Goal: Information Seeking & Learning: Find specific fact

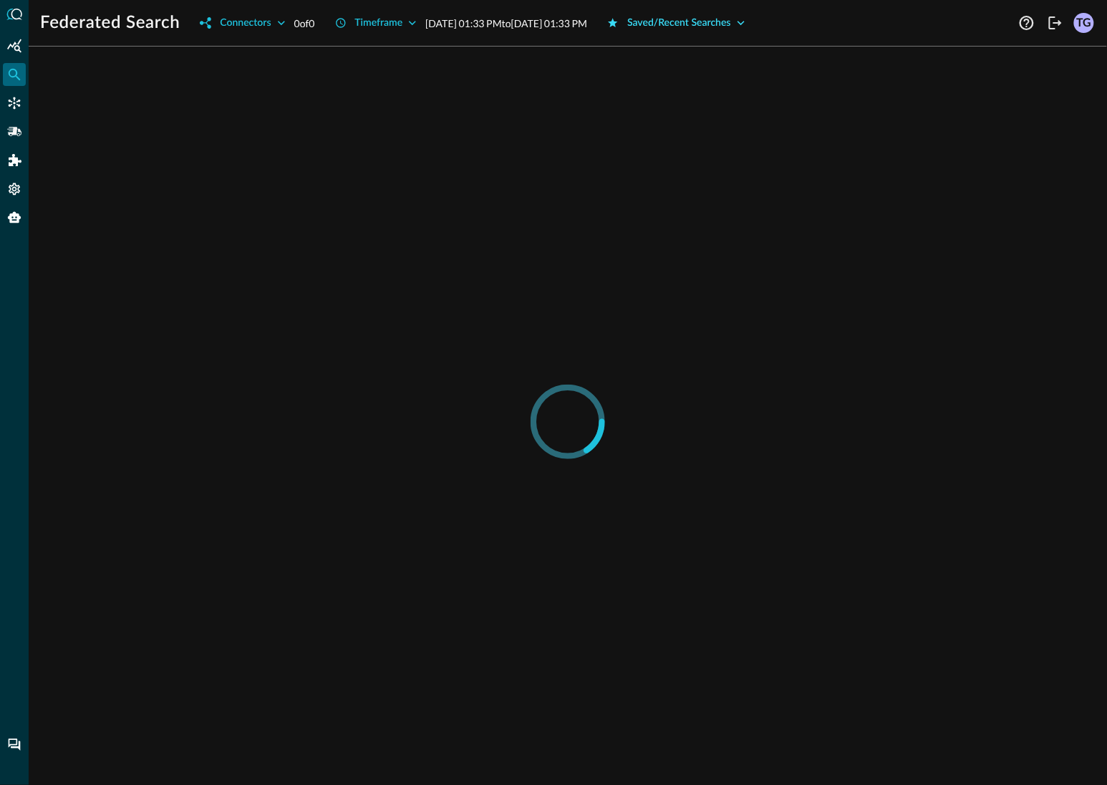
click at [754, 19] on button "Saved/Recent Searches" at bounding box center [676, 22] width 155 height 23
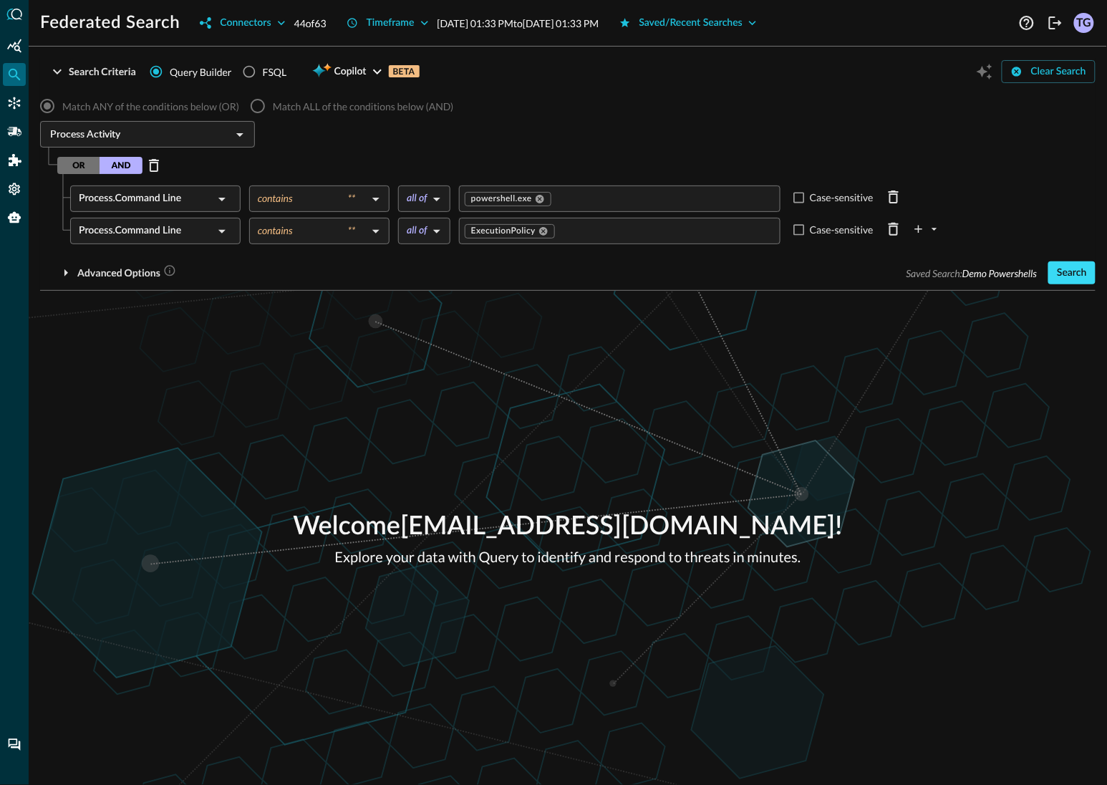
click at [1067, 274] on button "Search" at bounding box center [1072, 272] width 47 height 23
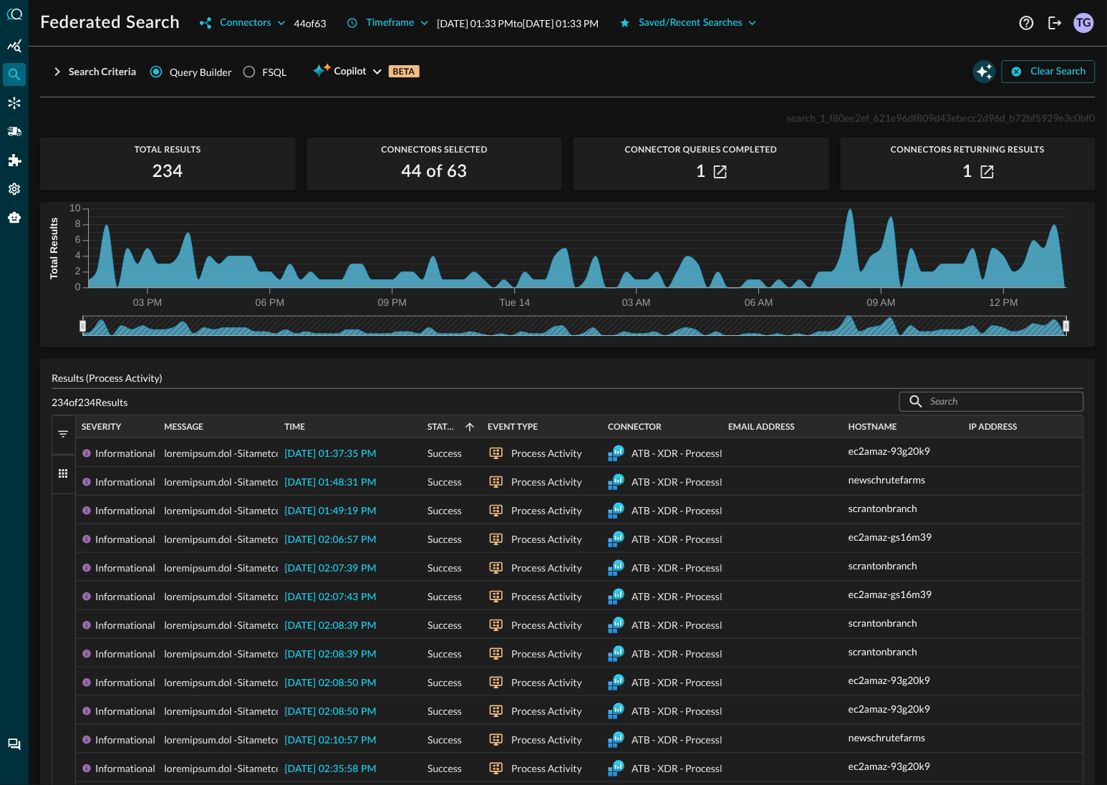
click at [986, 71] on icon "Open Query Copilot" at bounding box center [985, 72] width 16 height 16
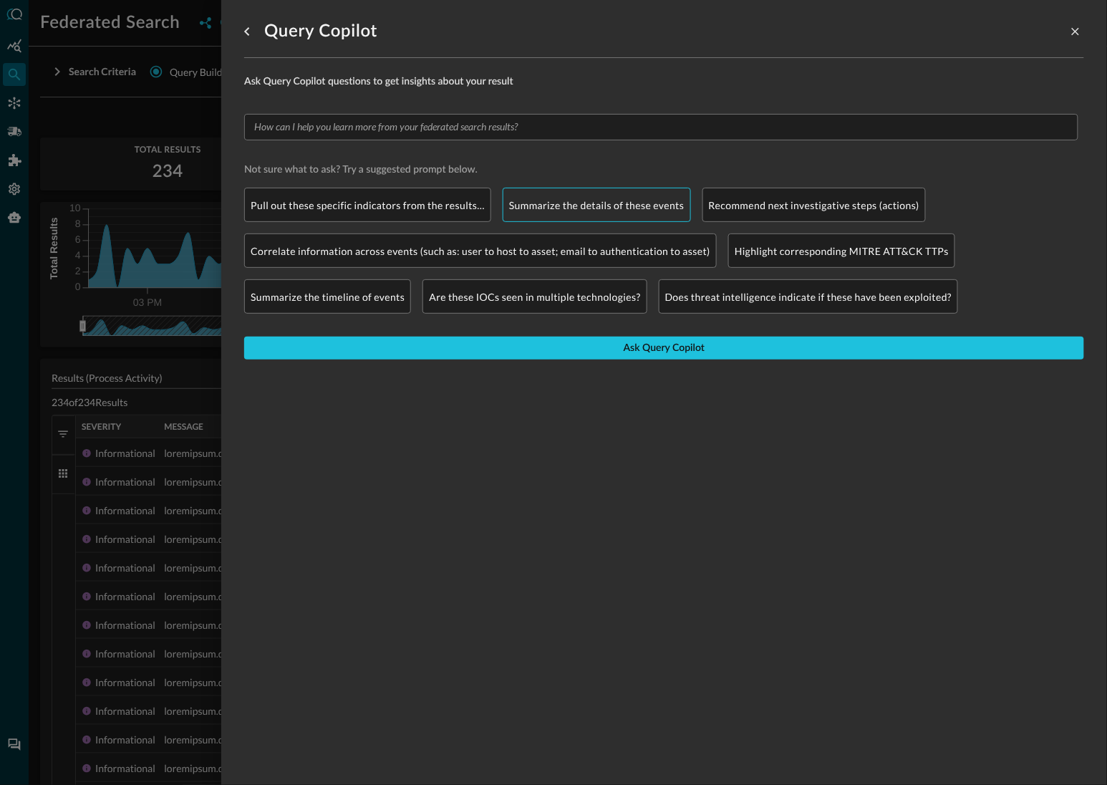
click at [632, 202] on p "Summarize the details of these events" at bounding box center [596, 205] width 175 height 15
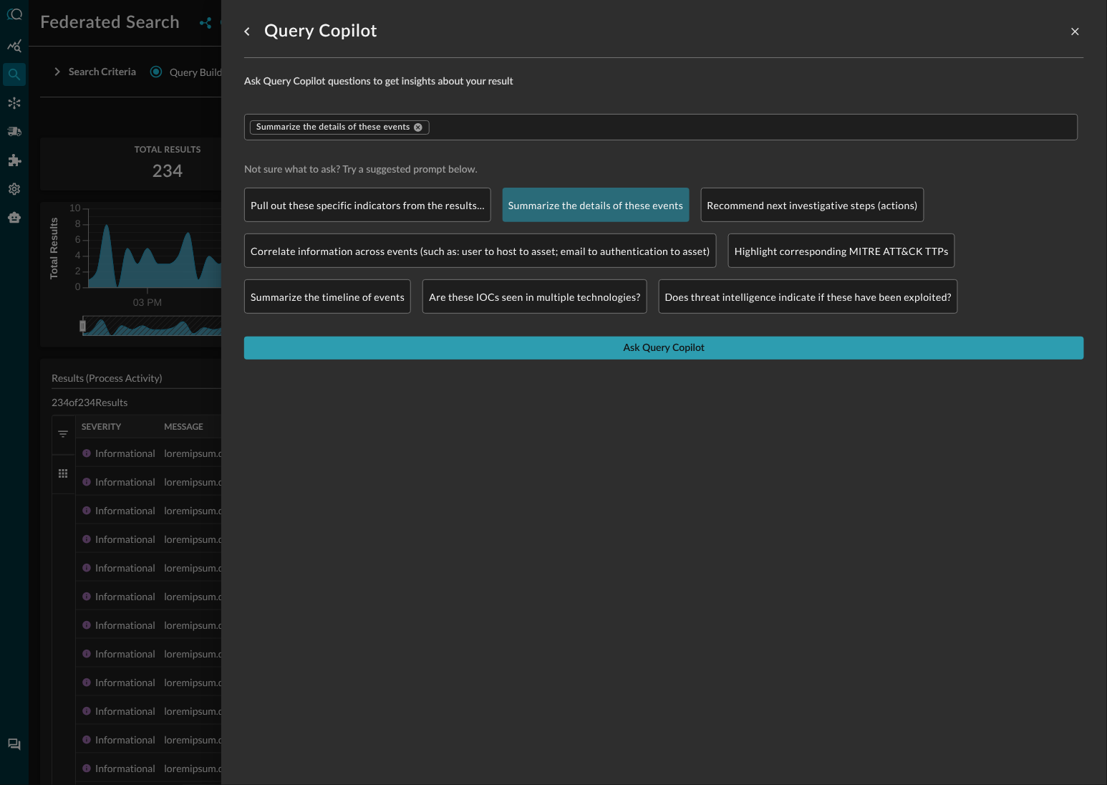
click at [680, 350] on button "Ask Query Copilot" at bounding box center [664, 348] width 840 height 23
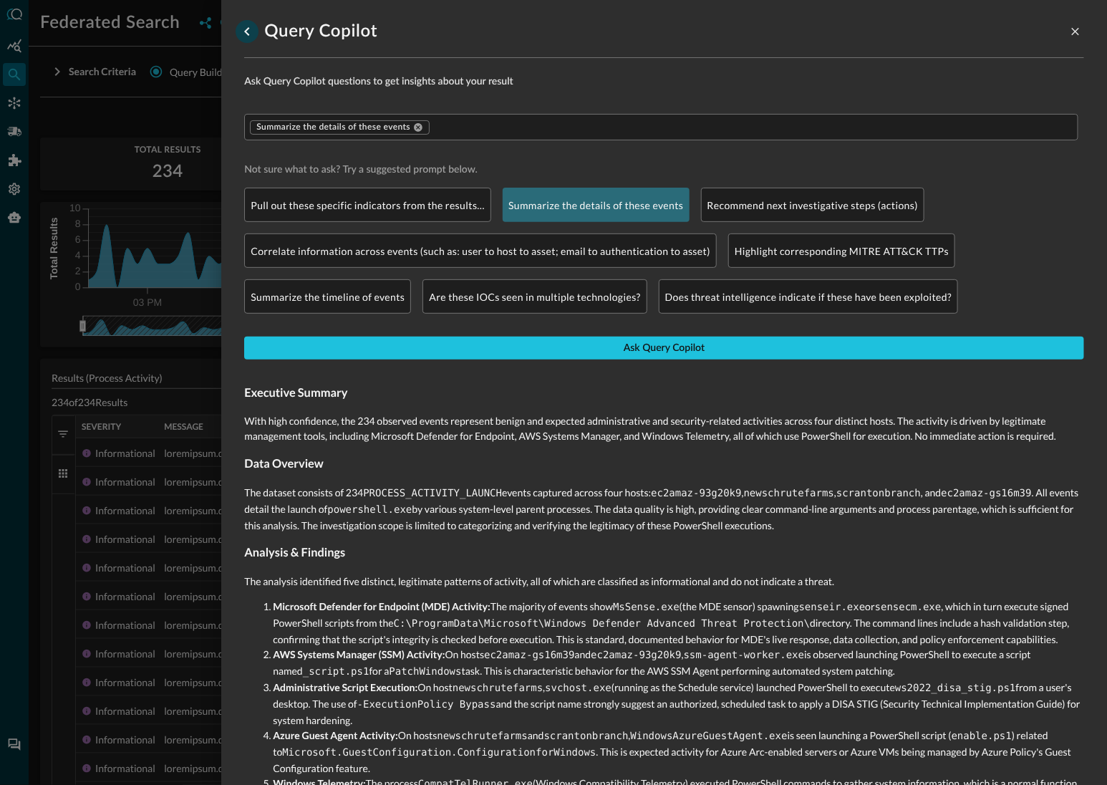
click at [252, 33] on icon "go back" at bounding box center [247, 31] width 17 height 17
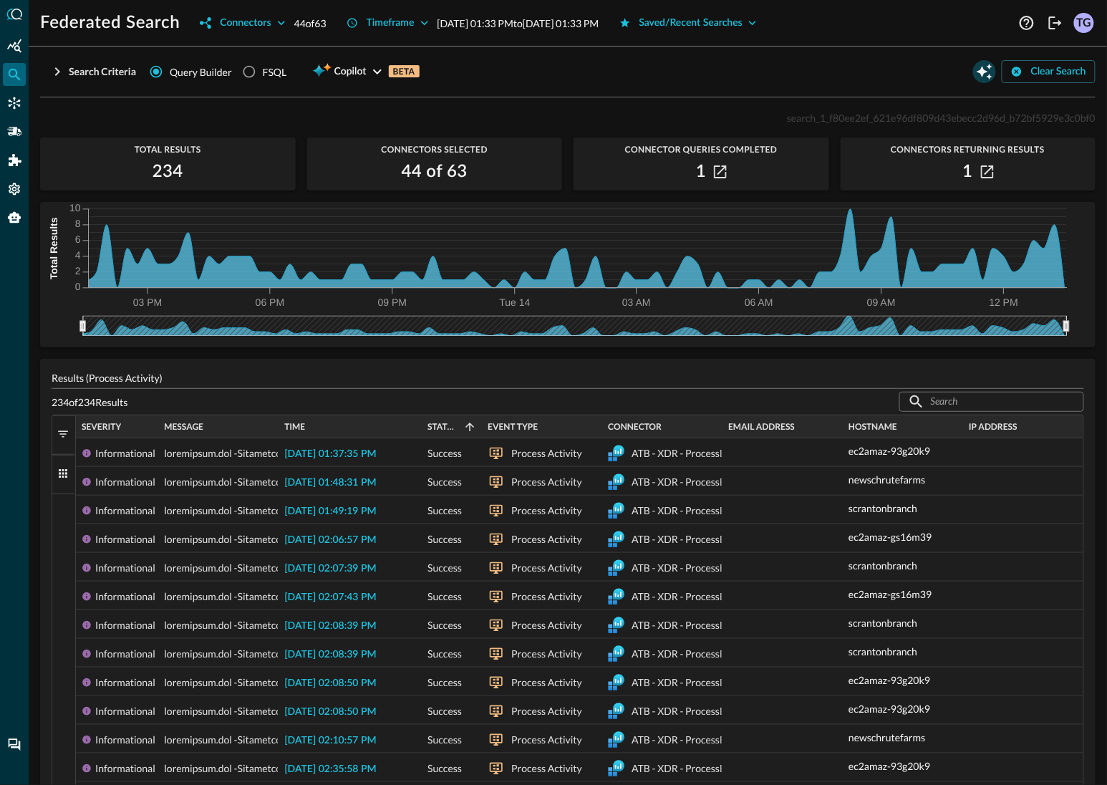
click at [987, 74] on icon "Open Query Copilot" at bounding box center [984, 71] width 17 height 17
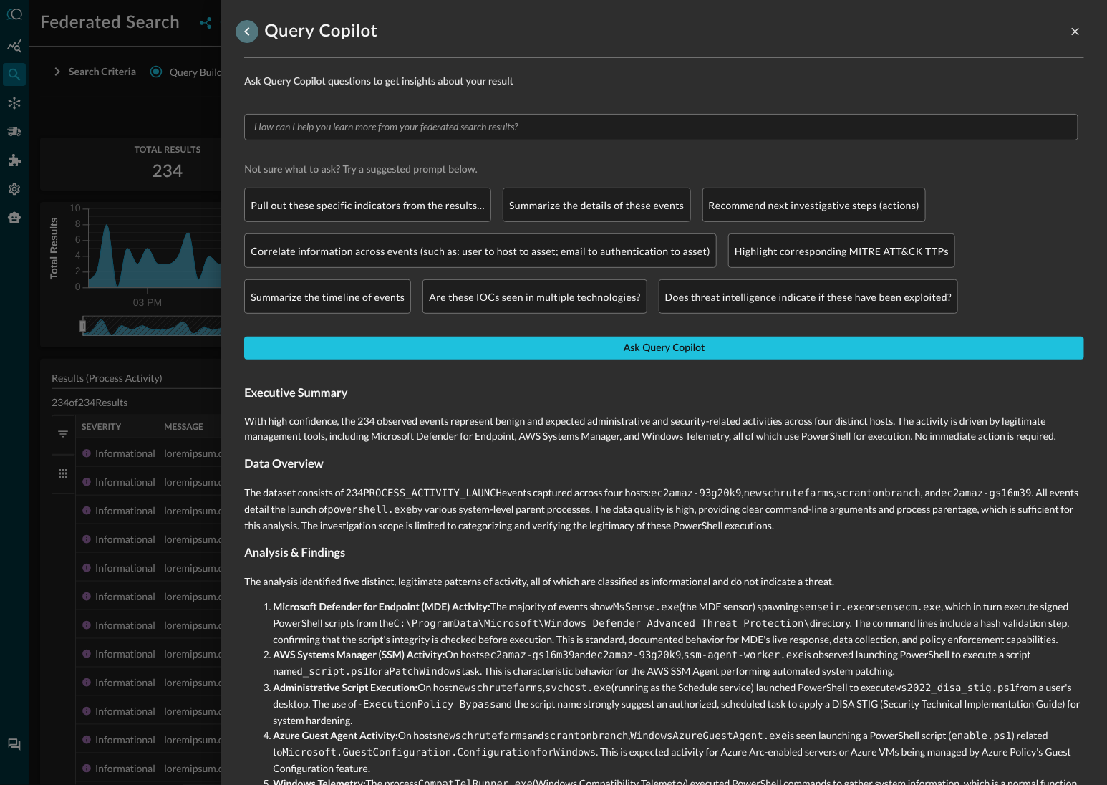
click at [246, 32] on icon "go back" at bounding box center [246, 31] width 5 height 9
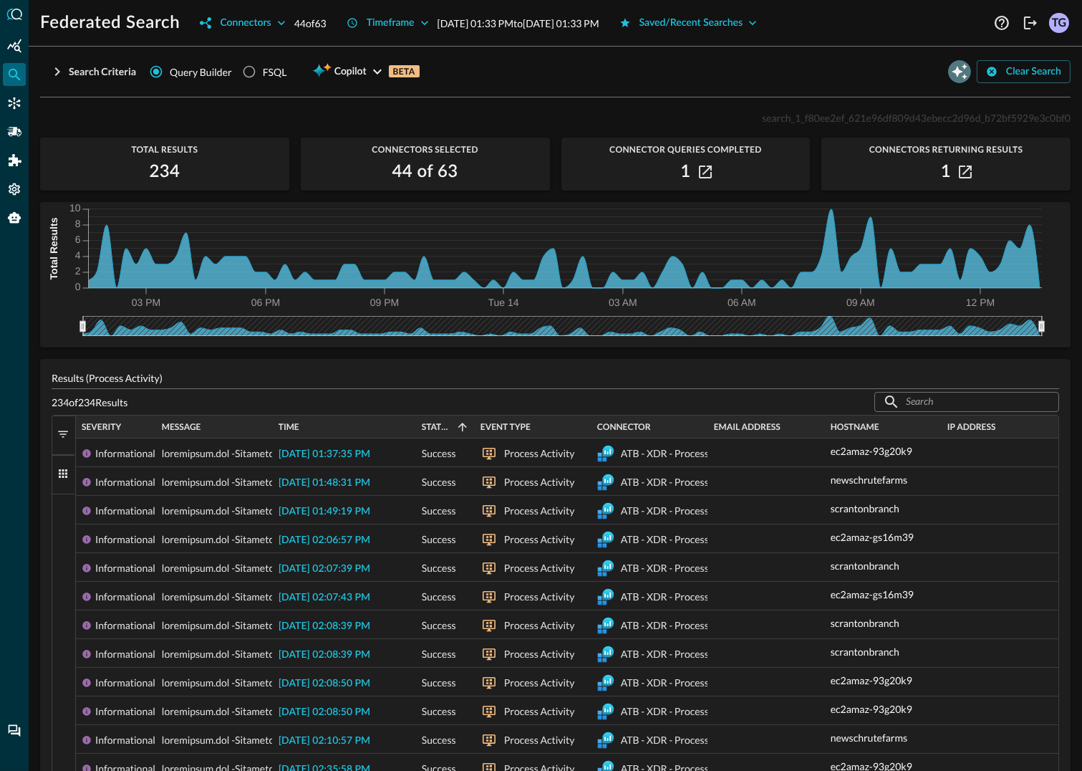
click at [953, 72] on icon "Open Query Copilot" at bounding box center [960, 72] width 16 height 16
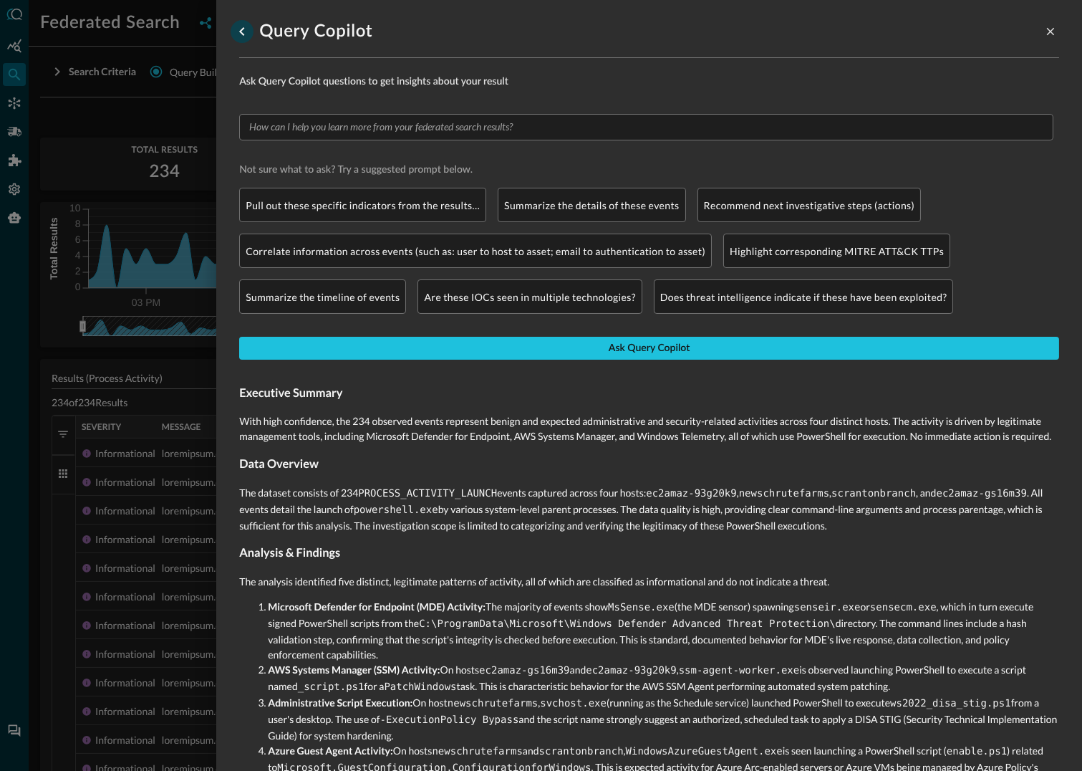
click at [239, 31] on icon "go back" at bounding box center [242, 31] width 17 height 17
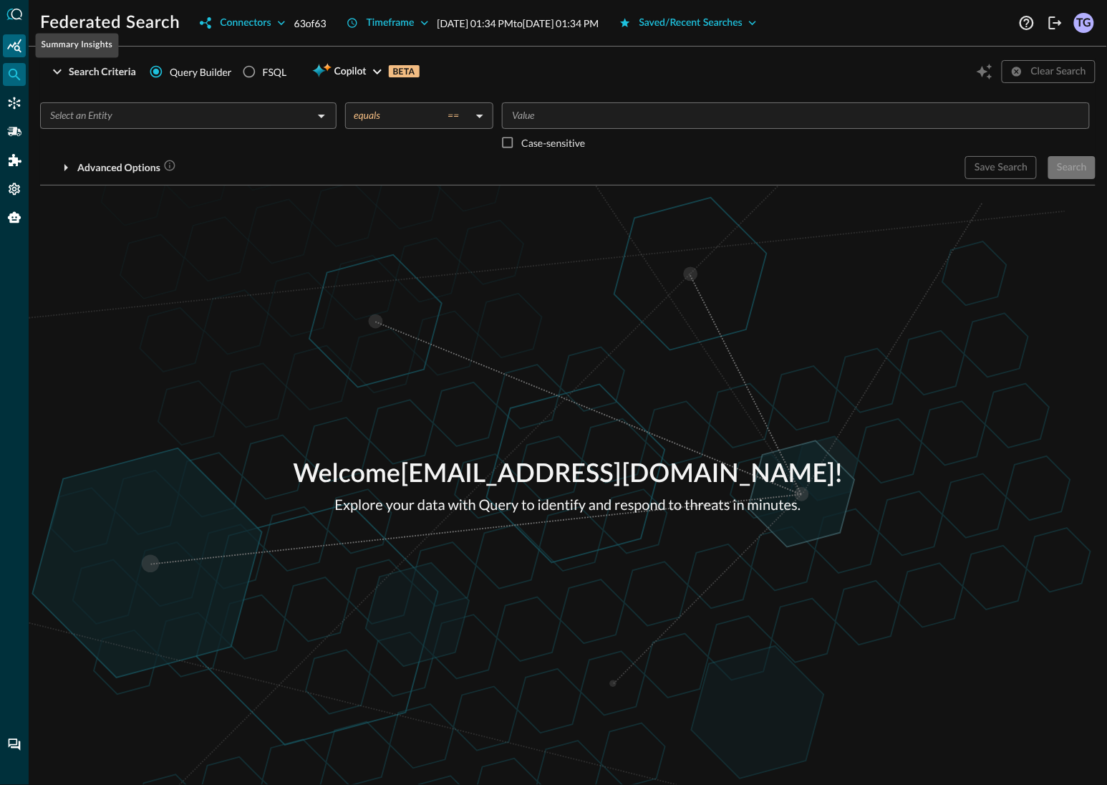
click at [18, 44] on icon "Summary Insights" at bounding box center [14, 46] width 14 height 14
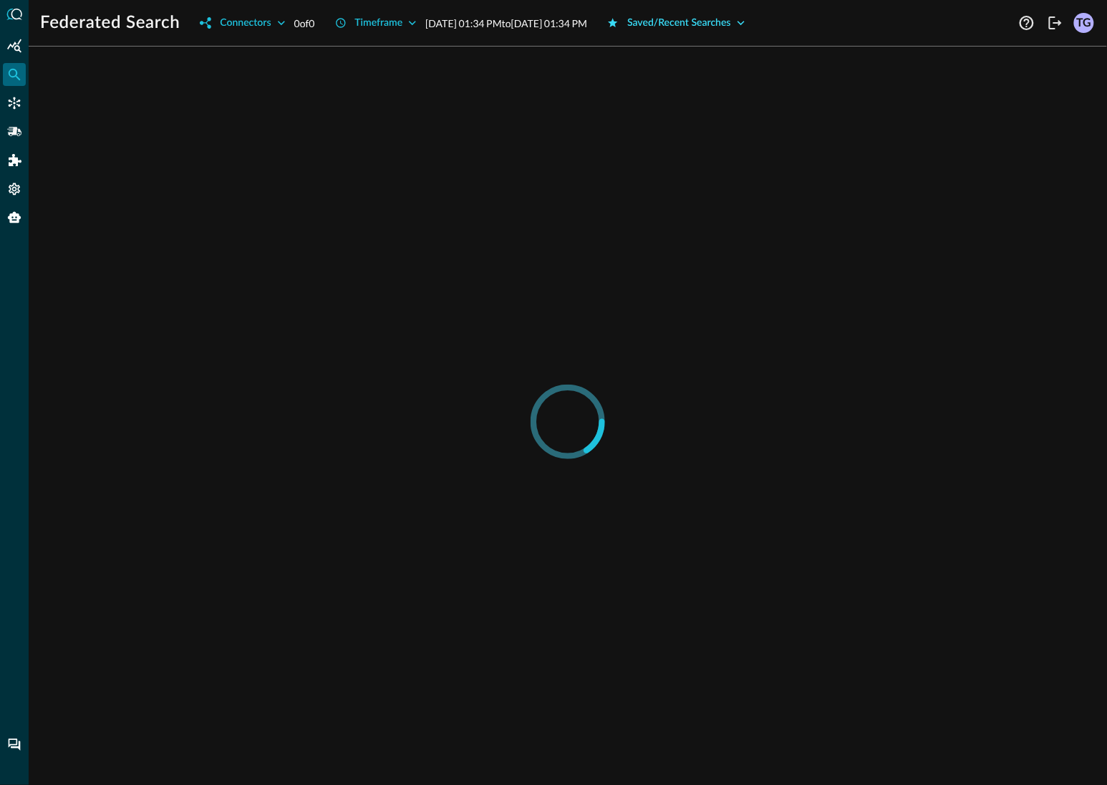
click at [754, 22] on button "Saved/Recent Searches" at bounding box center [676, 22] width 155 height 23
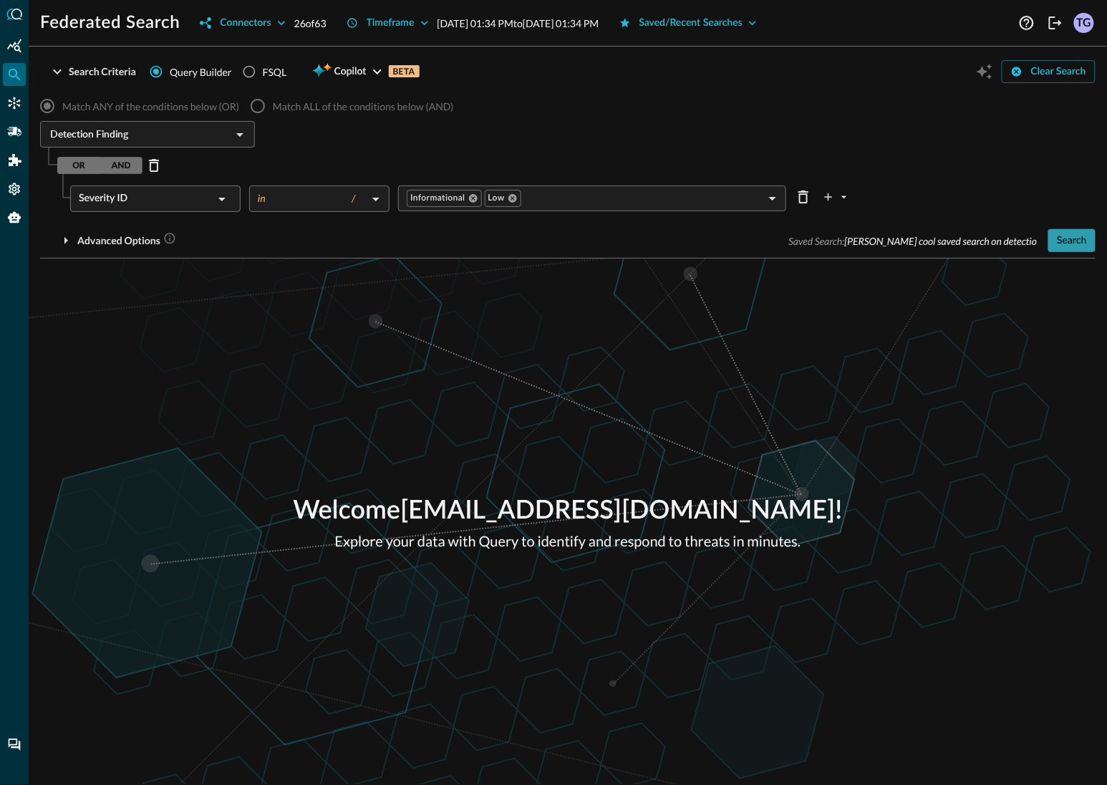
click at [1069, 244] on button "Search" at bounding box center [1072, 240] width 47 height 23
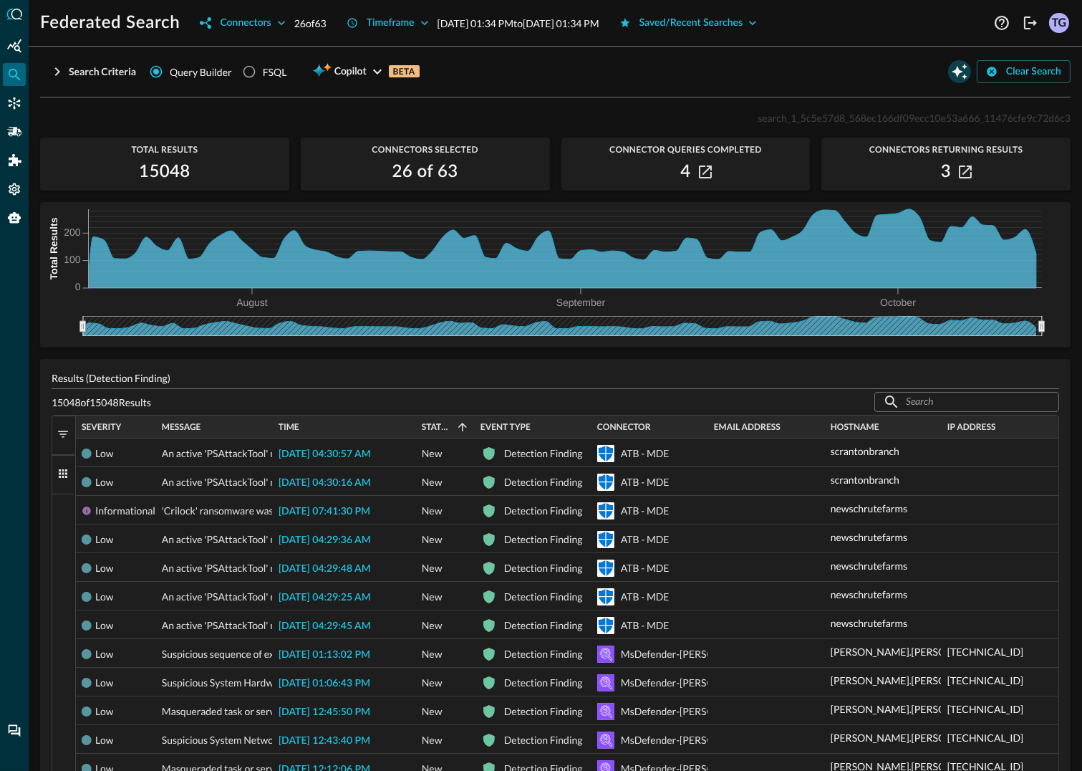
click at [957, 75] on icon "Open Query Copilot" at bounding box center [960, 72] width 16 height 16
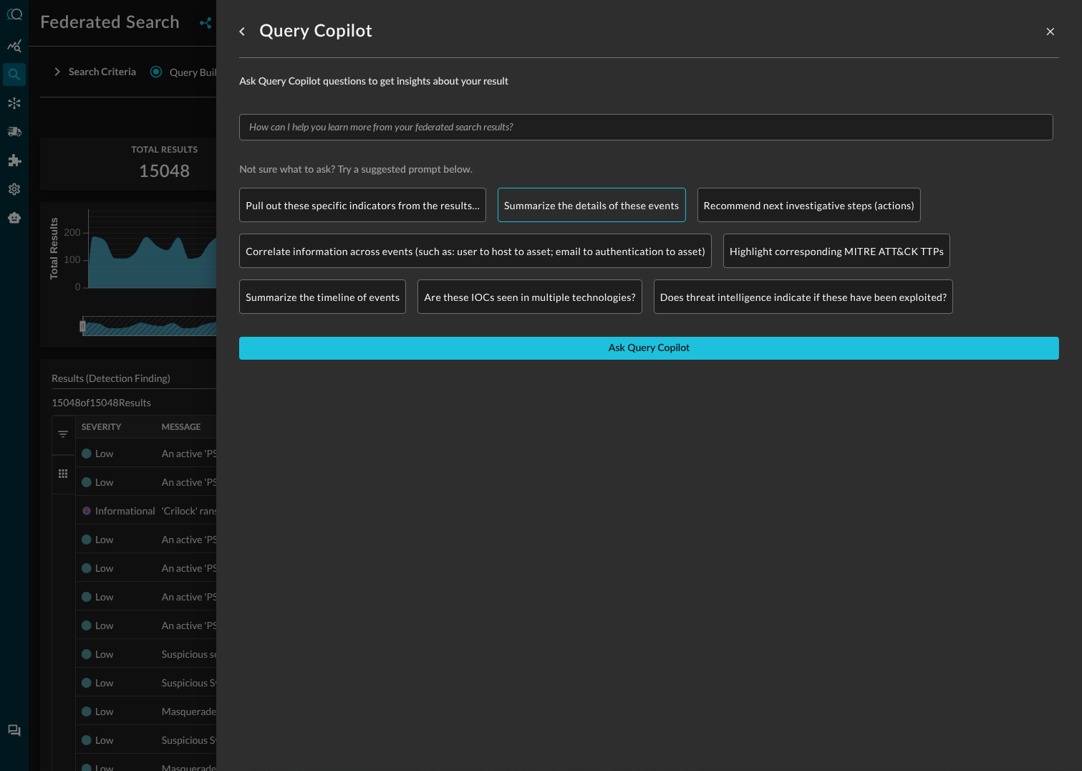
click at [600, 211] on p "Summarize the details of these events" at bounding box center [591, 205] width 175 height 15
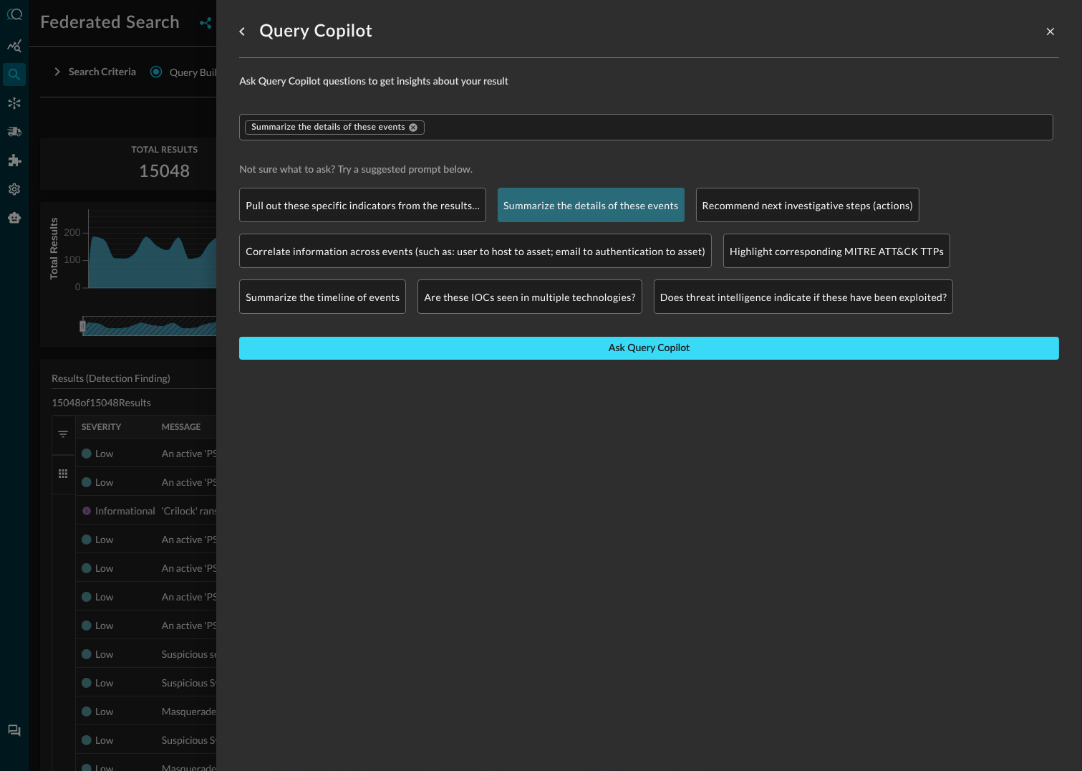
click at [735, 342] on button "Ask Query Copilot" at bounding box center [649, 348] width 820 height 23
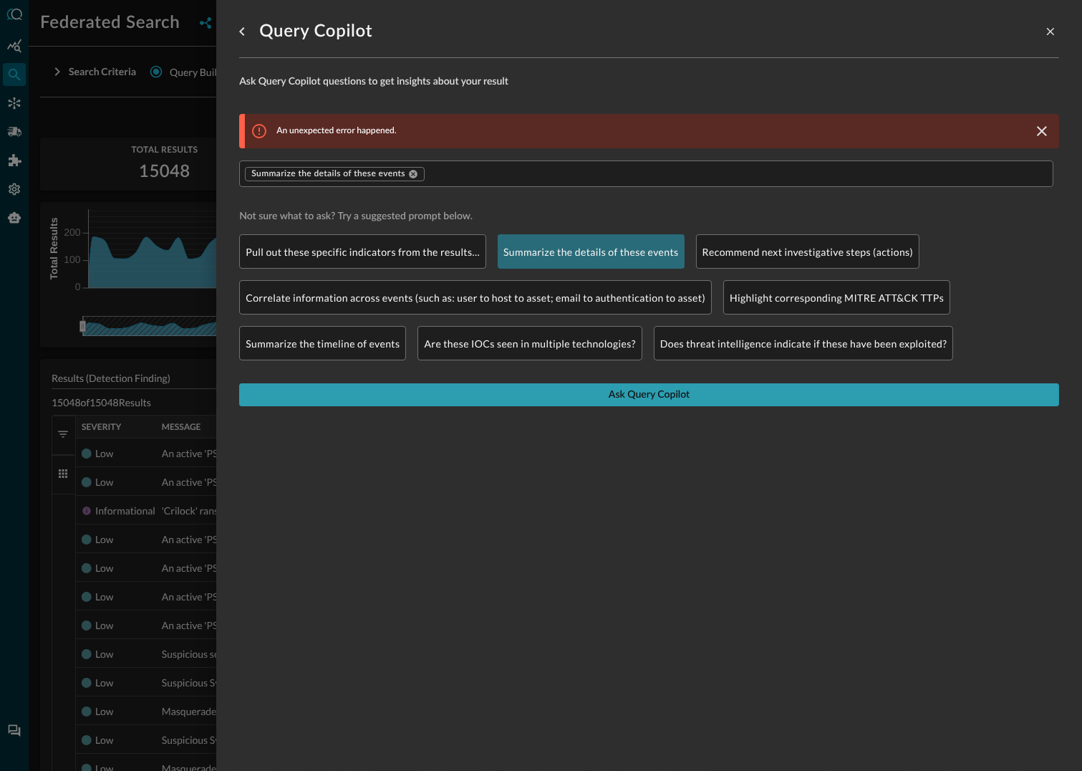
click at [891, 402] on button "Ask Query Copilot" at bounding box center [649, 394] width 820 height 23
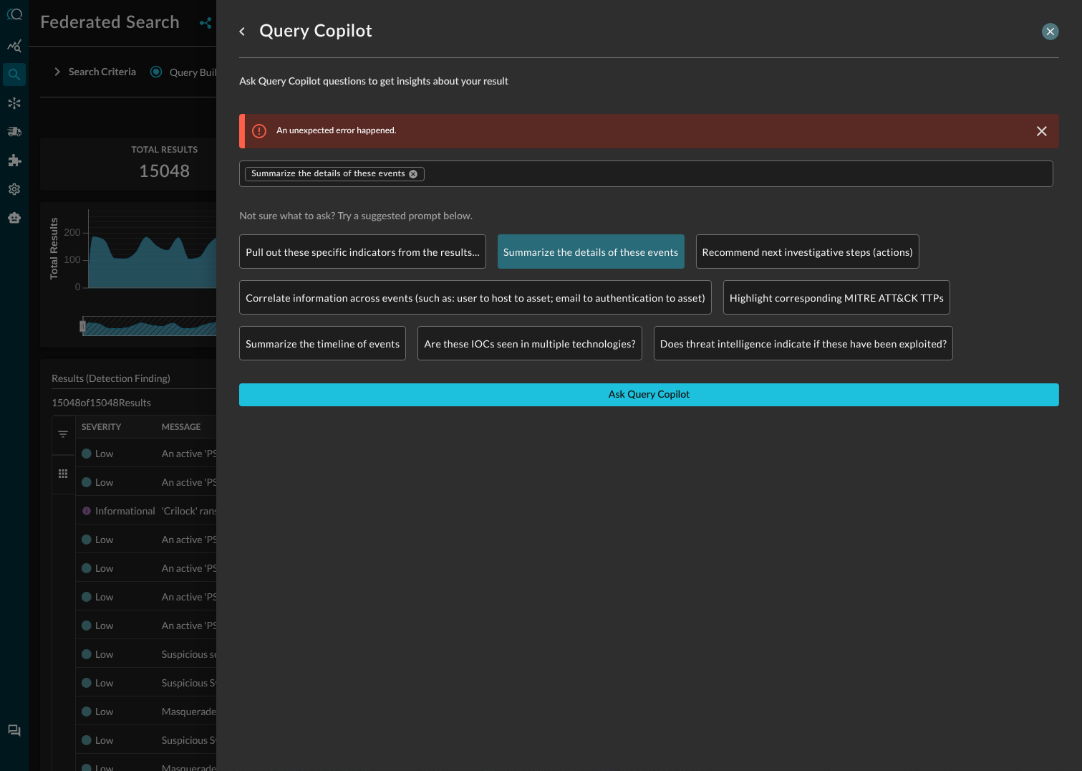
click at [1047, 37] on icon "close-drawer" at bounding box center [1050, 31] width 13 height 13
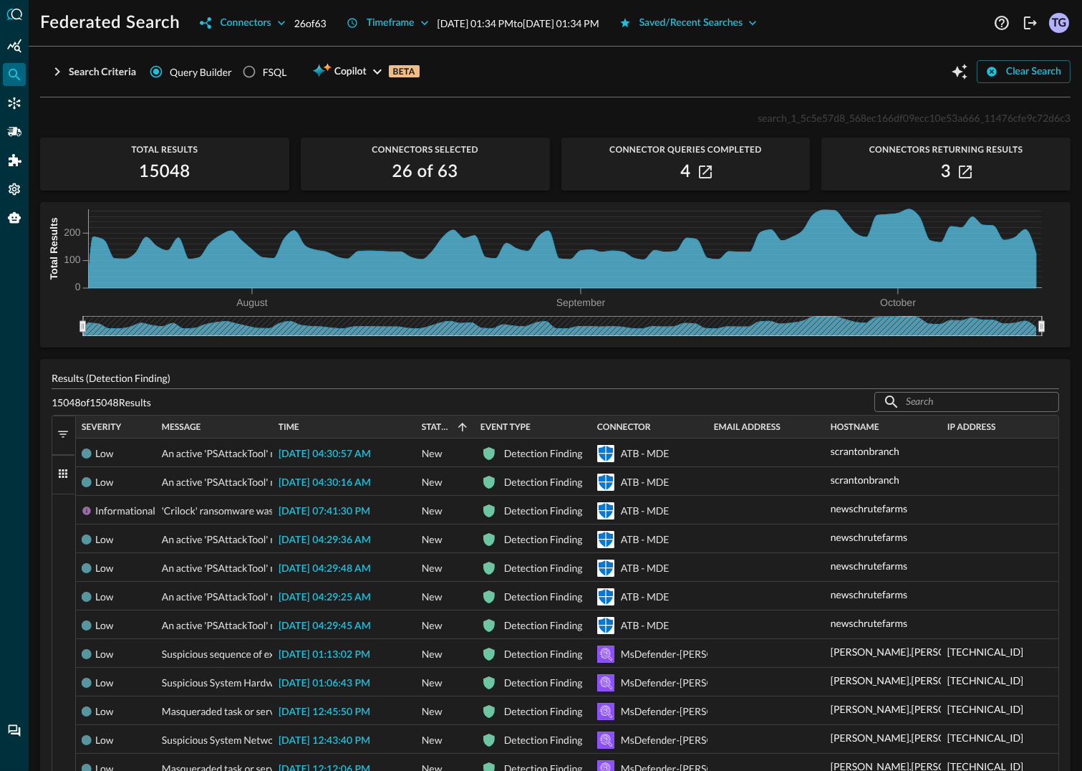
click at [64, 477] on span "button" at bounding box center [63, 473] width 13 height 13
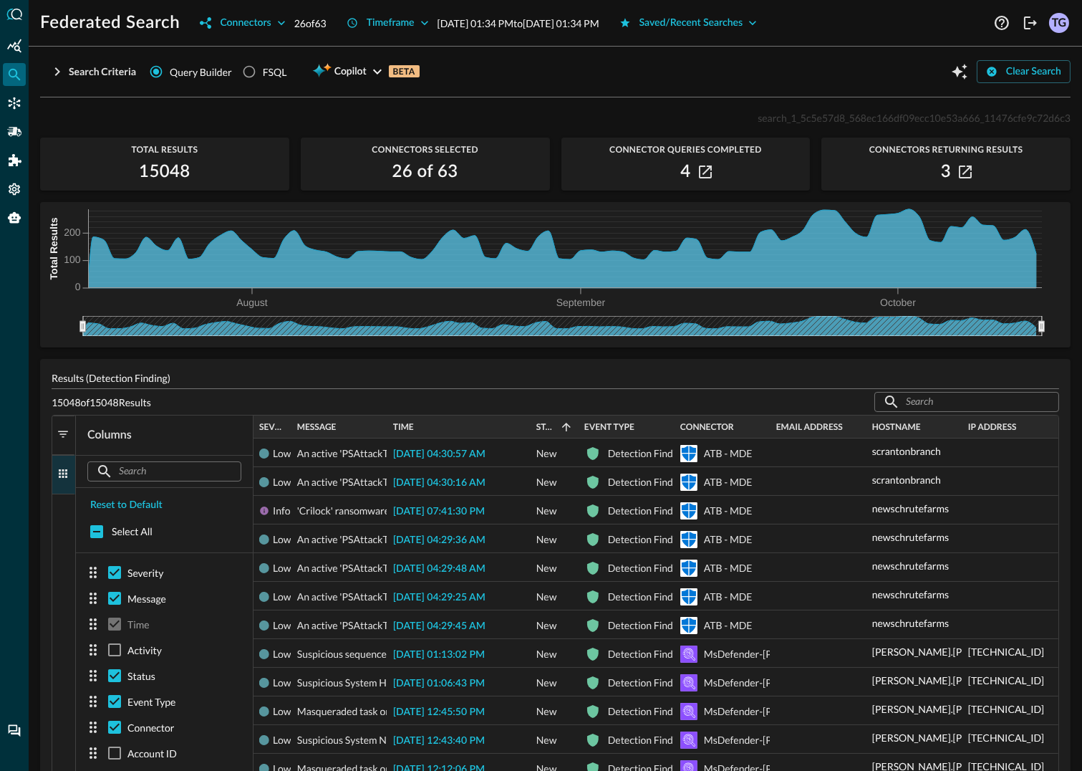
click at [64, 477] on span "button" at bounding box center [63, 473] width 13 height 13
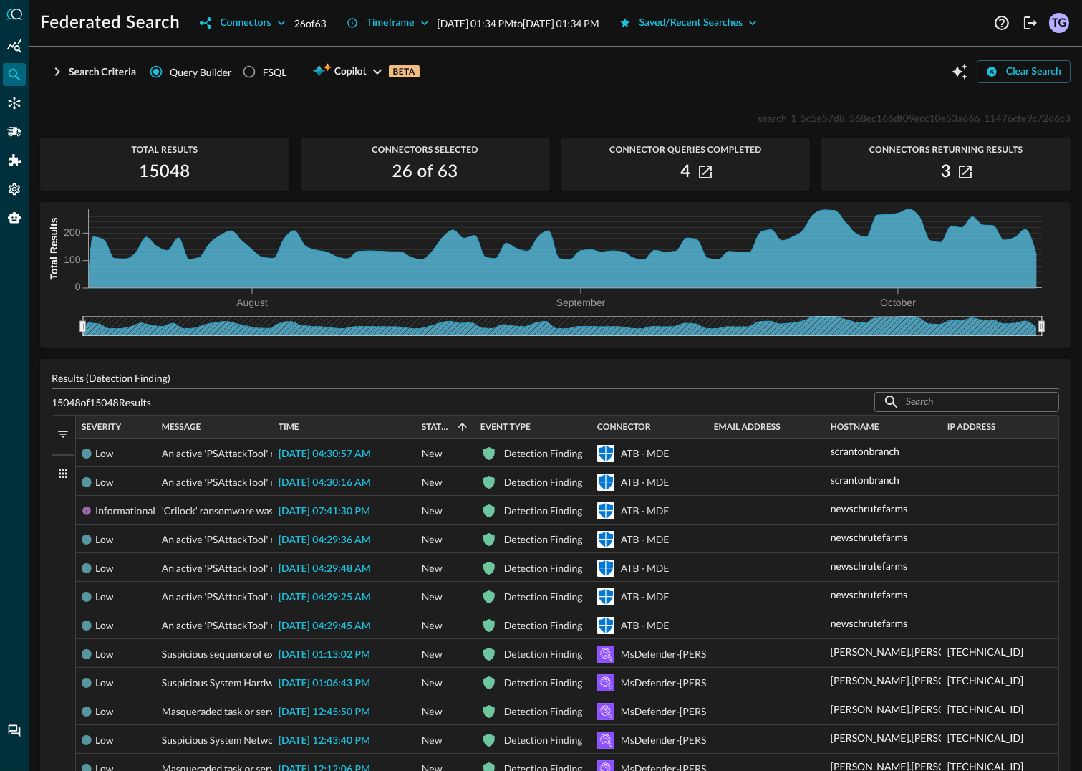
click at [60, 431] on span "button" at bounding box center [63, 434] width 13 height 13
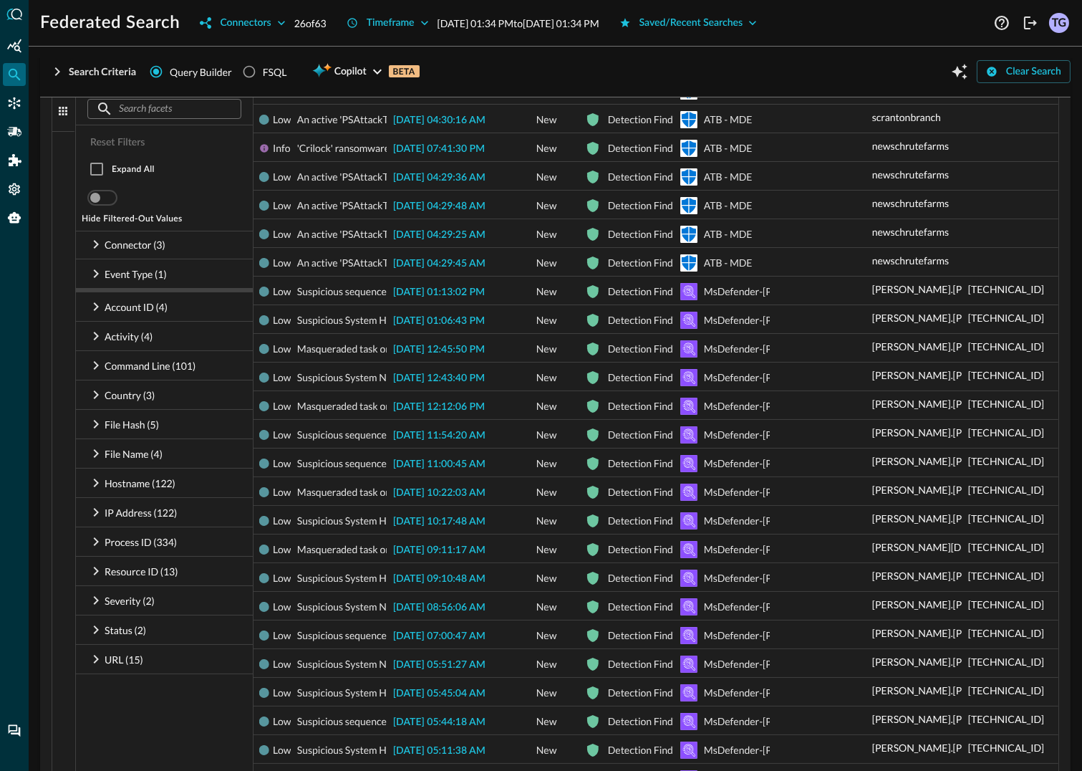
scroll to position [371, 0]
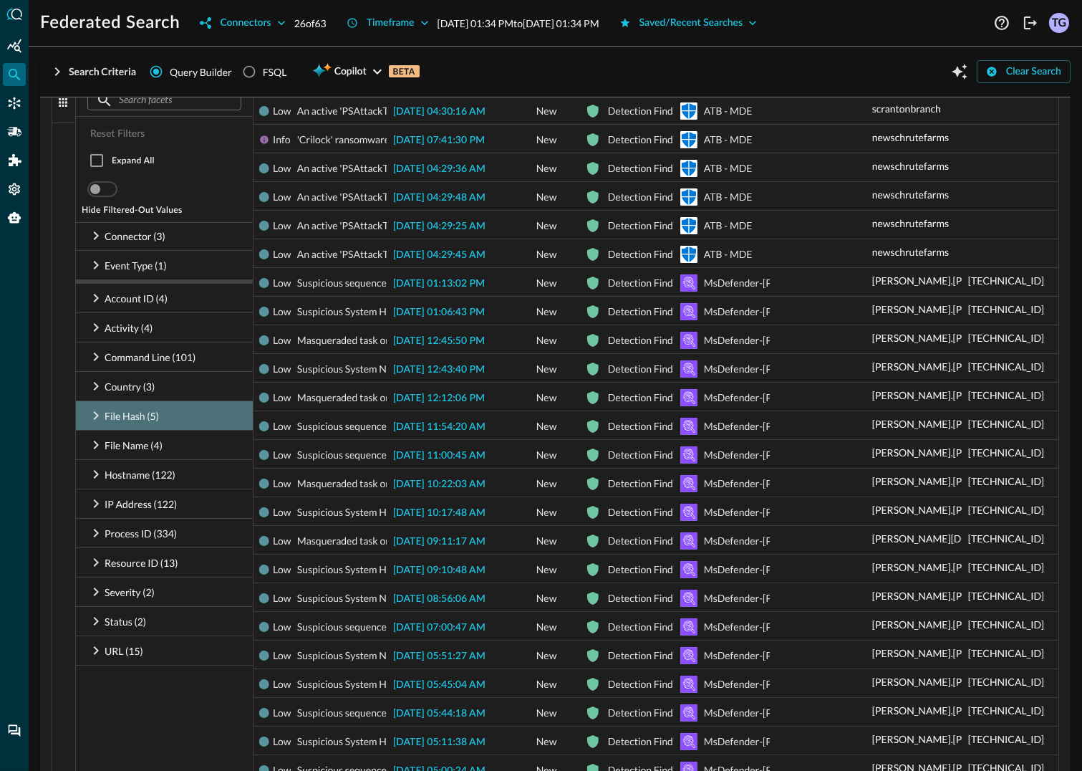
click at [99, 418] on icon at bounding box center [95, 415] width 17 height 17
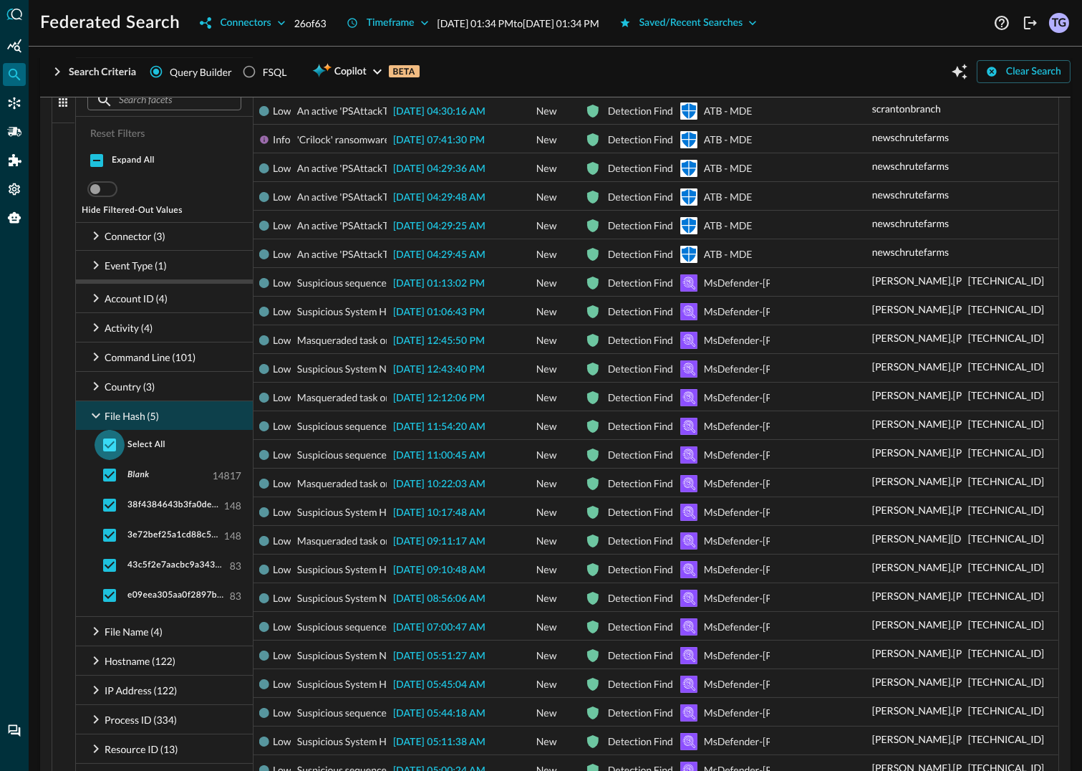
click at [110, 445] on input "checkbox" at bounding box center [110, 445] width 30 height 30
checkbox input "false"
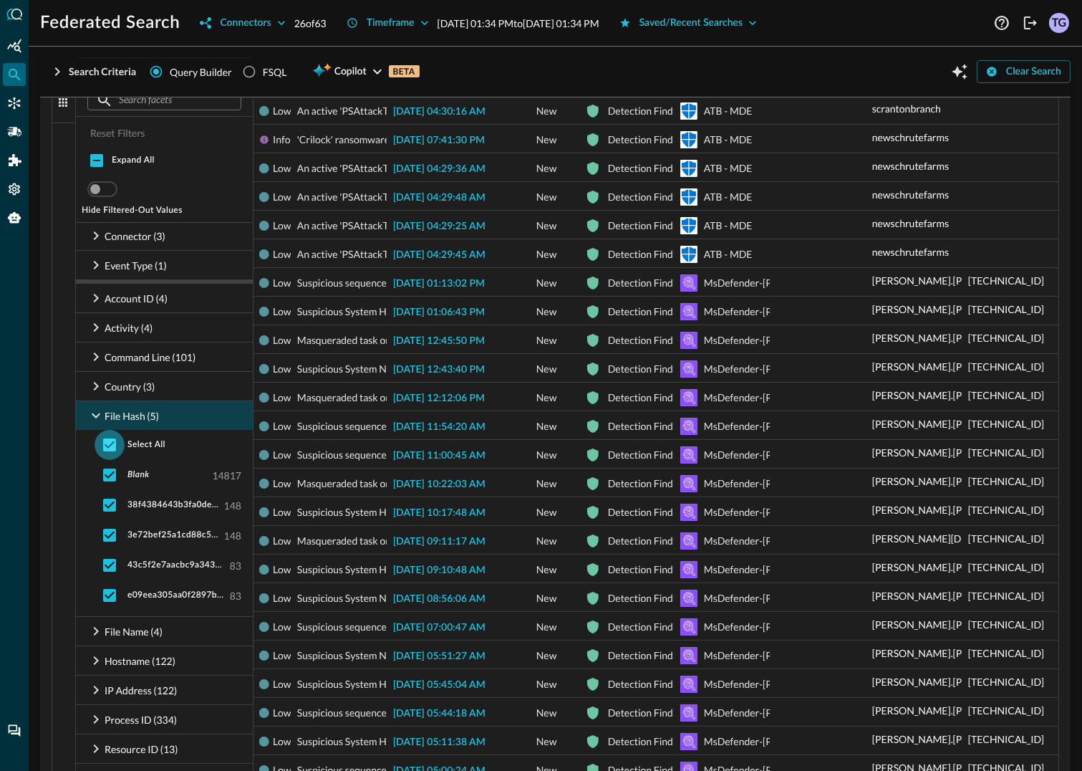
checkbox input "false"
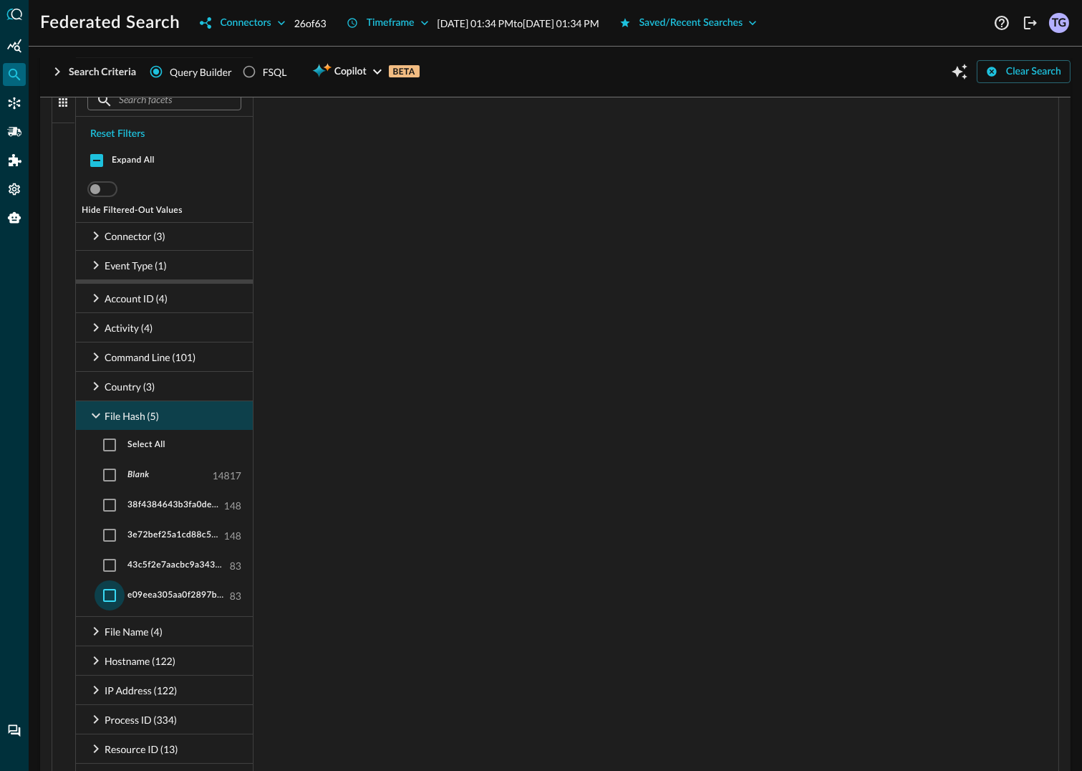
click at [112, 582] on input "checkbox" at bounding box center [110, 595] width 30 height 30
checkbox input "true"
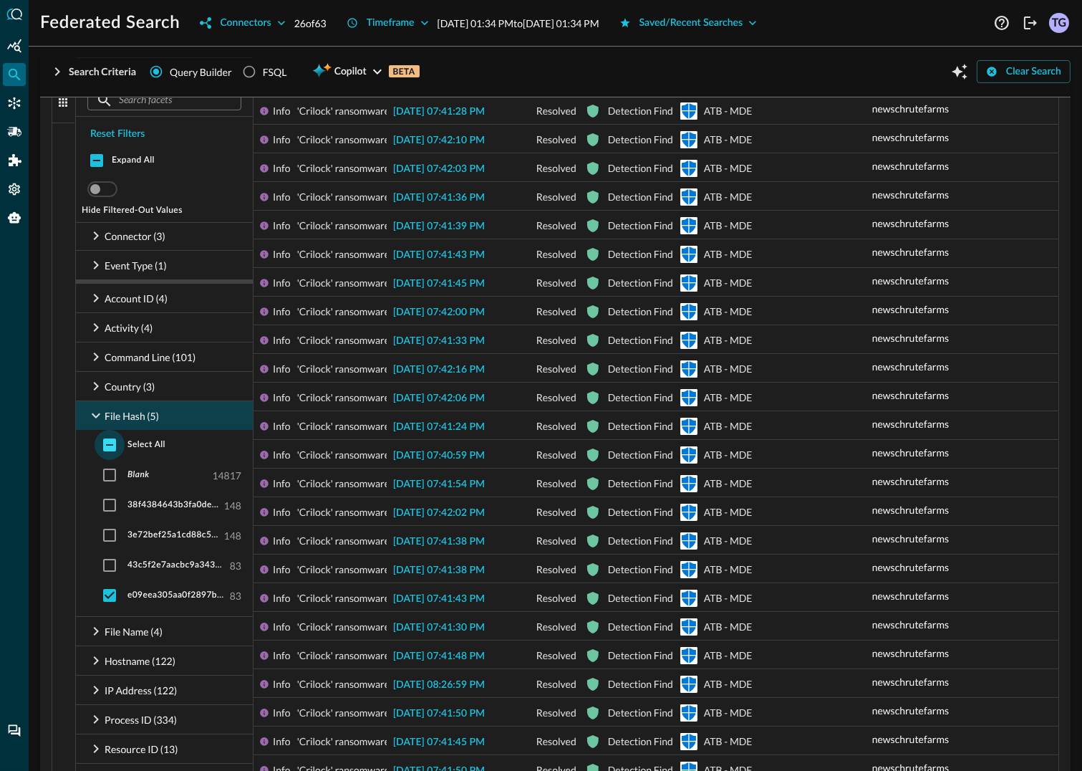
click at [107, 445] on input "checkbox" at bounding box center [110, 445] width 30 height 30
checkbox input "true"
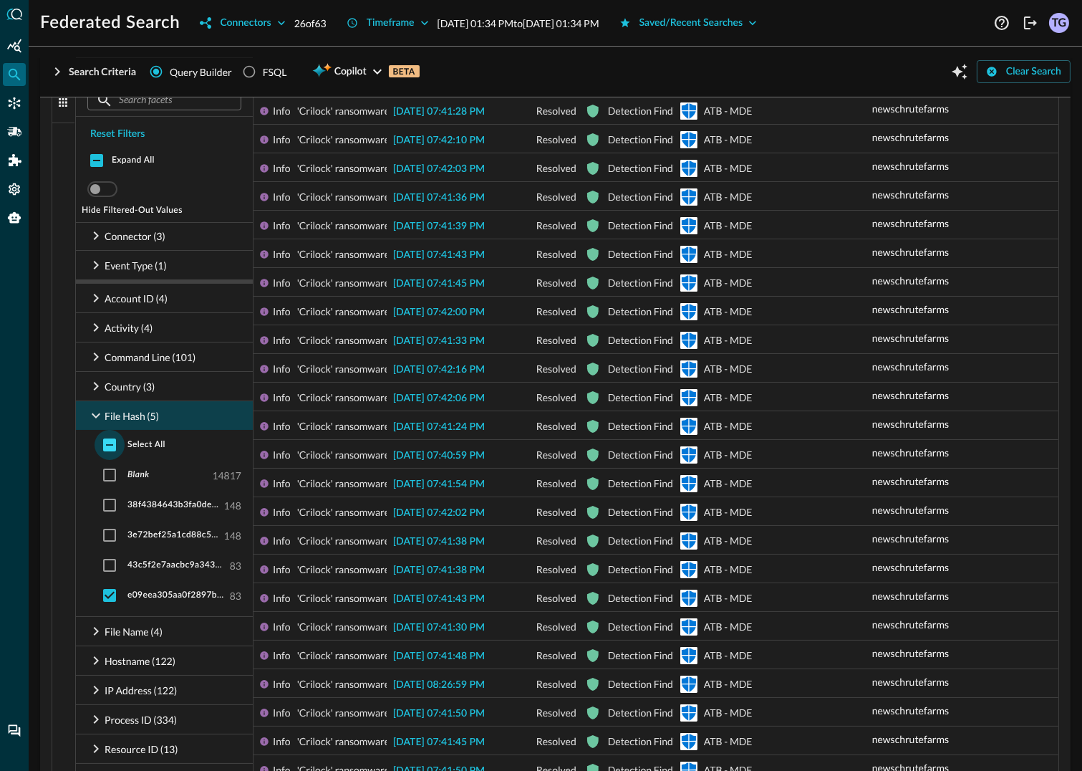
checkbox input "true"
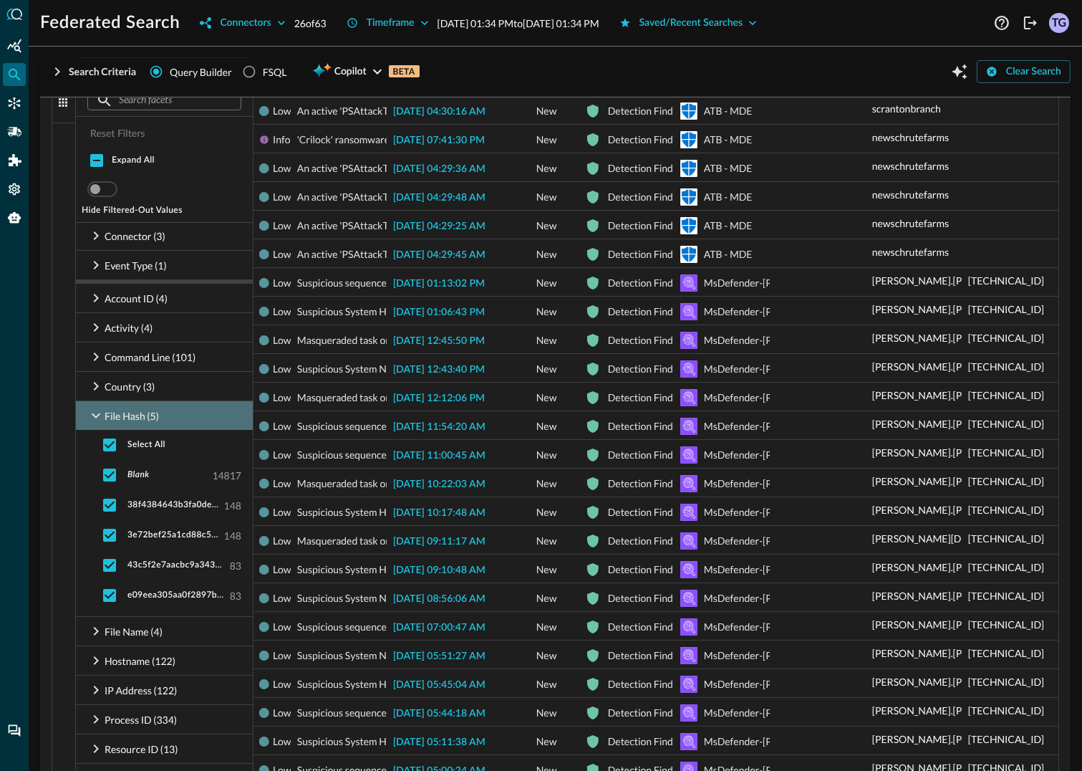
click at [96, 415] on icon at bounding box center [95, 415] width 17 height 17
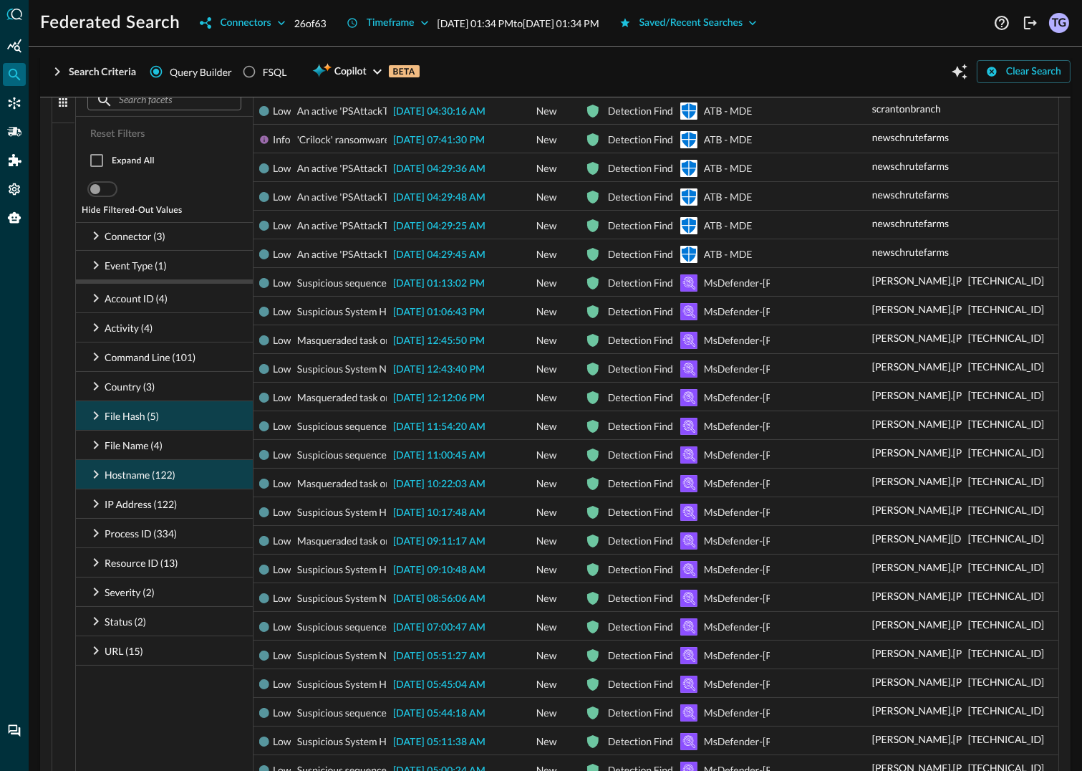
click at [92, 476] on icon at bounding box center [95, 474] width 17 height 17
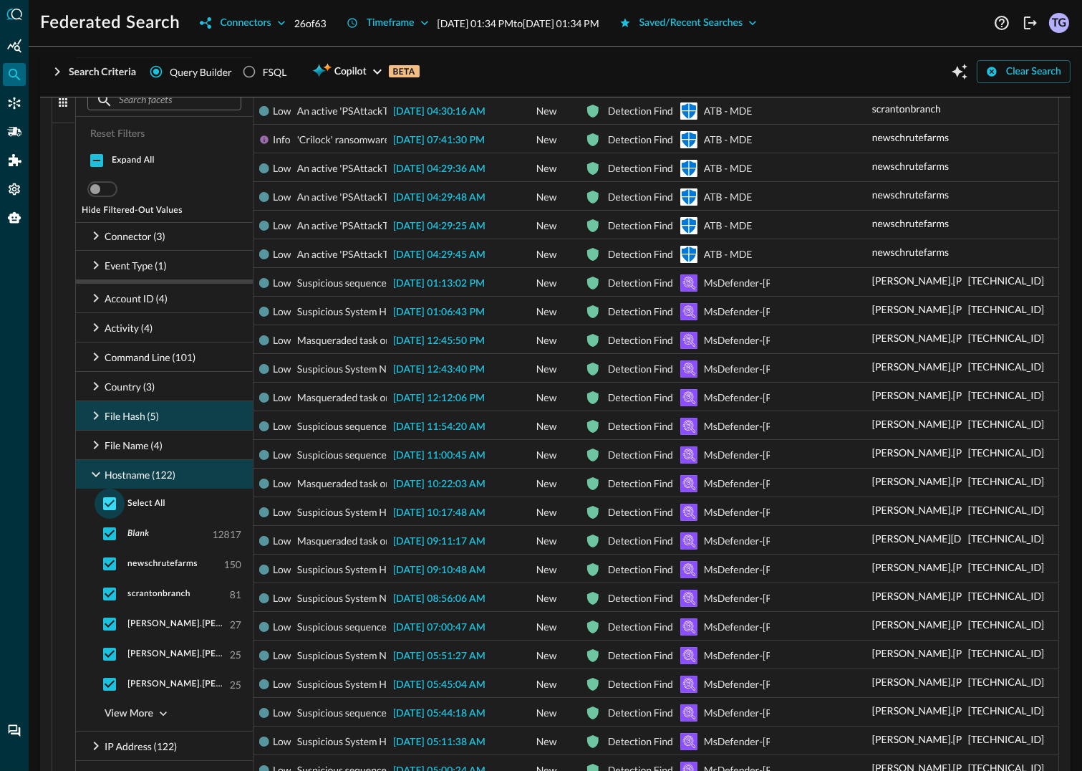
click at [110, 503] on input "checkbox" at bounding box center [110, 504] width 30 height 30
checkbox input "false"
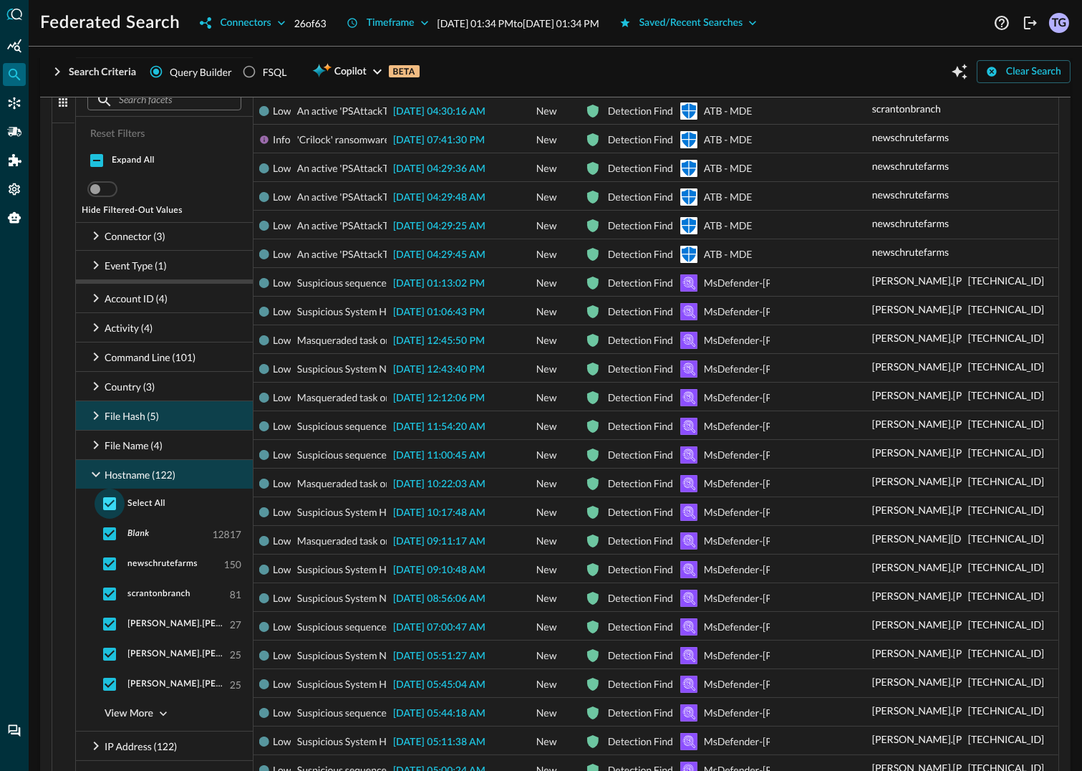
checkbox input "false"
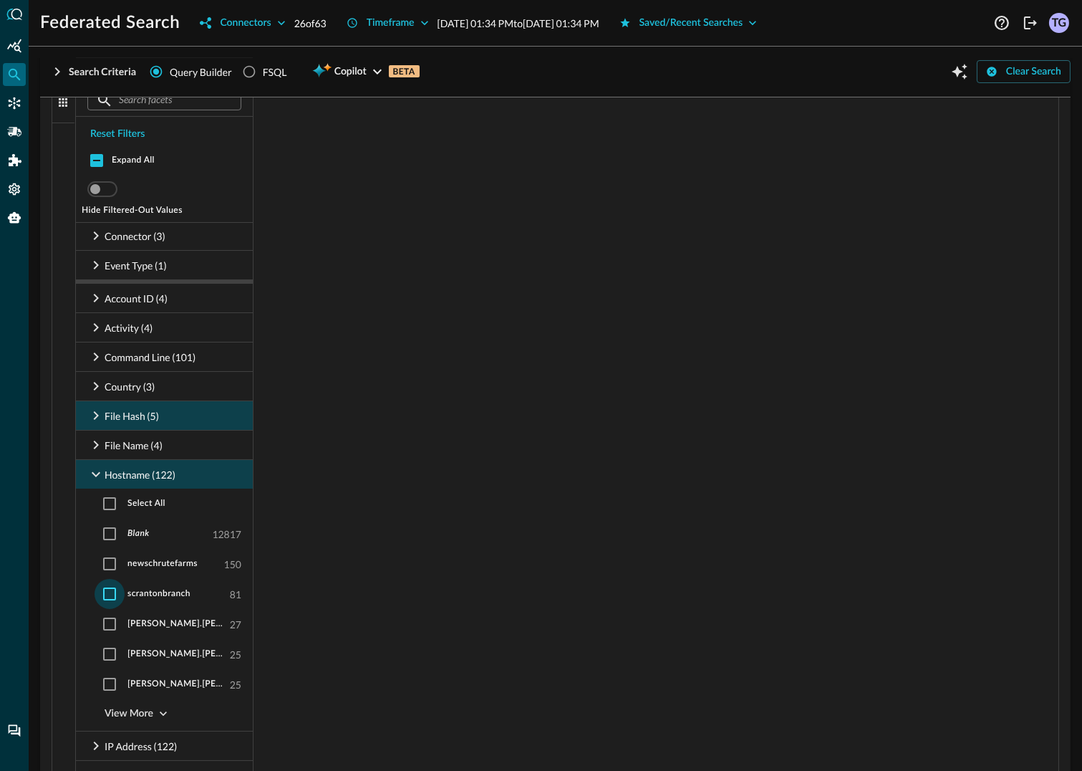
click at [116, 590] on input "checkbox" at bounding box center [110, 594] width 30 height 30
checkbox input "true"
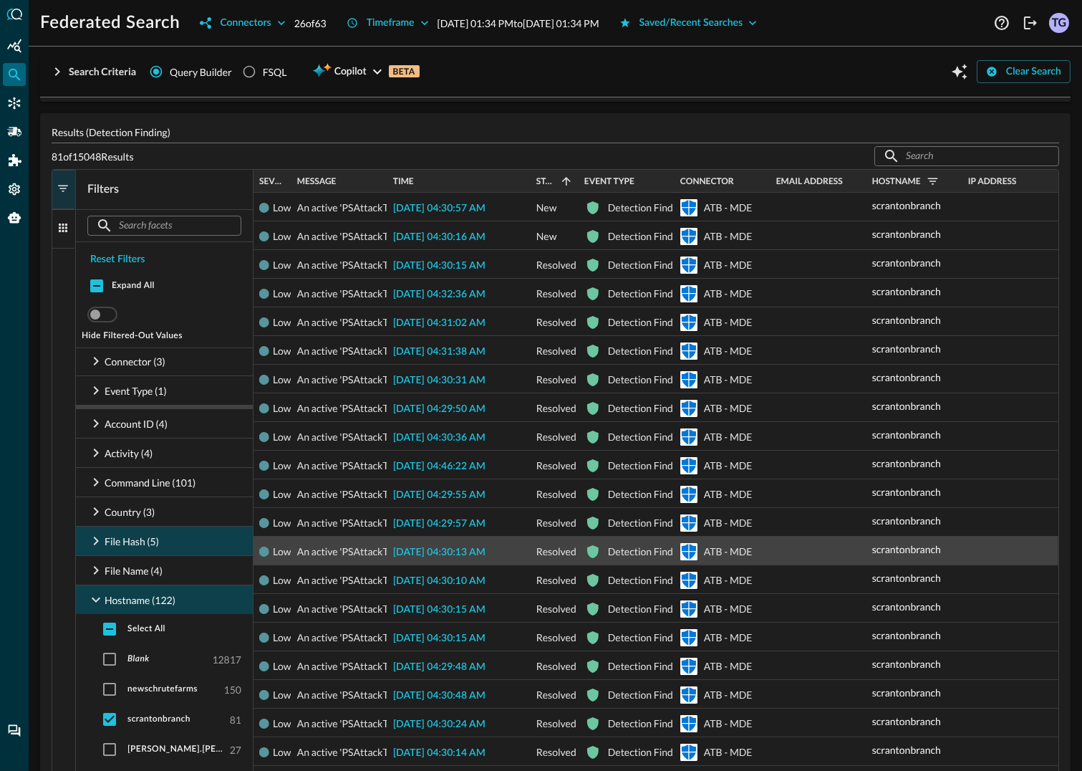
scroll to position [0, 0]
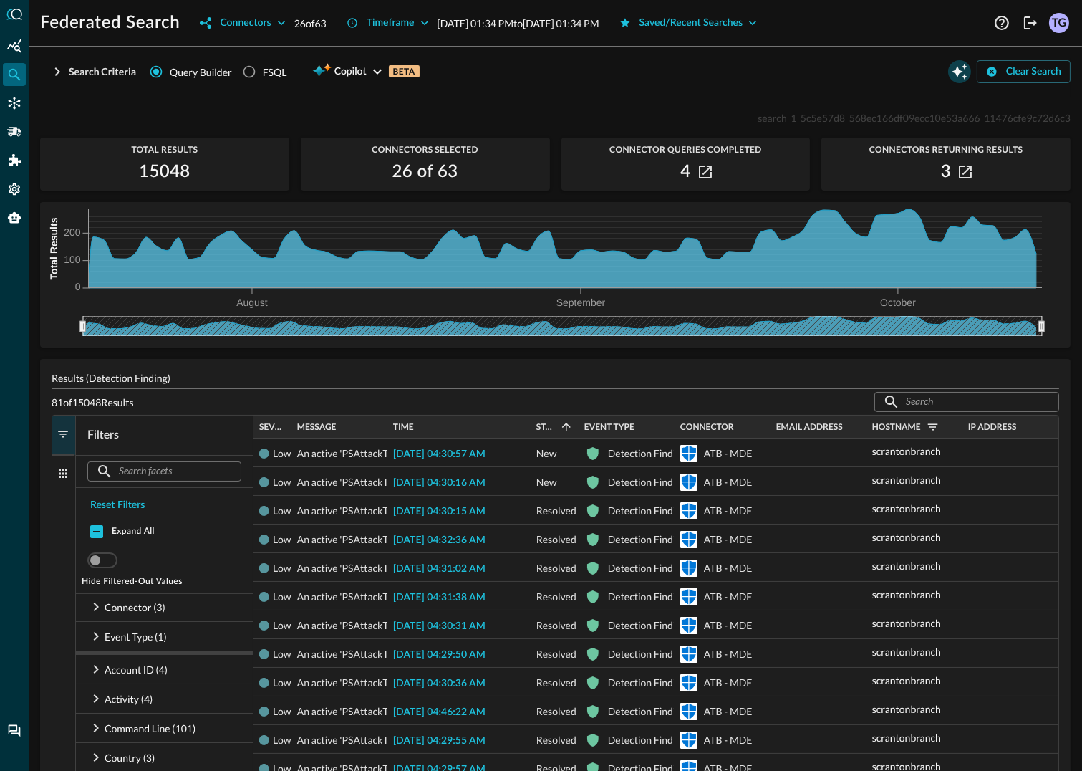
click at [964, 69] on icon "Open Query Copilot" at bounding box center [959, 71] width 17 height 17
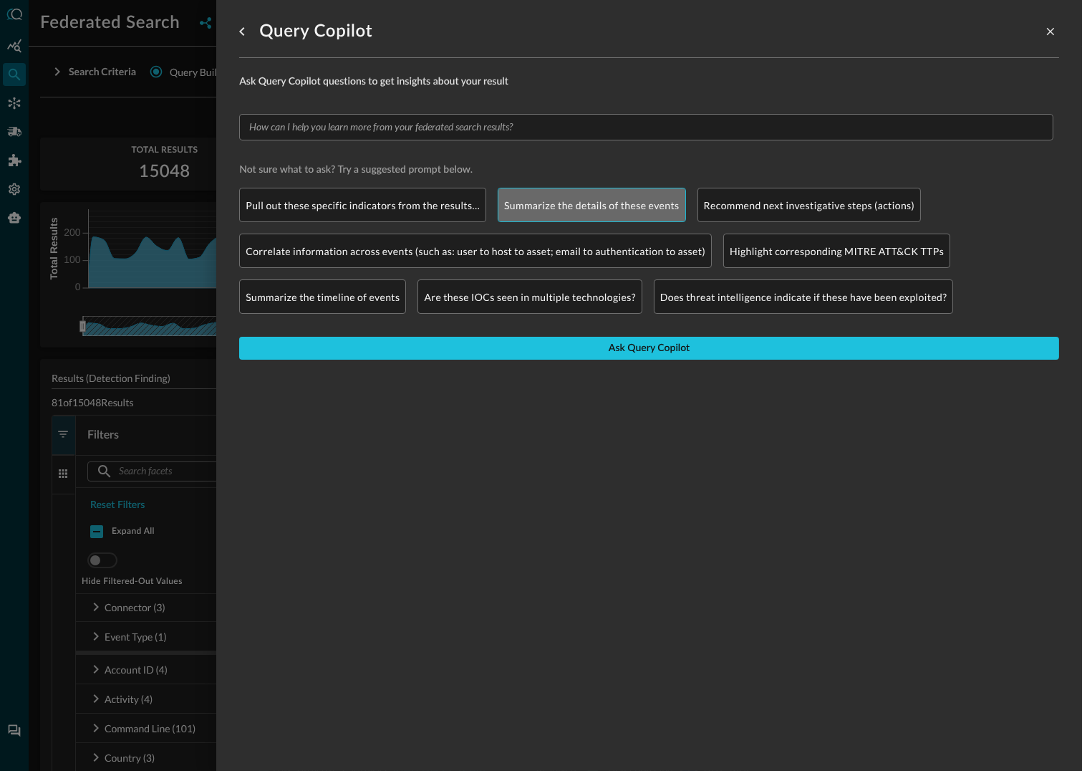
click at [597, 203] on p "Summarize the details of these events" at bounding box center [591, 205] width 175 height 15
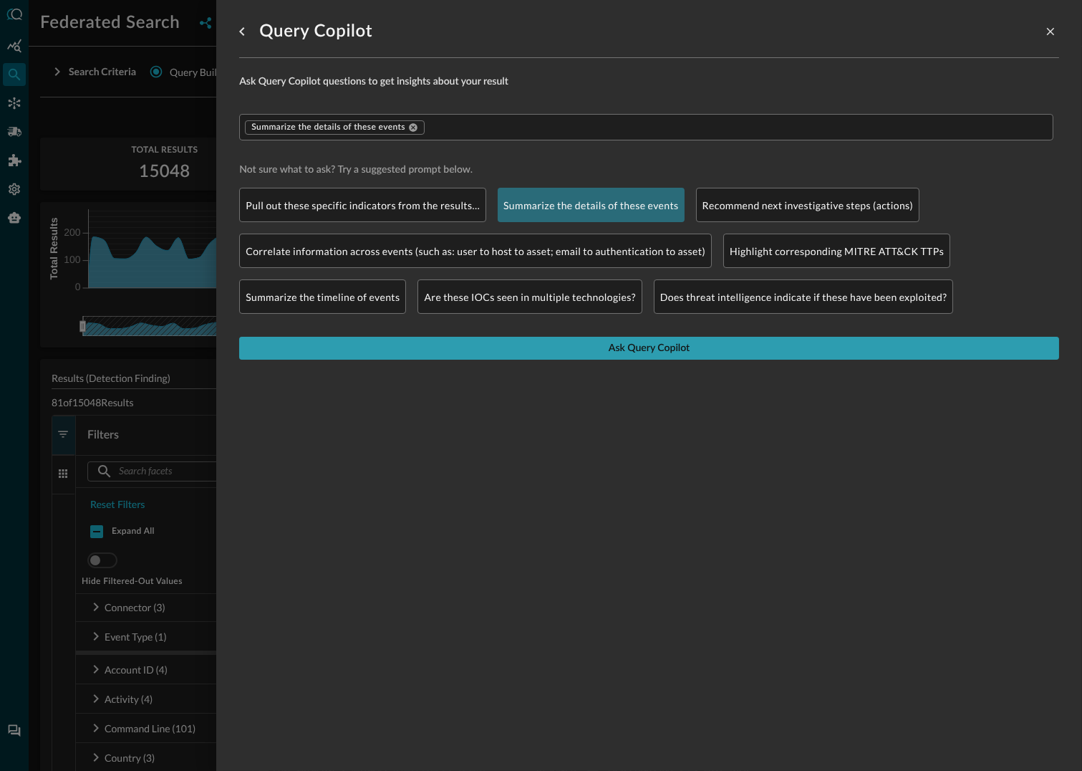
click at [630, 350] on button "Ask Query Copilot" at bounding box center [649, 348] width 820 height 23
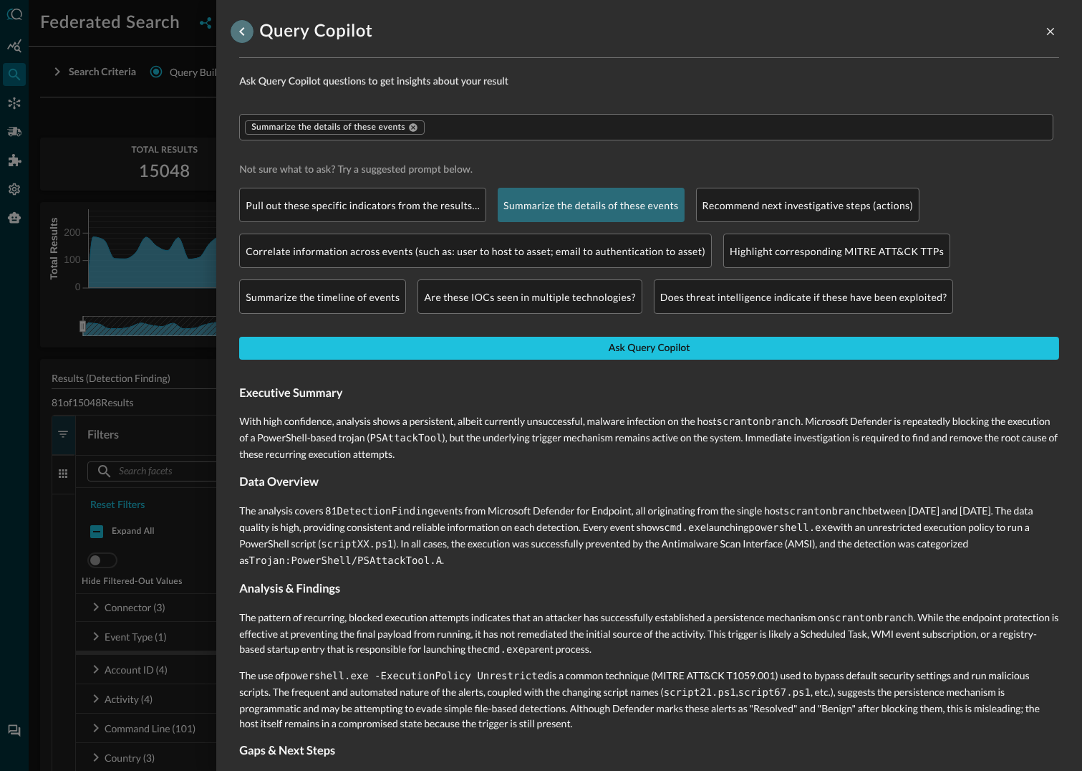
click at [240, 32] on icon "go back" at bounding box center [241, 31] width 5 height 9
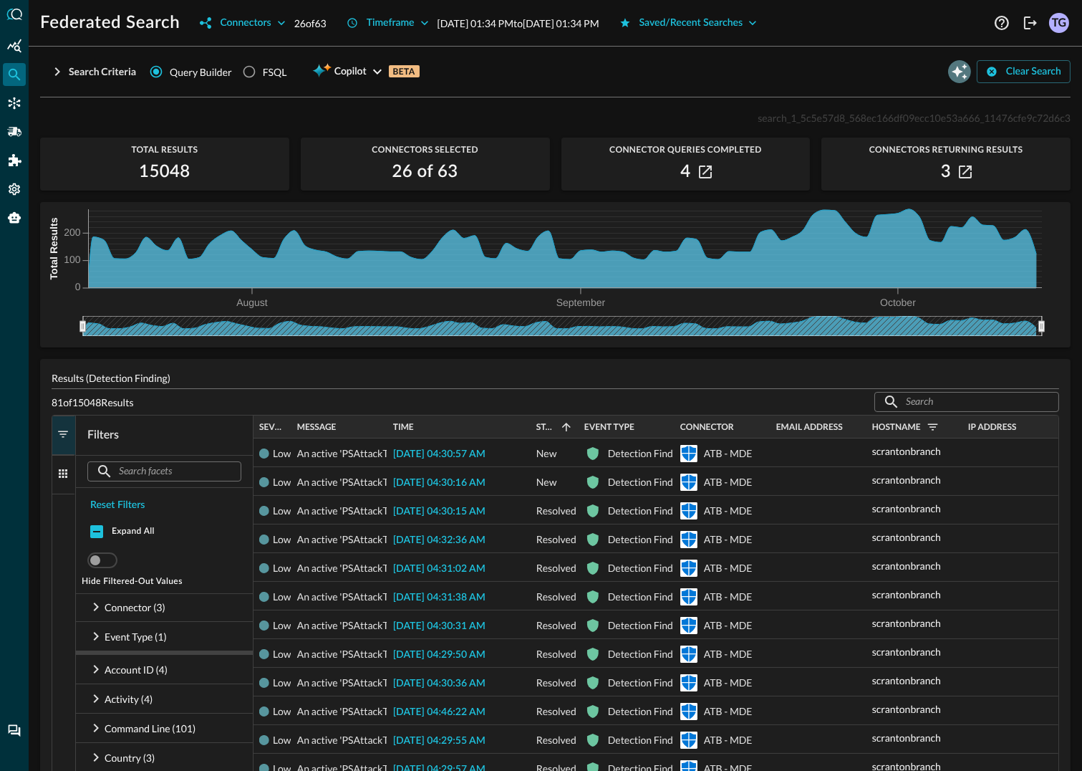
click at [963, 65] on icon "Open Query Copilot" at bounding box center [959, 71] width 17 height 17
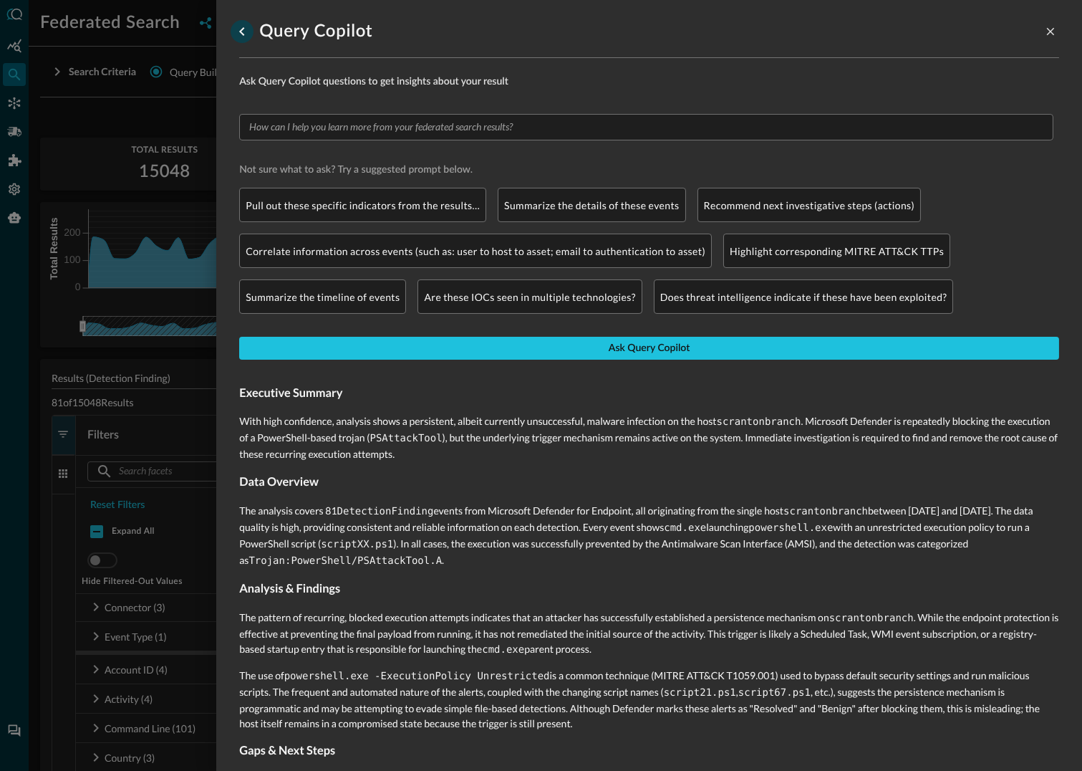
click at [240, 33] on icon "go back" at bounding box center [242, 31] width 17 height 17
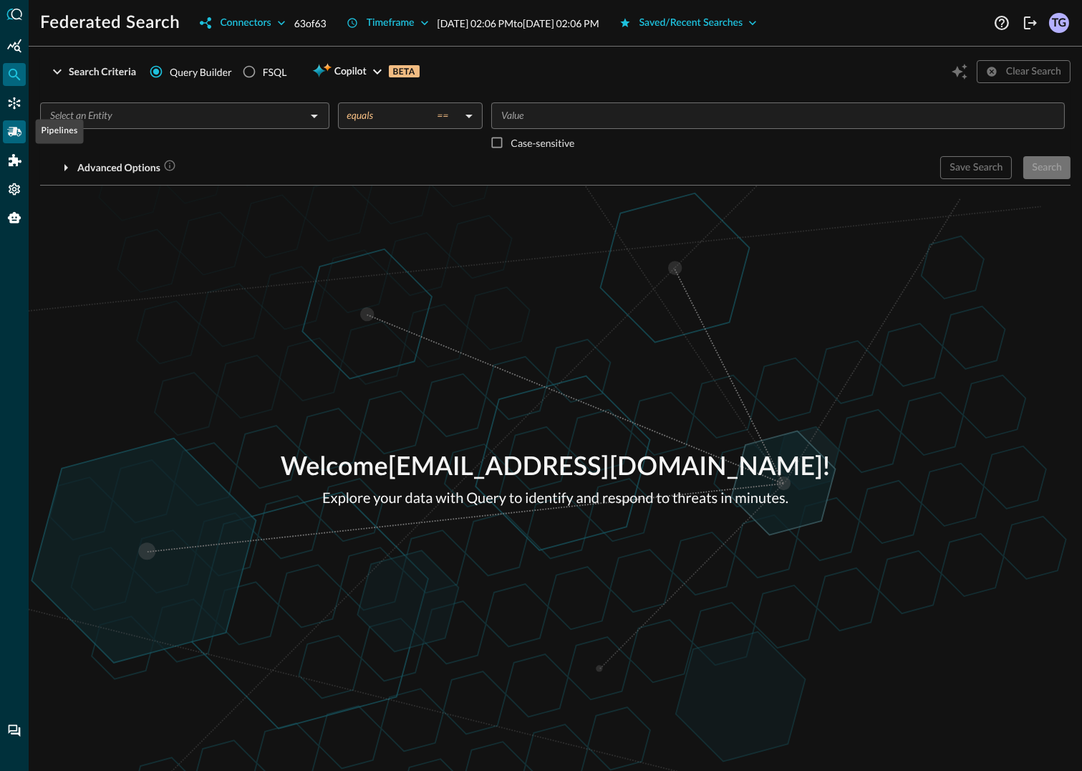
click at [19, 132] on icon "Pipelines" at bounding box center [14, 131] width 14 height 9
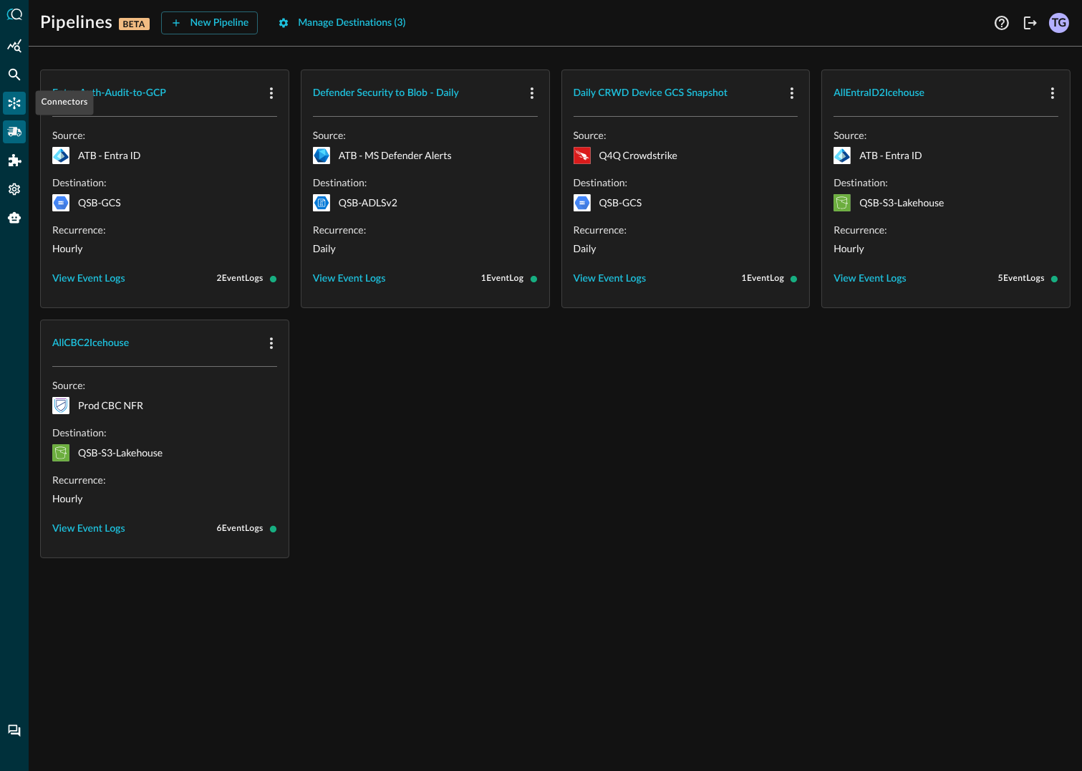
click at [12, 102] on icon "Connectors" at bounding box center [14, 103] width 14 height 14
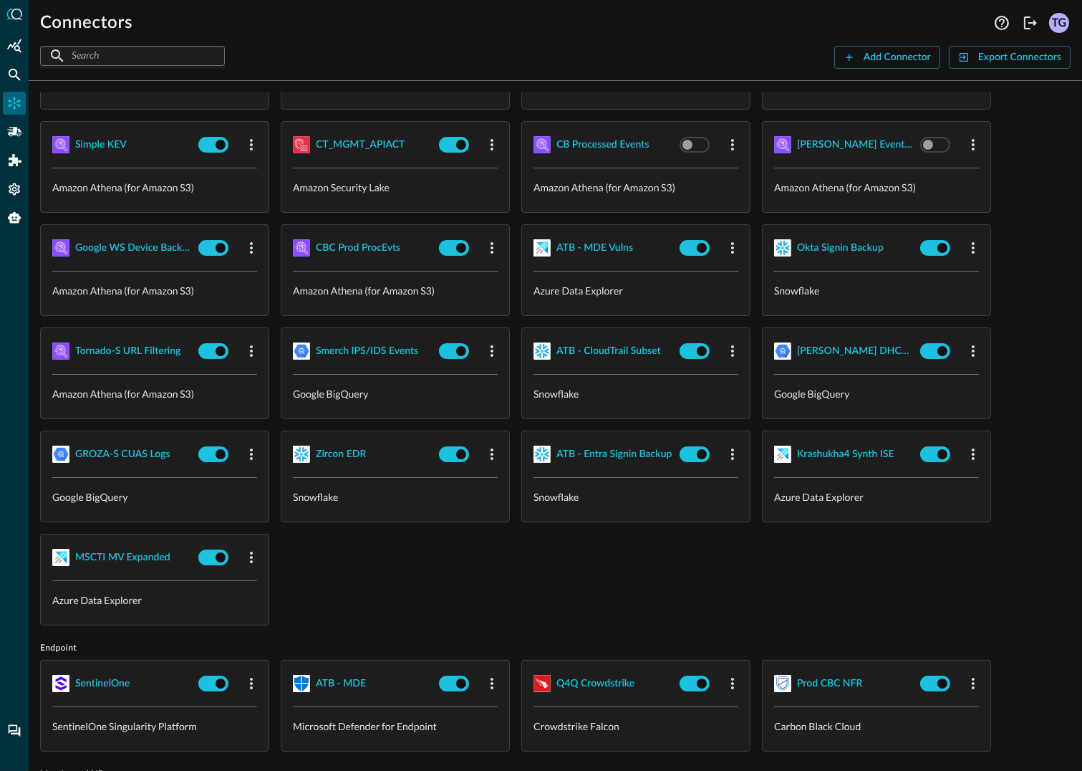
scroll to position [448, 0]
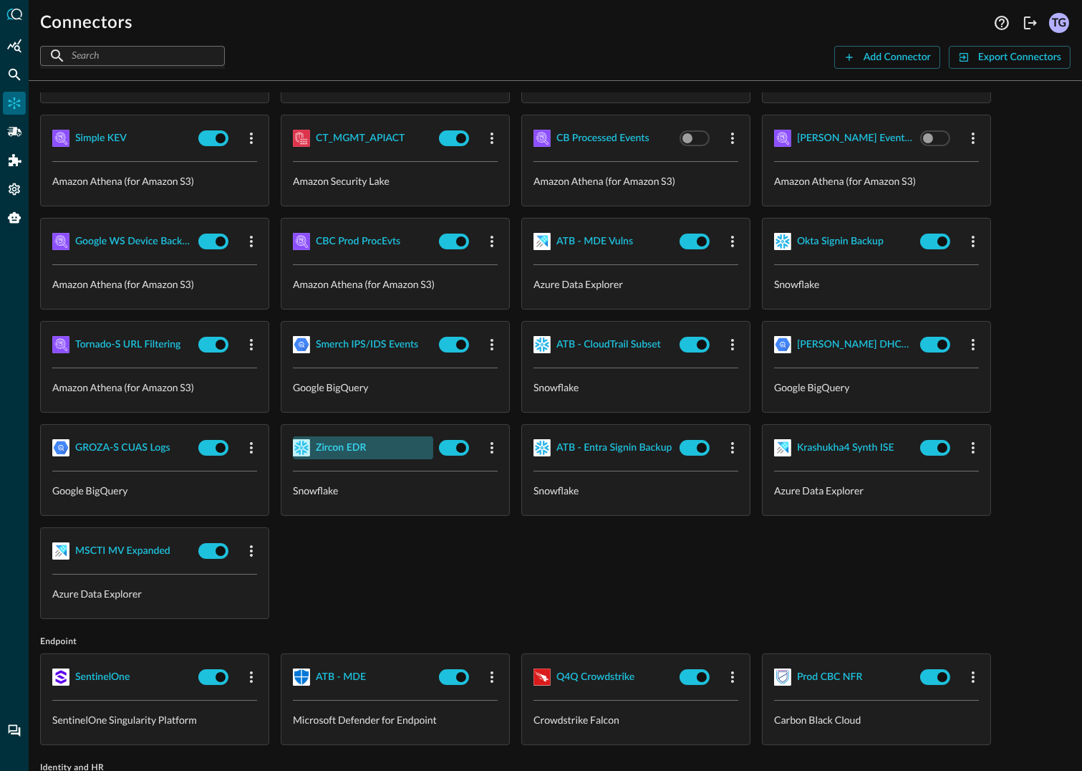
click at [353, 451] on div "Zircon EDR" at bounding box center [341, 448] width 50 height 18
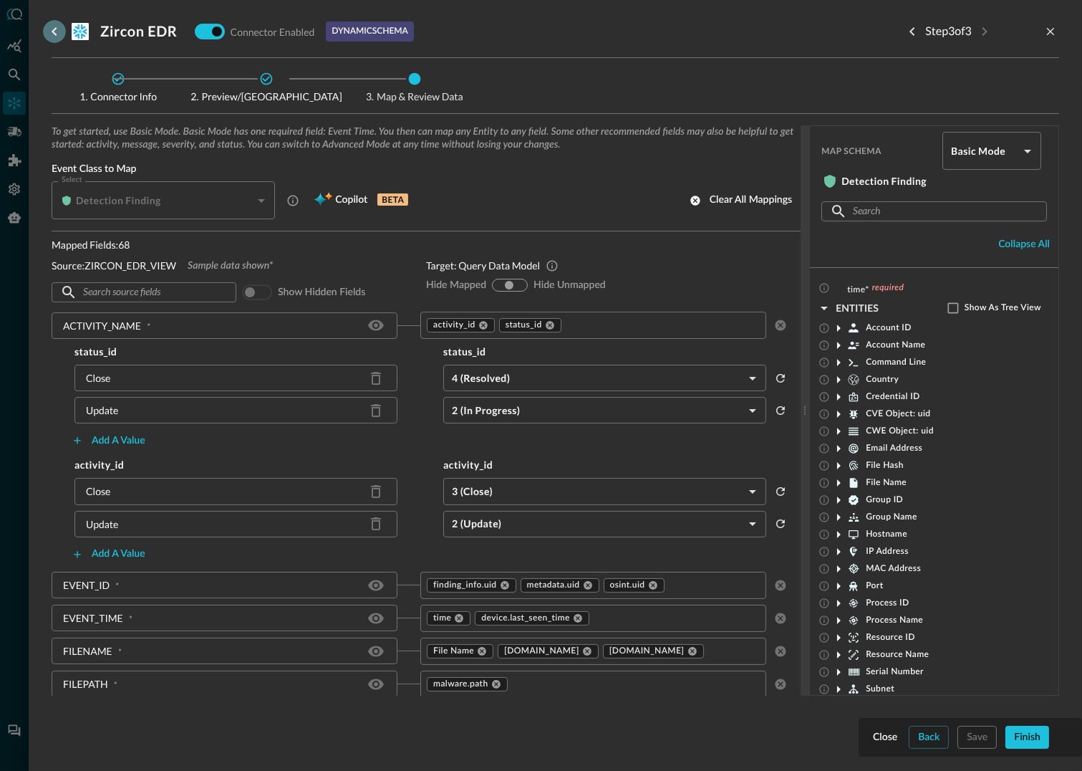
click at [53, 29] on icon "go back" at bounding box center [54, 31] width 17 height 17
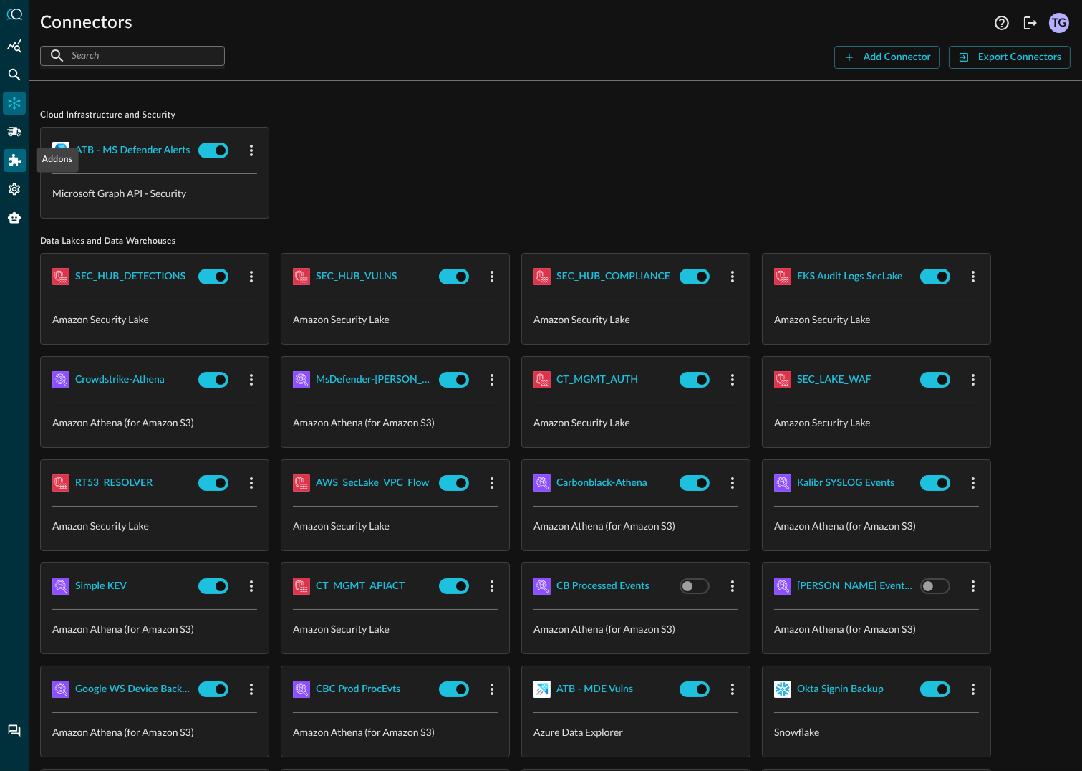
click at [11, 158] on icon "Addons" at bounding box center [15, 160] width 13 height 12
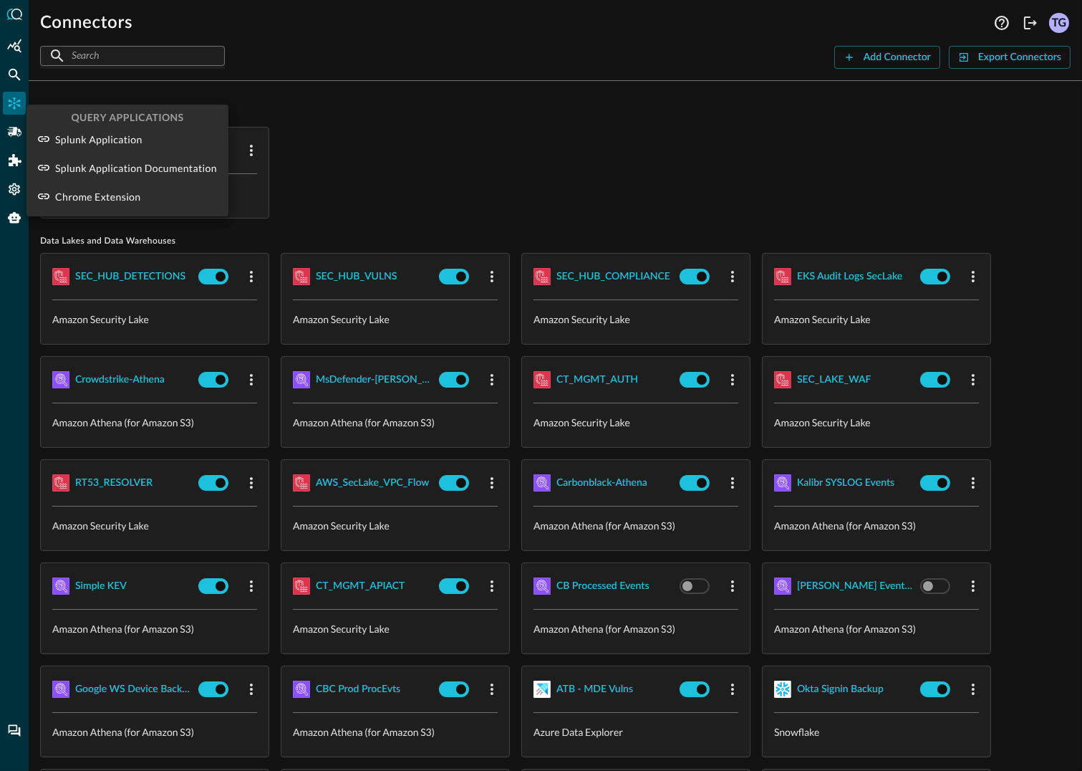
click at [16, 43] on div at bounding box center [541, 385] width 1082 height 771
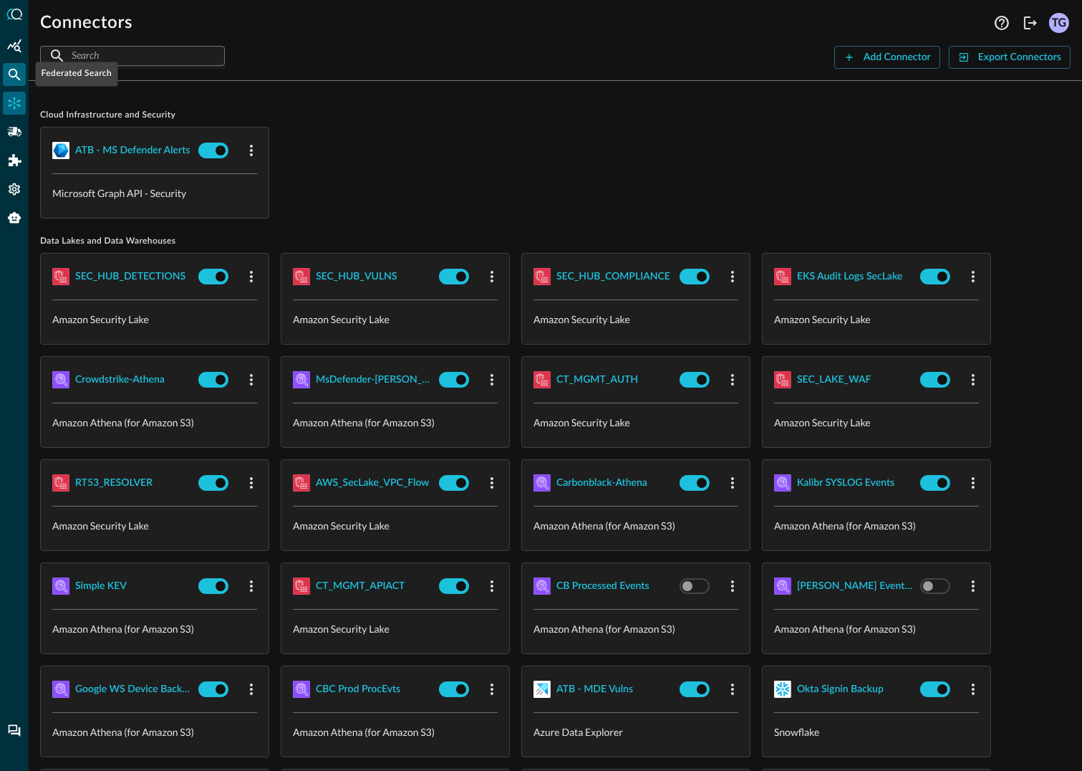
click at [14, 77] on icon "Federated Search" at bounding box center [15, 75] width 12 height 12
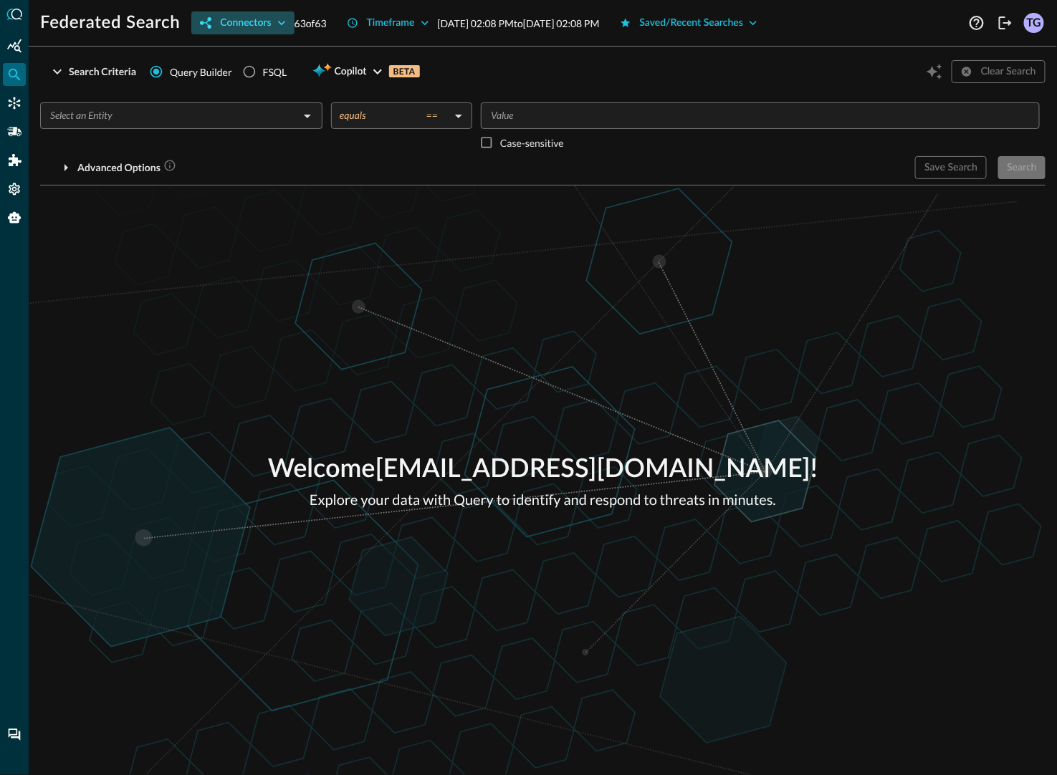
click at [252, 27] on button "Connectors" at bounding box center [242, 22] width 102 height 23
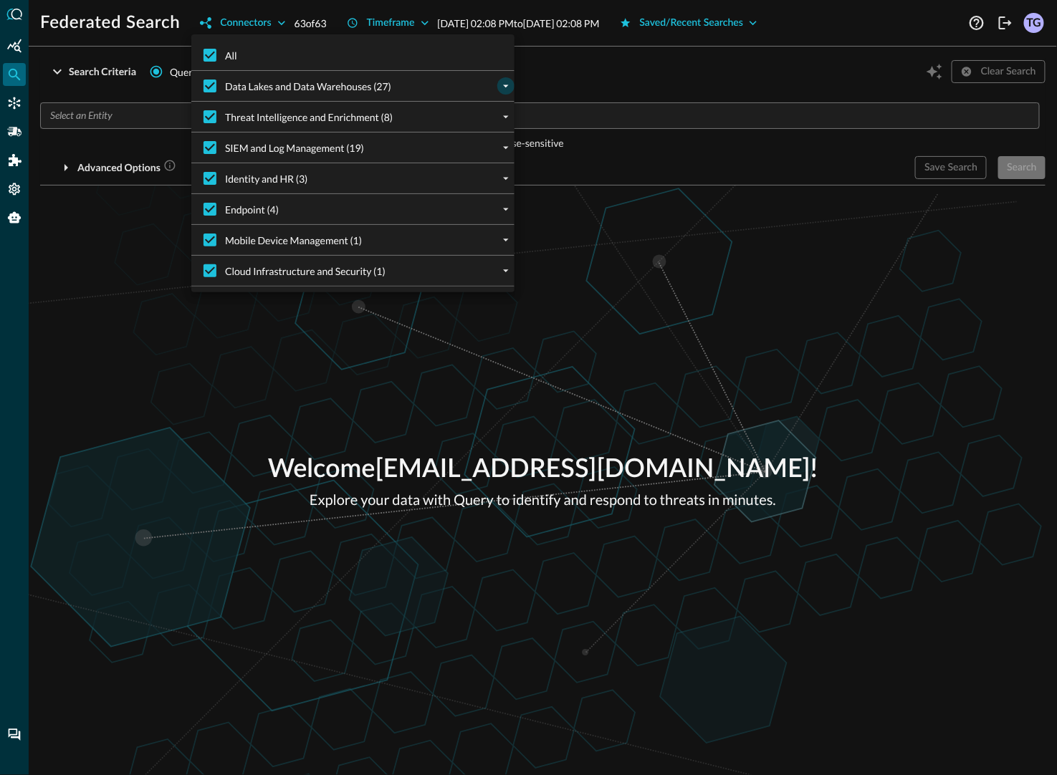
click at [504, 82] on icon "expand" at bounding box center [505, 86] width 13 height 13
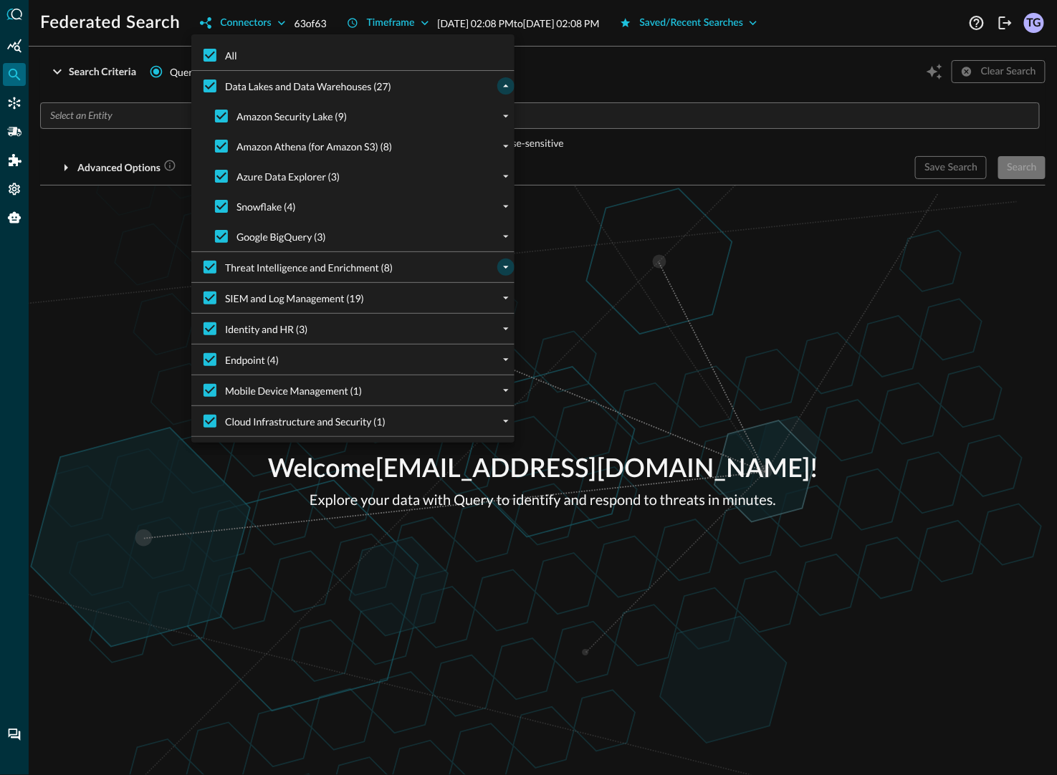
click at [509, 266] on icon "expand" at bounding box center [505, 267] width 13 height 13
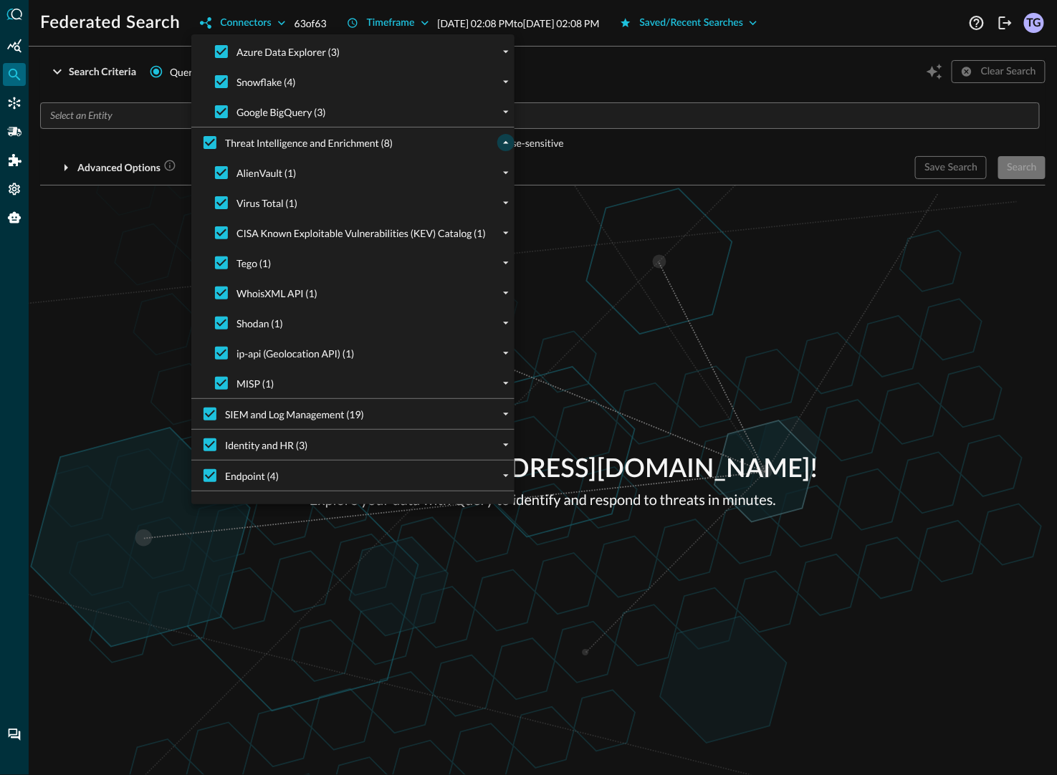
scroll to position [179, 0]
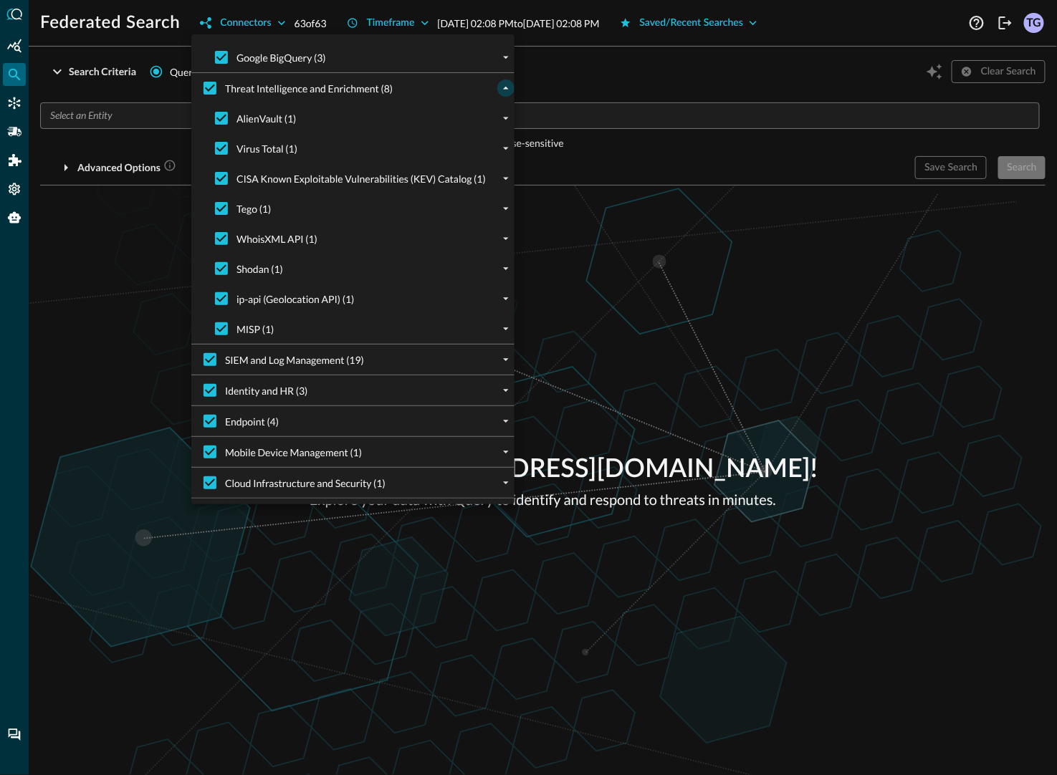
click at [484, 357] on div "SIEM and Log Management (19)" at bounding box center [359, 360] width 312 height 30
click at [499, 360] on icon "expand" at bounding box center [505, 359] width 13 height 13
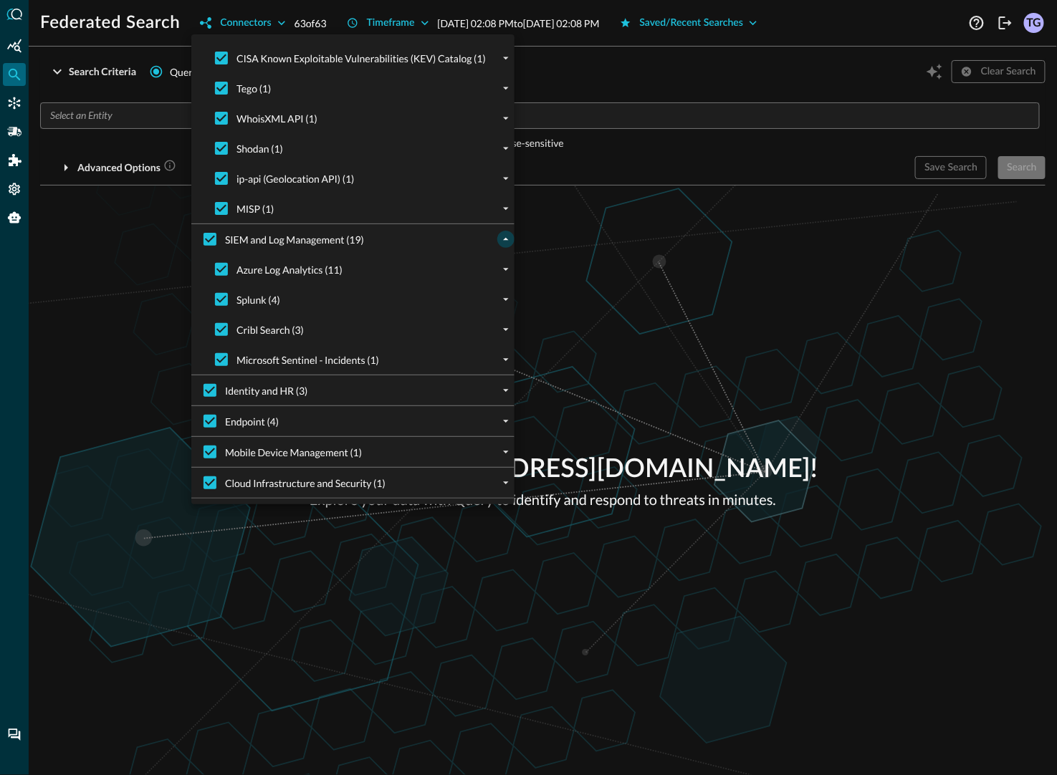
click at [278, 19] on div at bounding box center [528, 387] width 1057 height 775
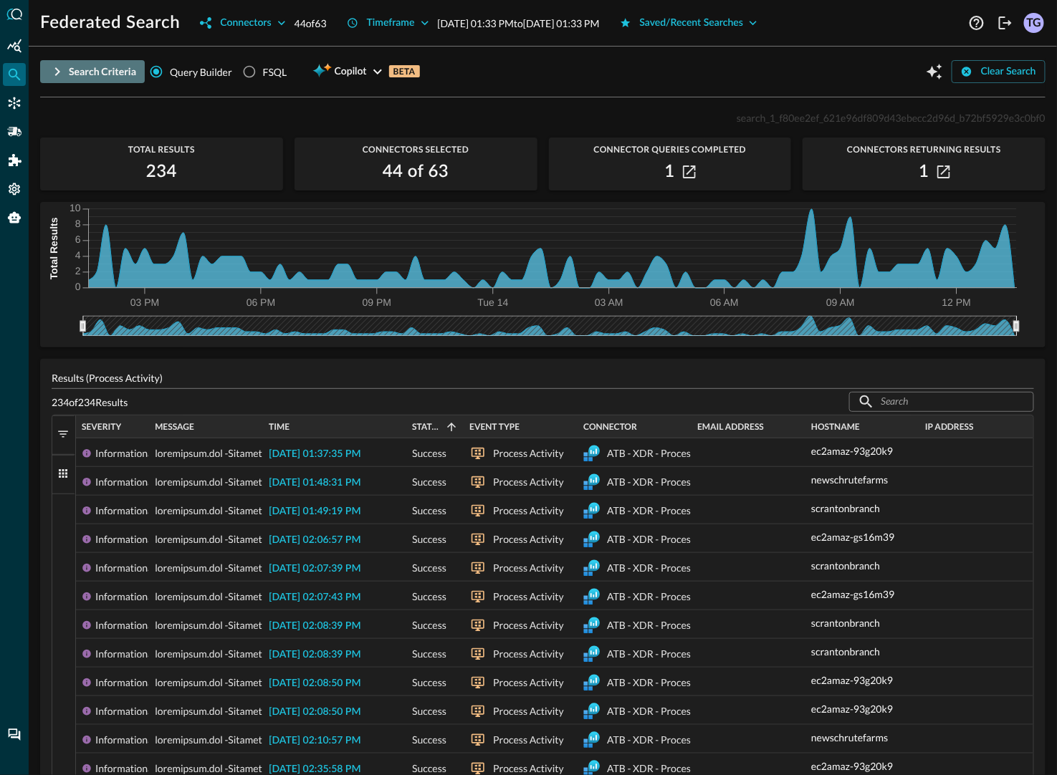
click at [55, 72] on icon "button" at bounding box center [57, 71] width 17 height 17
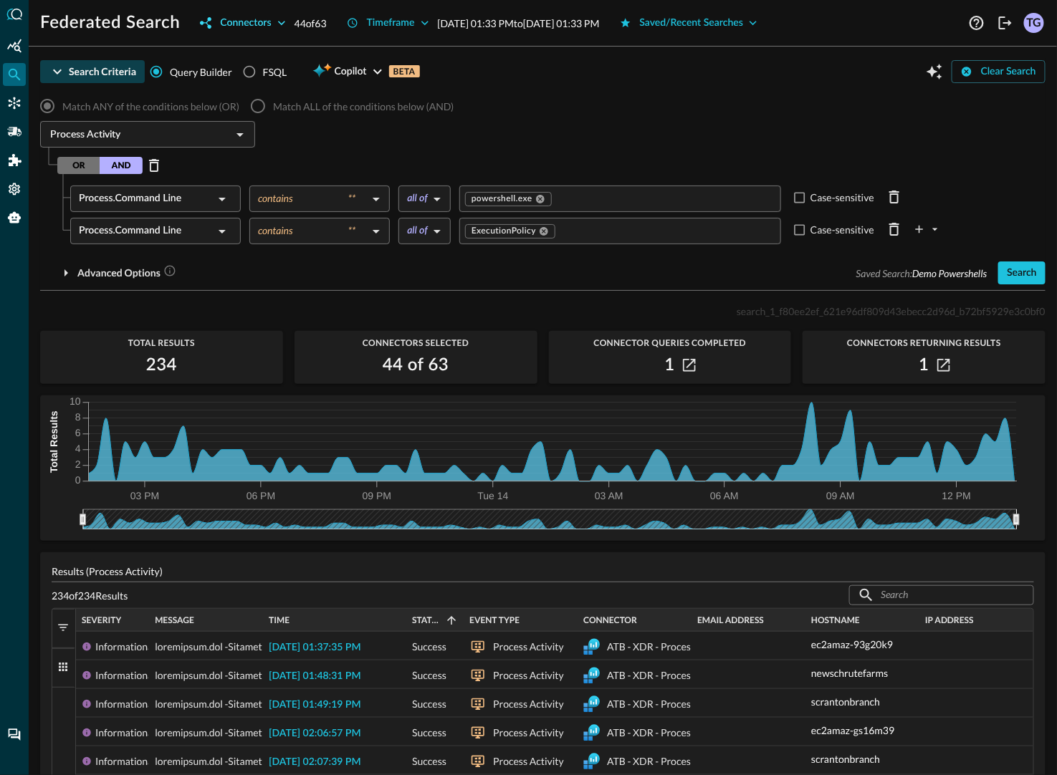
click at [237, 20] on button "Connectors" at bounding box center [242, 22] width 102 height 23
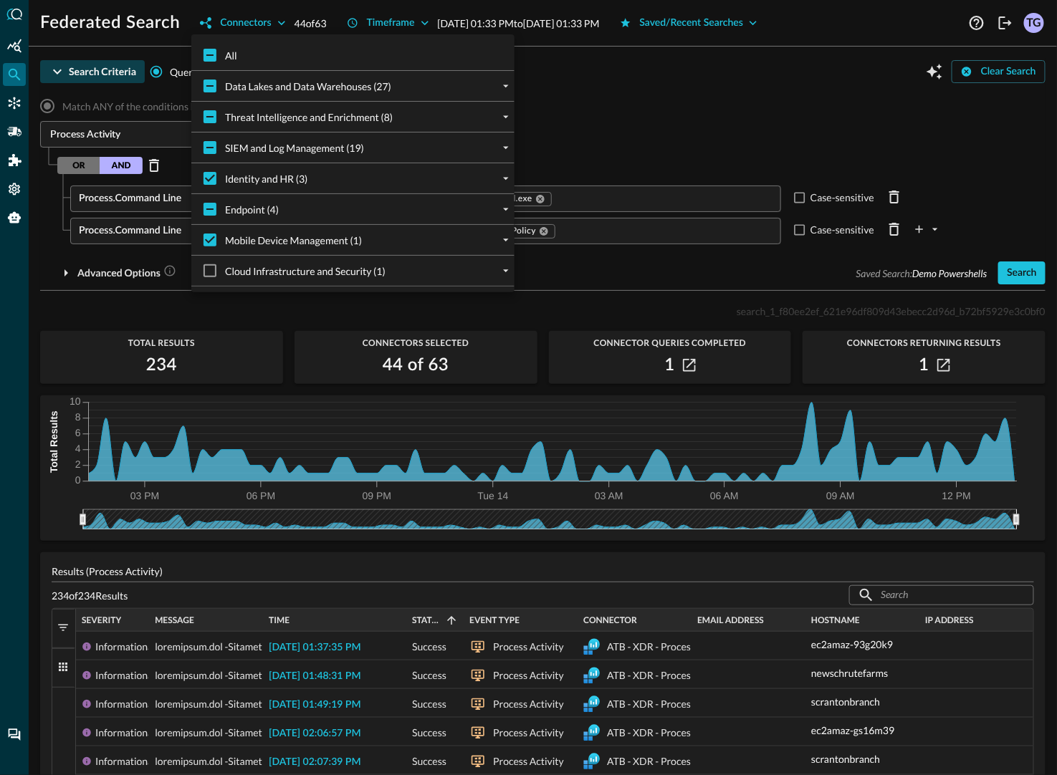
click at [280, 24] on div at bounding box center [528, 387] width 1057 height 775
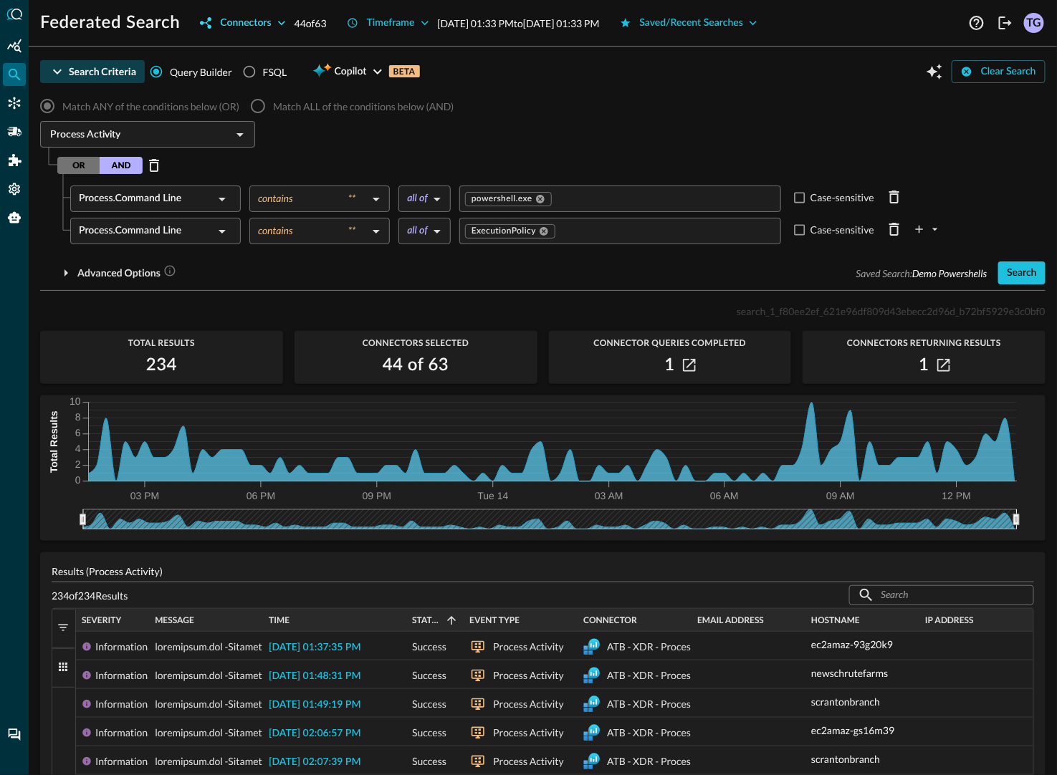
click at [285, 14] on button "Connectors" at bounding box center [242, 22] width 102 height 23
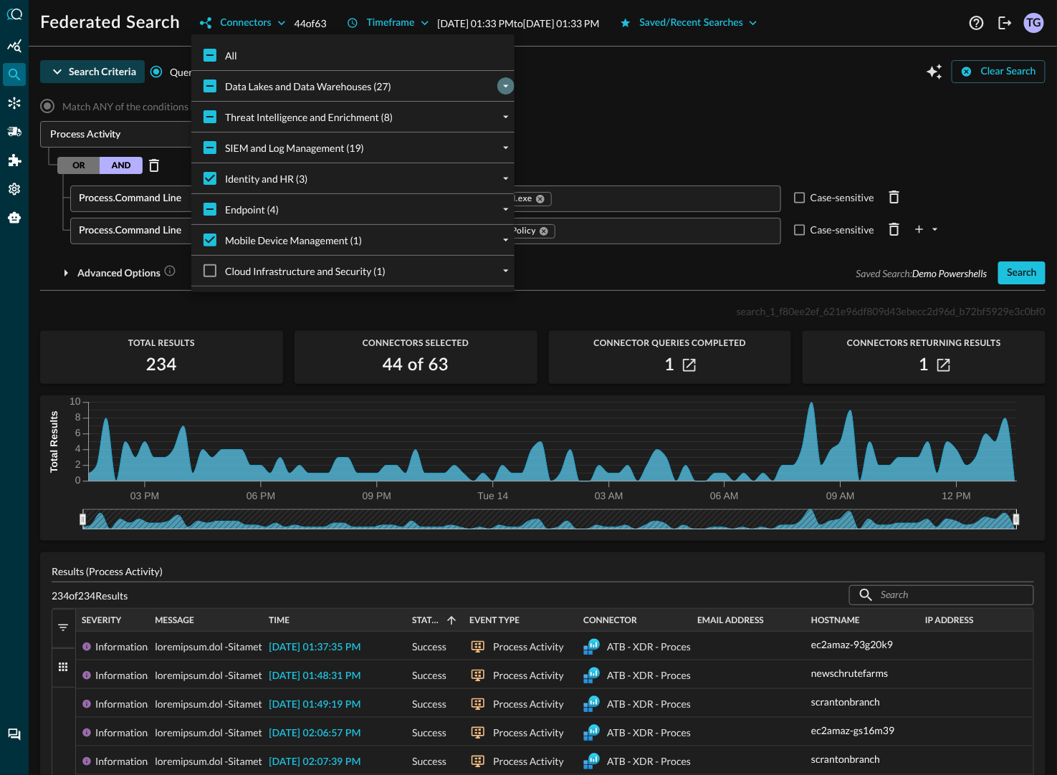
click at [501, 80] on icon "expand" at bounding box center [505, 86] width 13 height 13
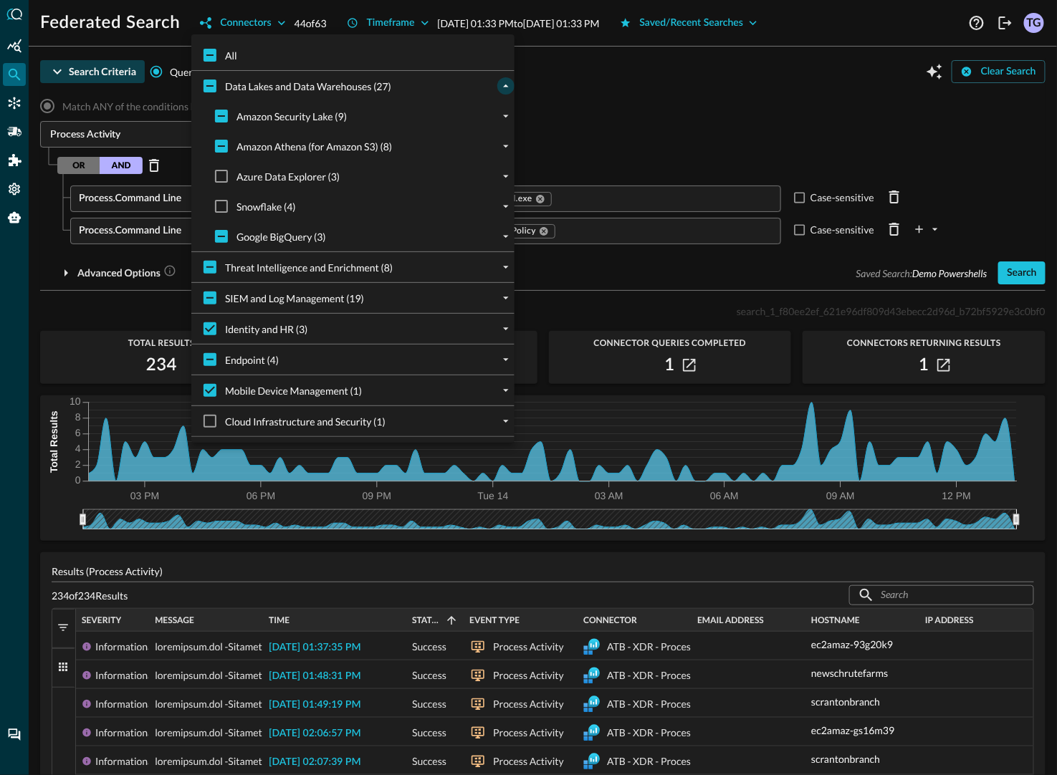
click at [17, 150] on div at bounding box center [528, 387] width 1057 height 775
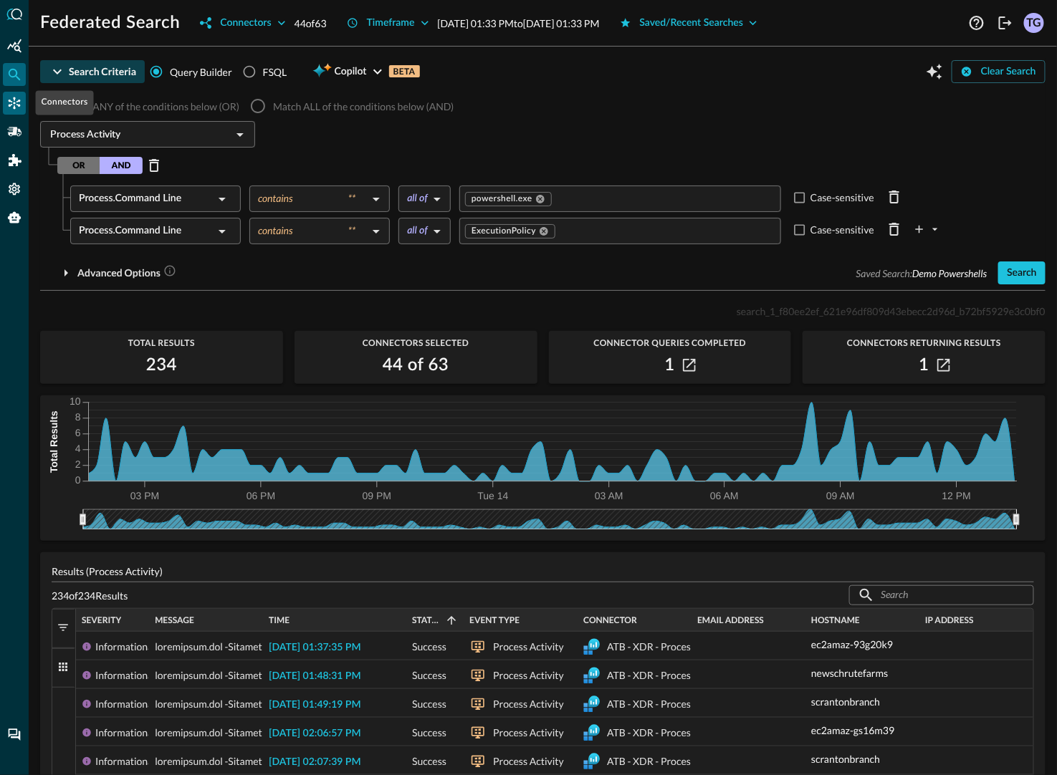
click at [17, 106] on icon "Connectors" at bounding box center [14, 103] width 14 height 14
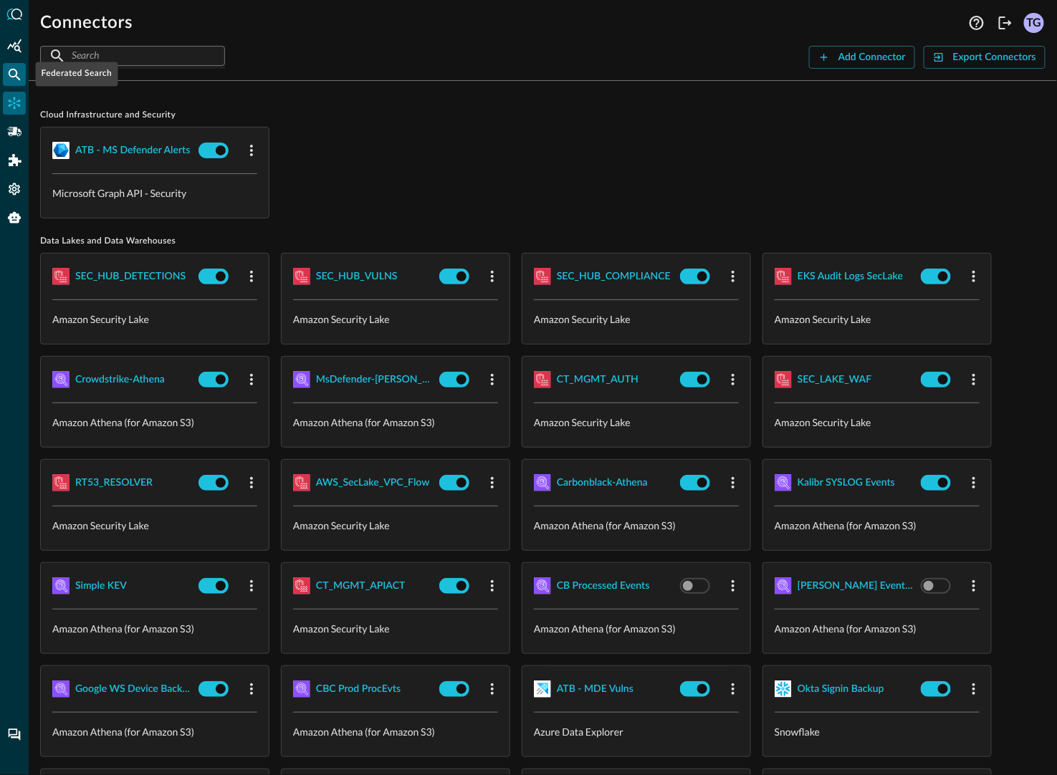
click at [23, 71] on div "Federated Search" at bounding box center [14, 74] width 23 height 23
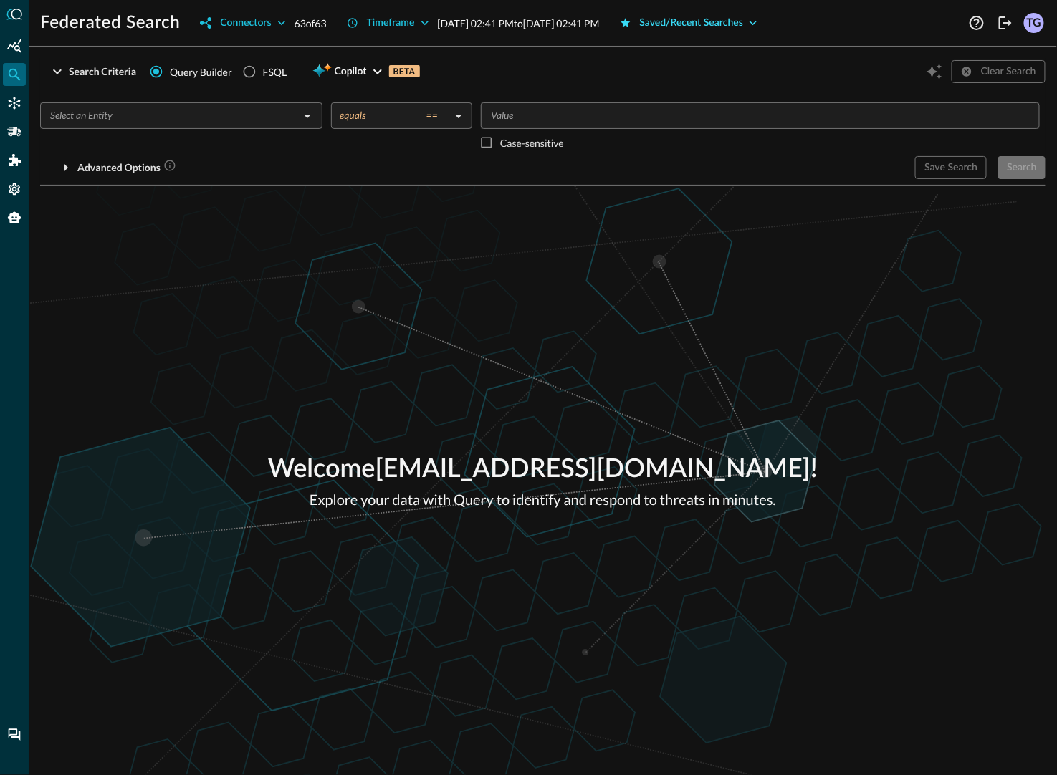
click at [729, 21] on button "Saved/Recent Searches" at bounding box center [688, 22] width 155 height 23
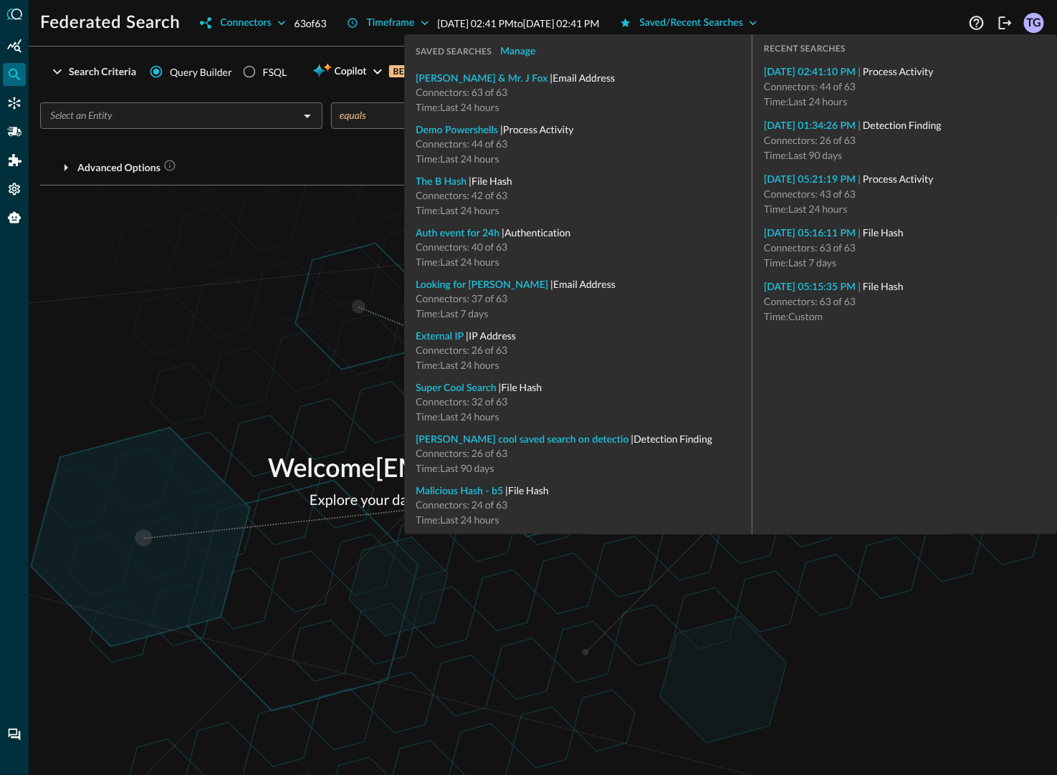
type input "File Hash"
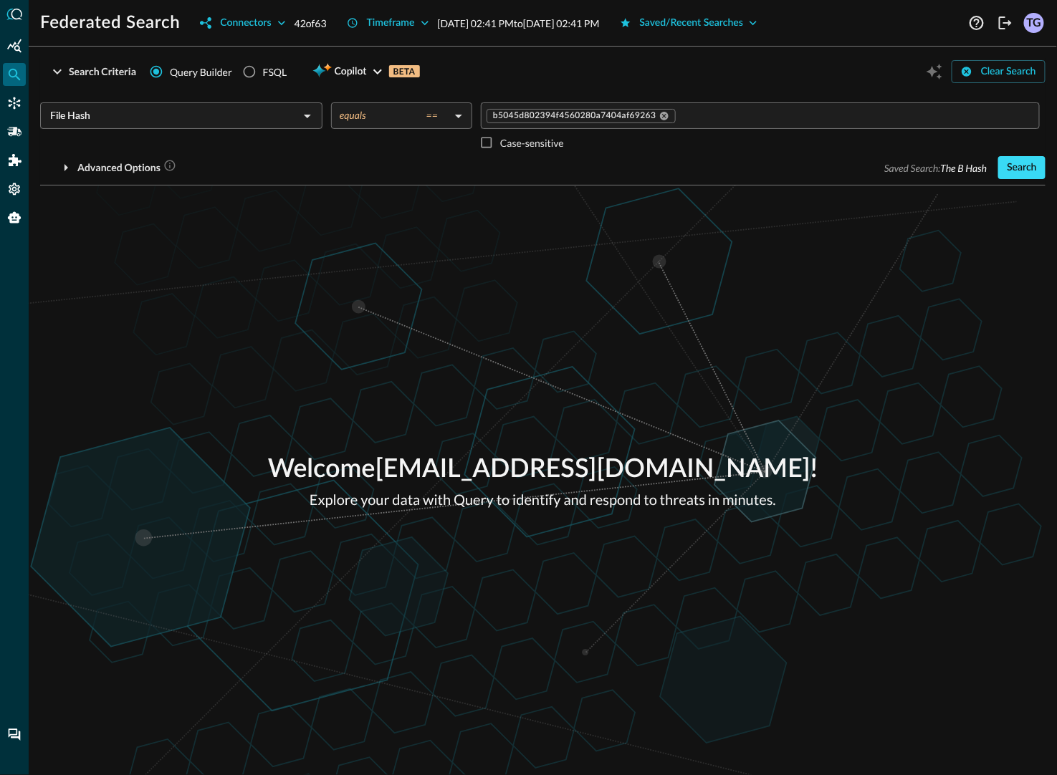
click at [1034, 174] on button "Search" at bounding box center [1021, 167] width 47 height 23
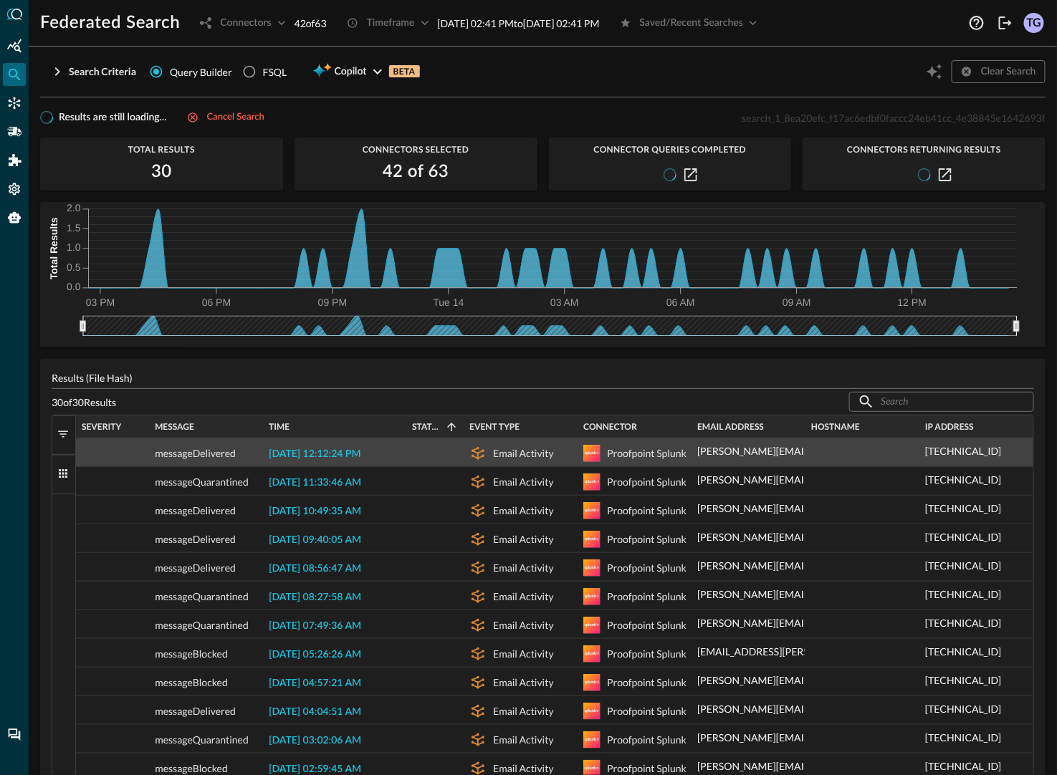
scroll to position [33, 0]
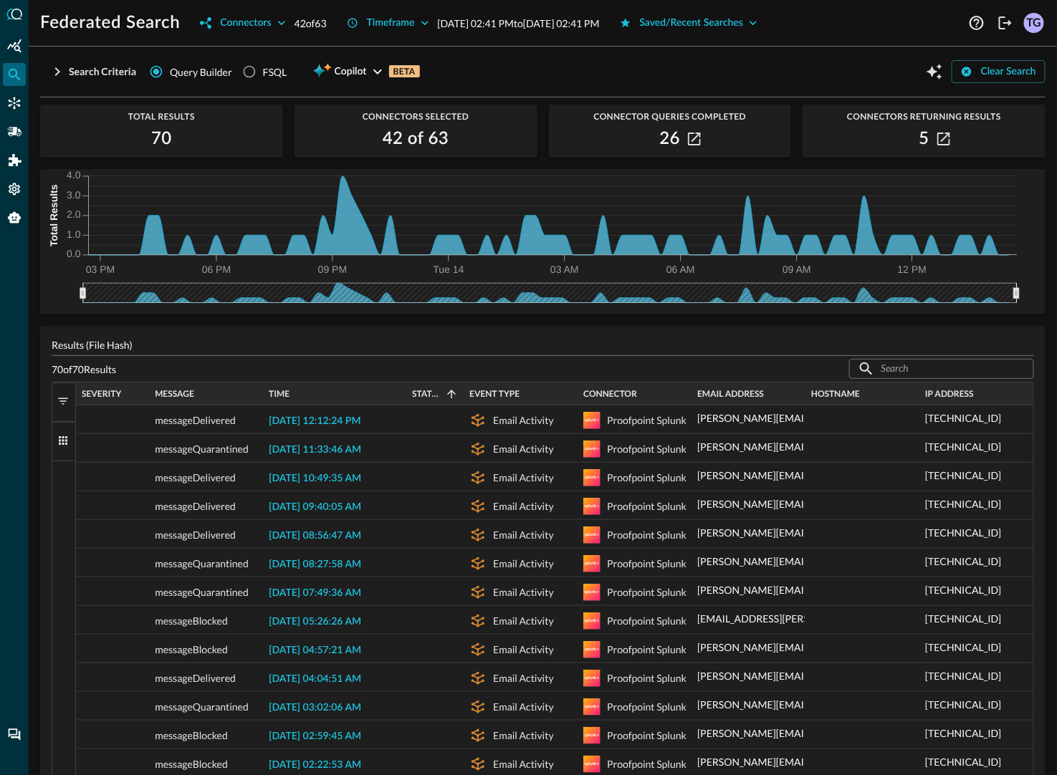
click at [64, 408] on span "button" at bounding box center [63, 401] width 13 height 13
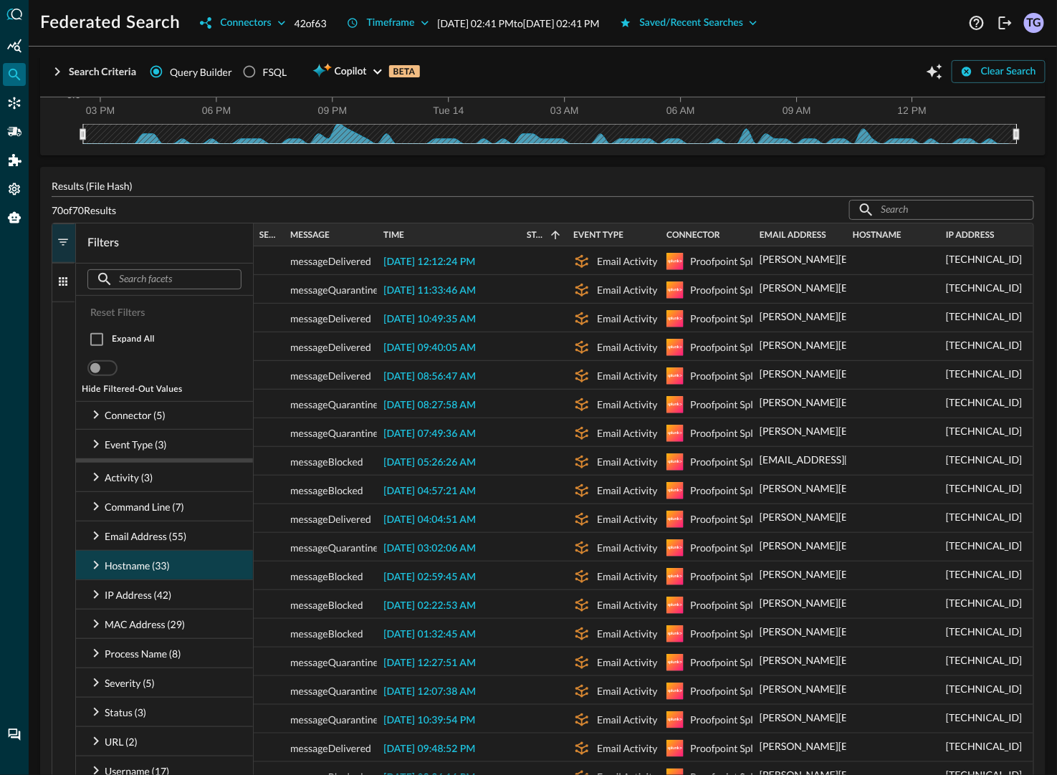
scroll to position [193, 0]
click at [95, 565] on icon at bounding box center [95, 563] width 17 height 17
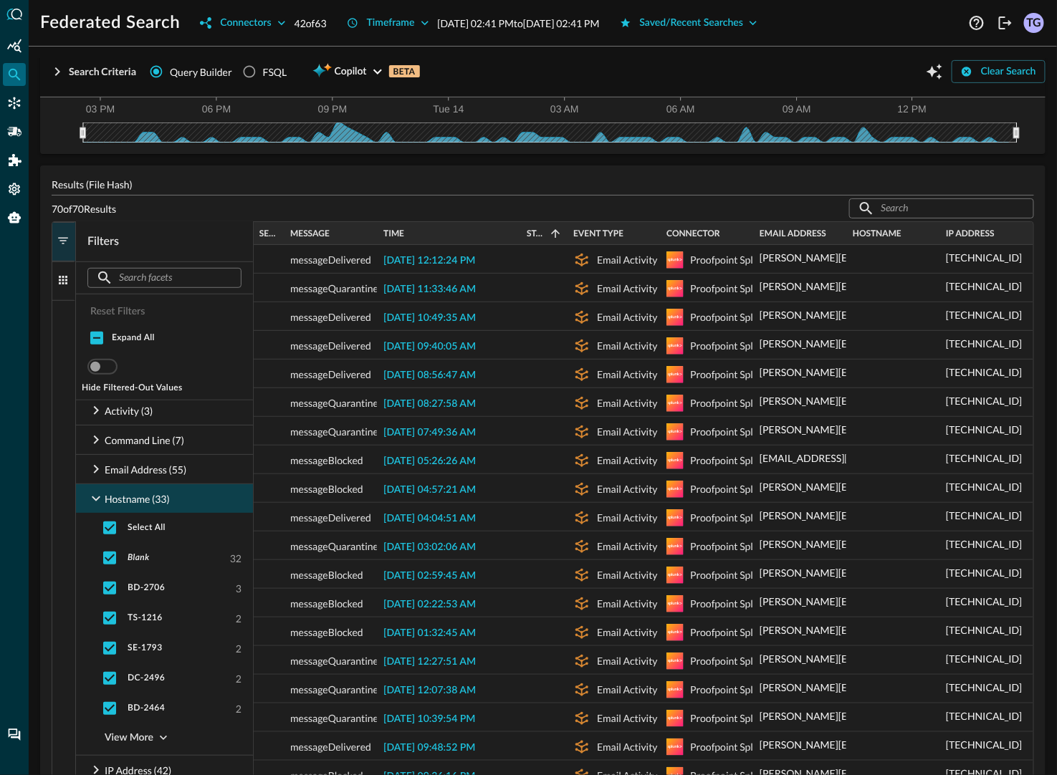
scroll to position [62, 0]
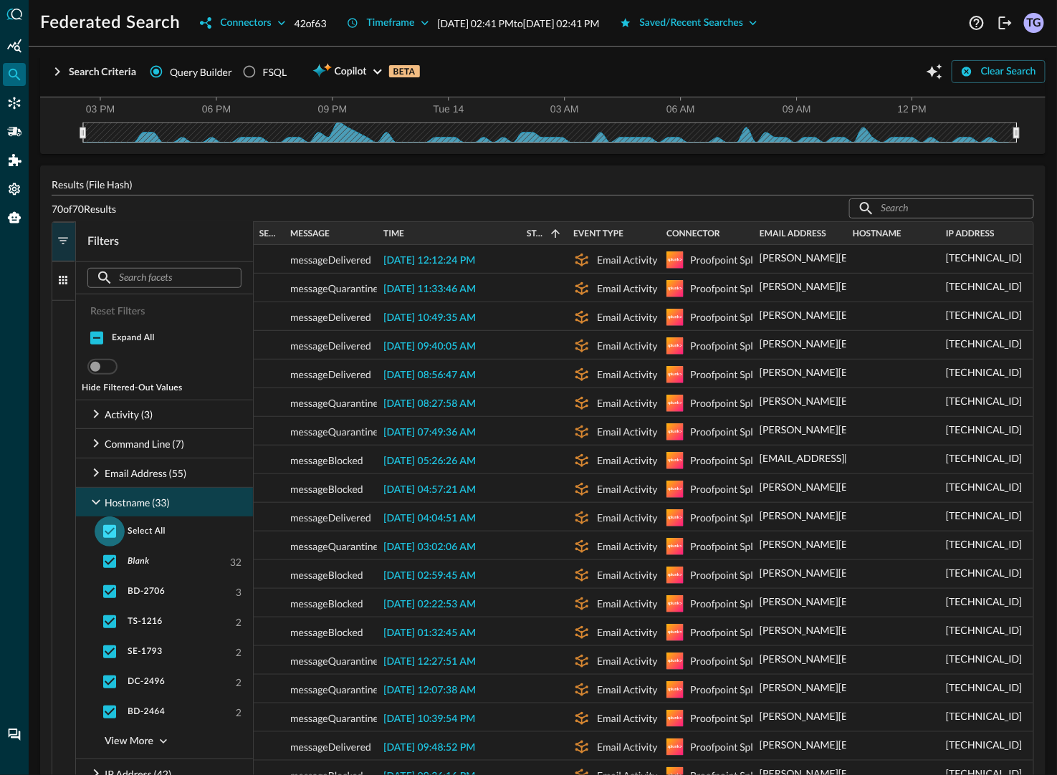
click at [105, 527] on input "checkbox" at bounding box center [110, 531] width 30 height 30
checkbox input "false"
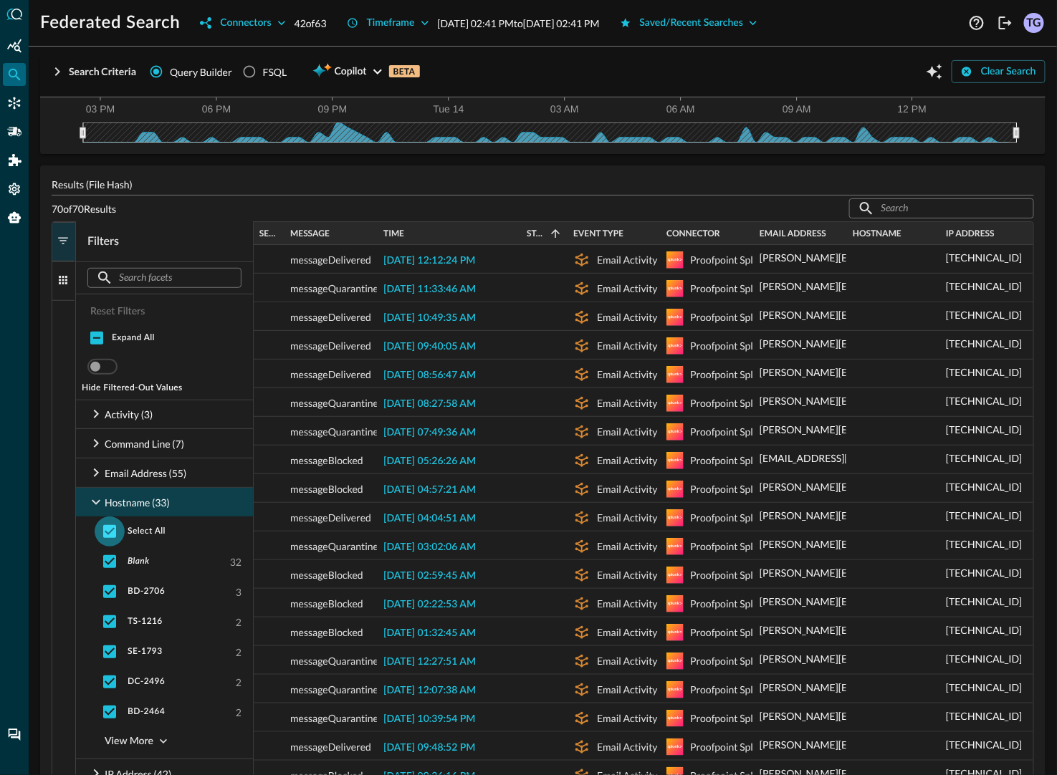
checkbox input "false"
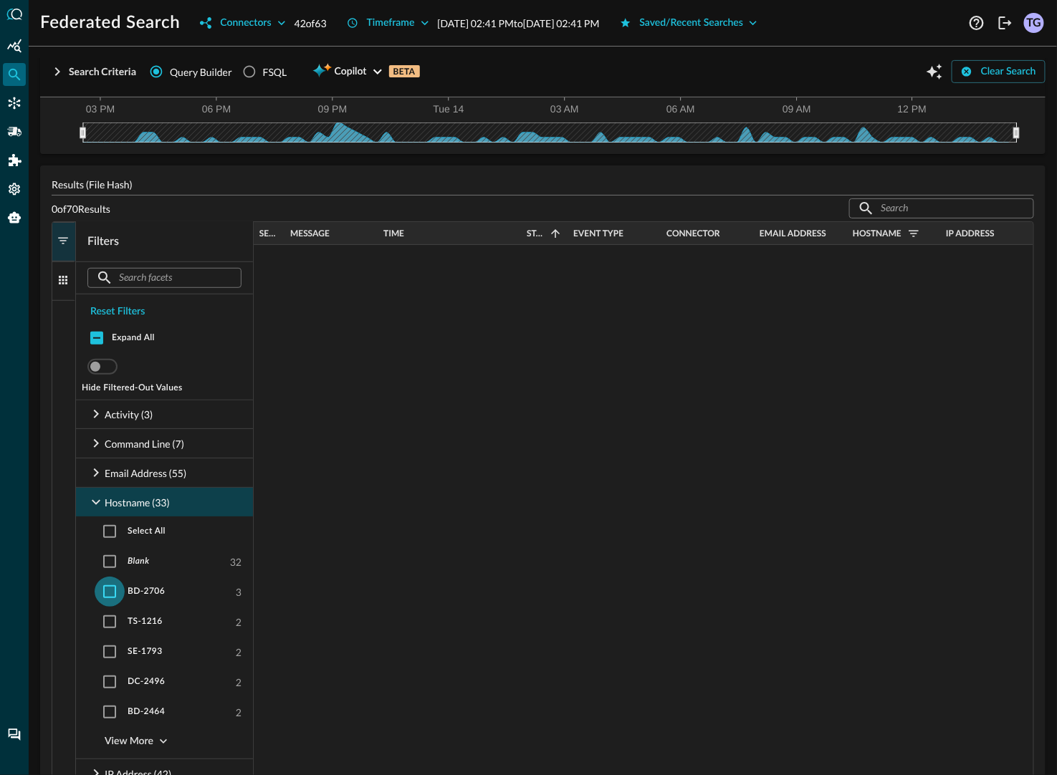
click at [107, 592] on input "checkbox" at bounding box center [110, 592] width 30 height 30
checkbox input "true"
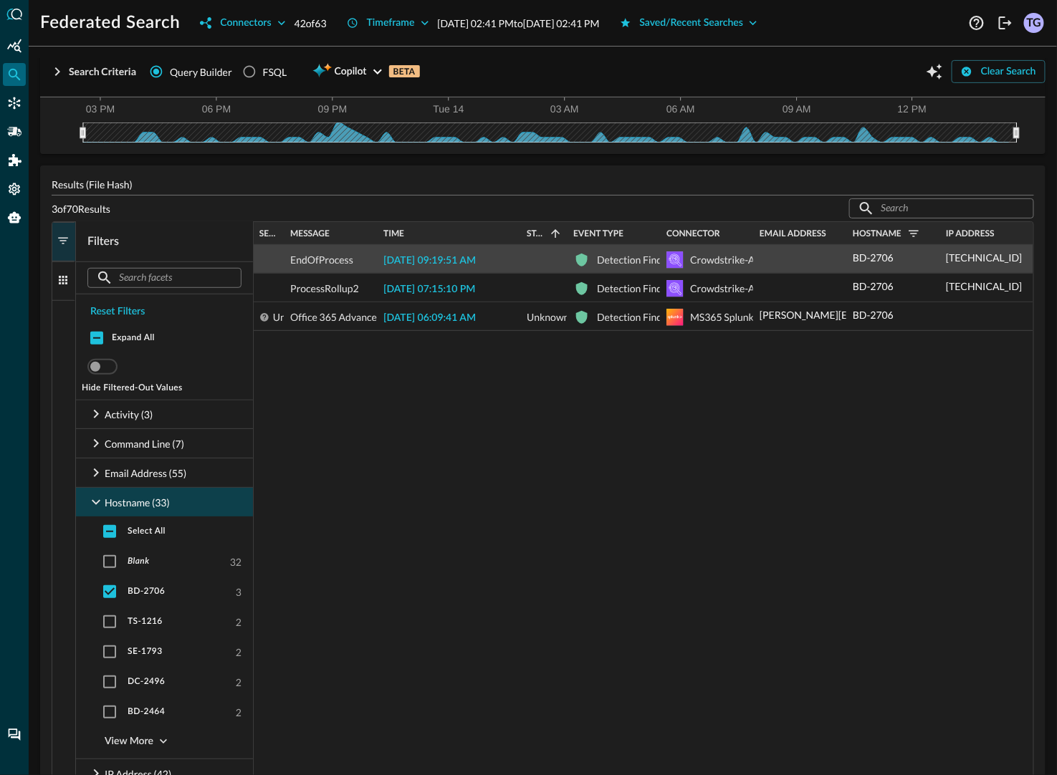
click at [466, 266] on span "2025-10-14 09:19:51 AM" at bounding box center [429, 261] width 92 height 10
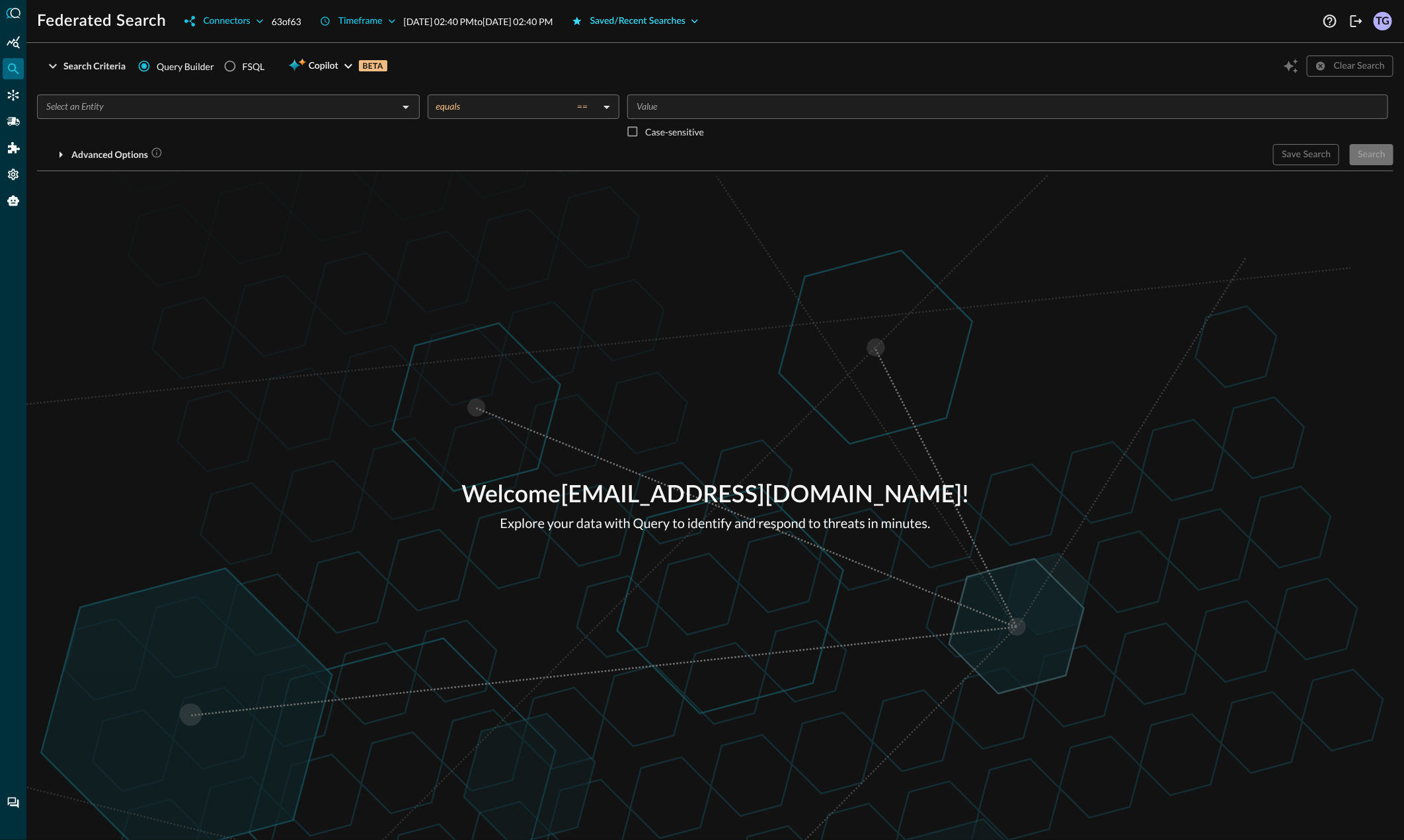
click at [707, 21] on button "Saved/Recent Searches" at bounding box center [635, 20] width 143 height 21
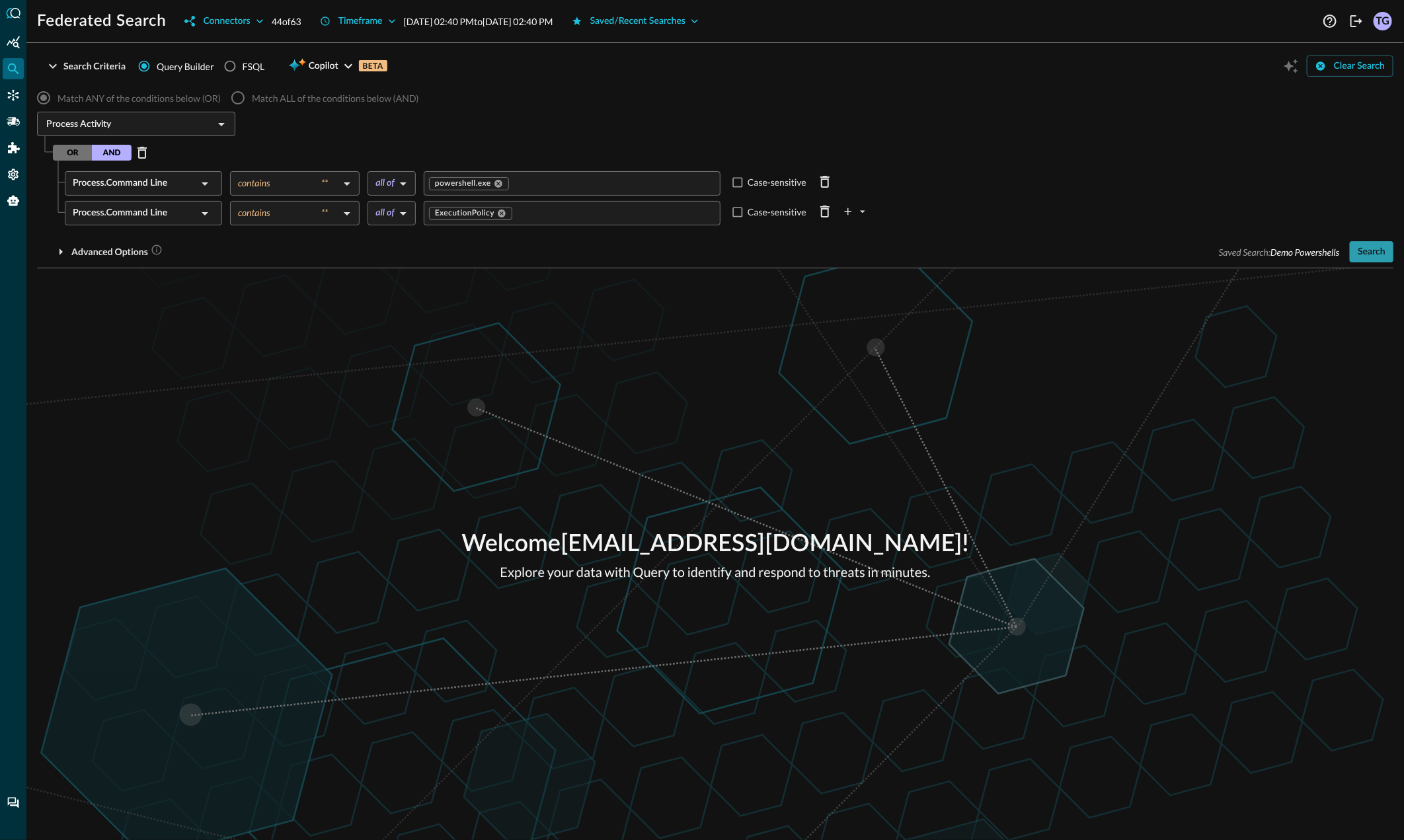
click at [1378, 255] on button "Search" at bounding box center [1372, 251] width 43 height 21
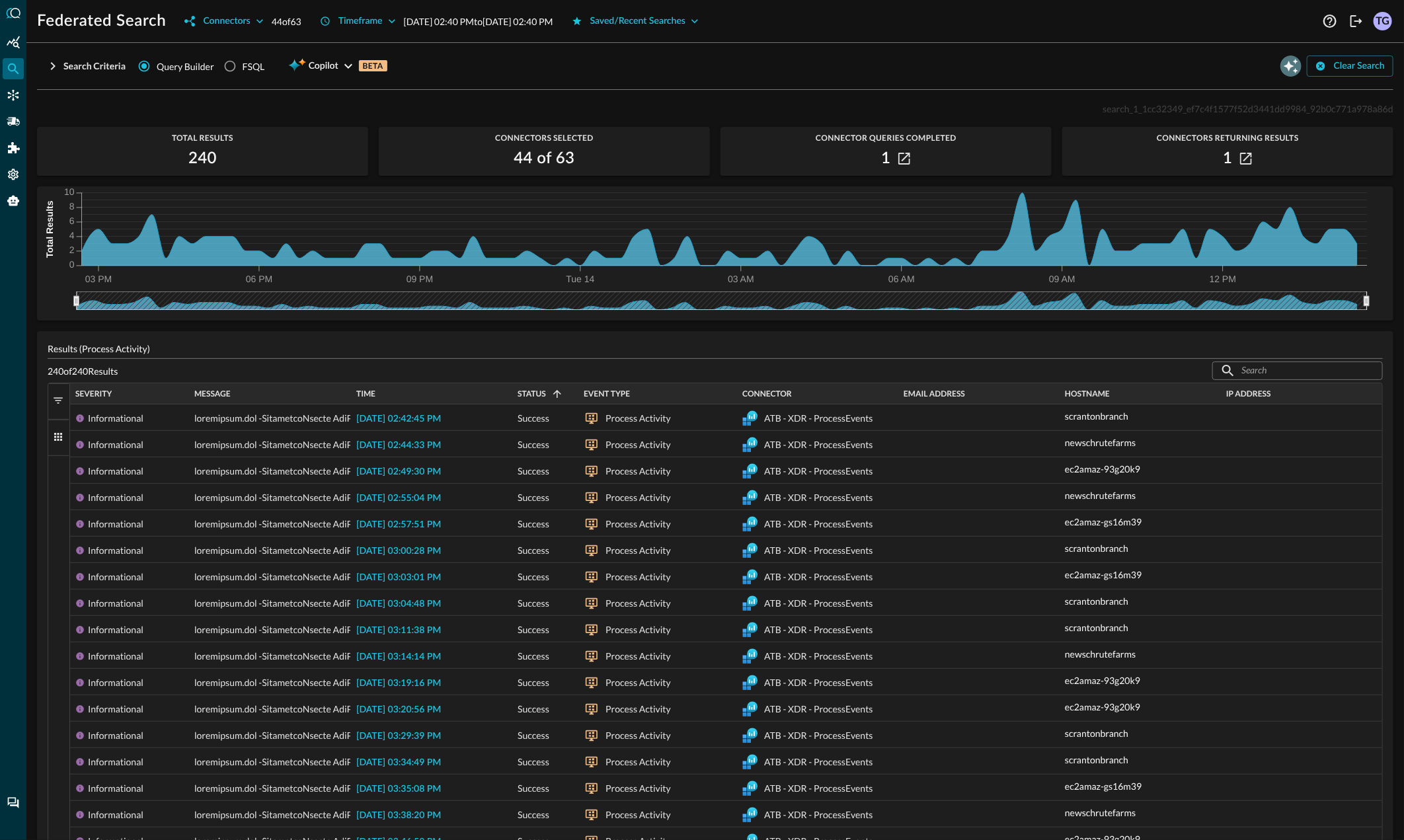
click at [1290, 67] on icon "Open Query Copilot" at bounding box center [1291, 66] width 15 height 15
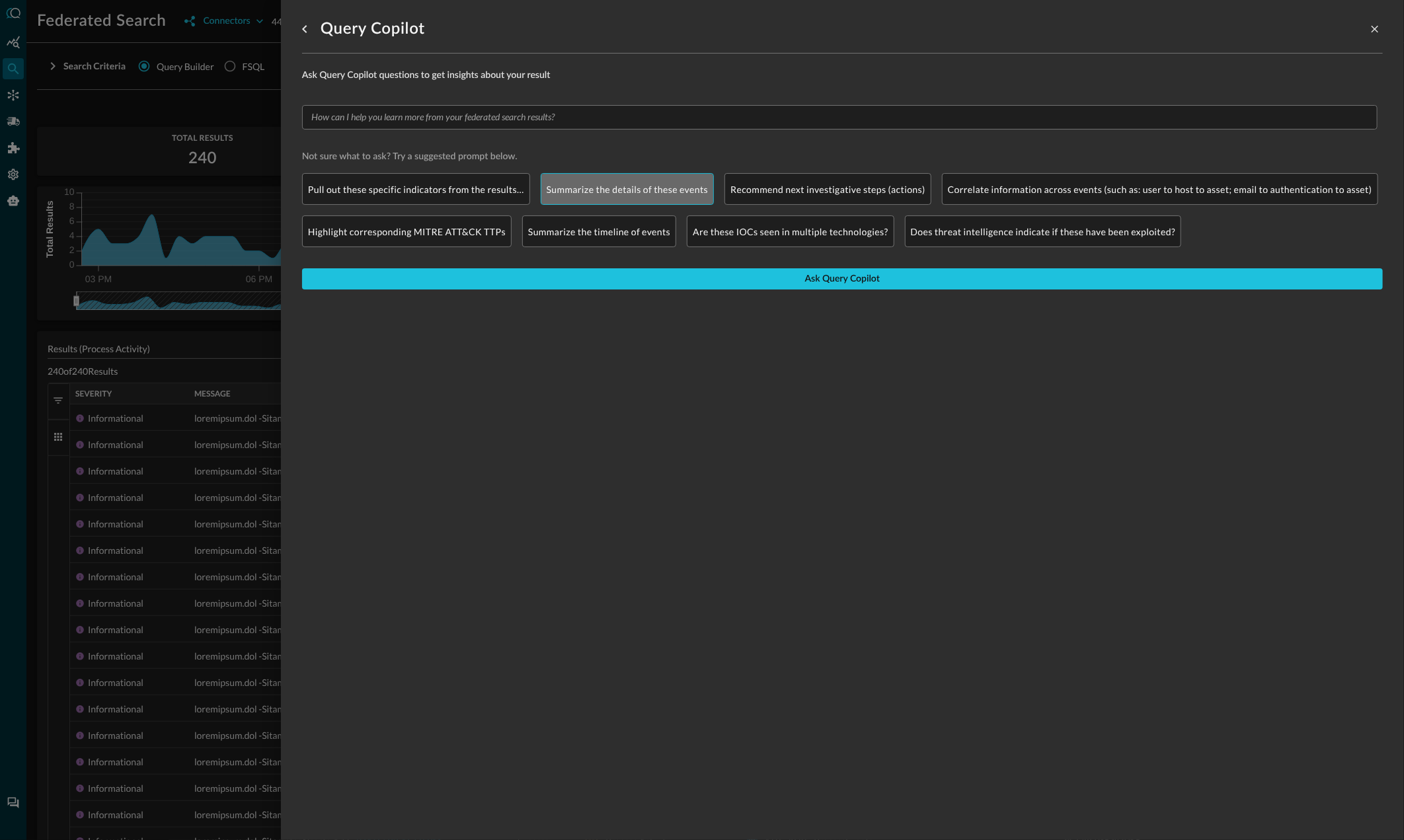
click at [638, 195] on p "Summarize the details of these events" at bounding box center [627, 189] width 162 height 14
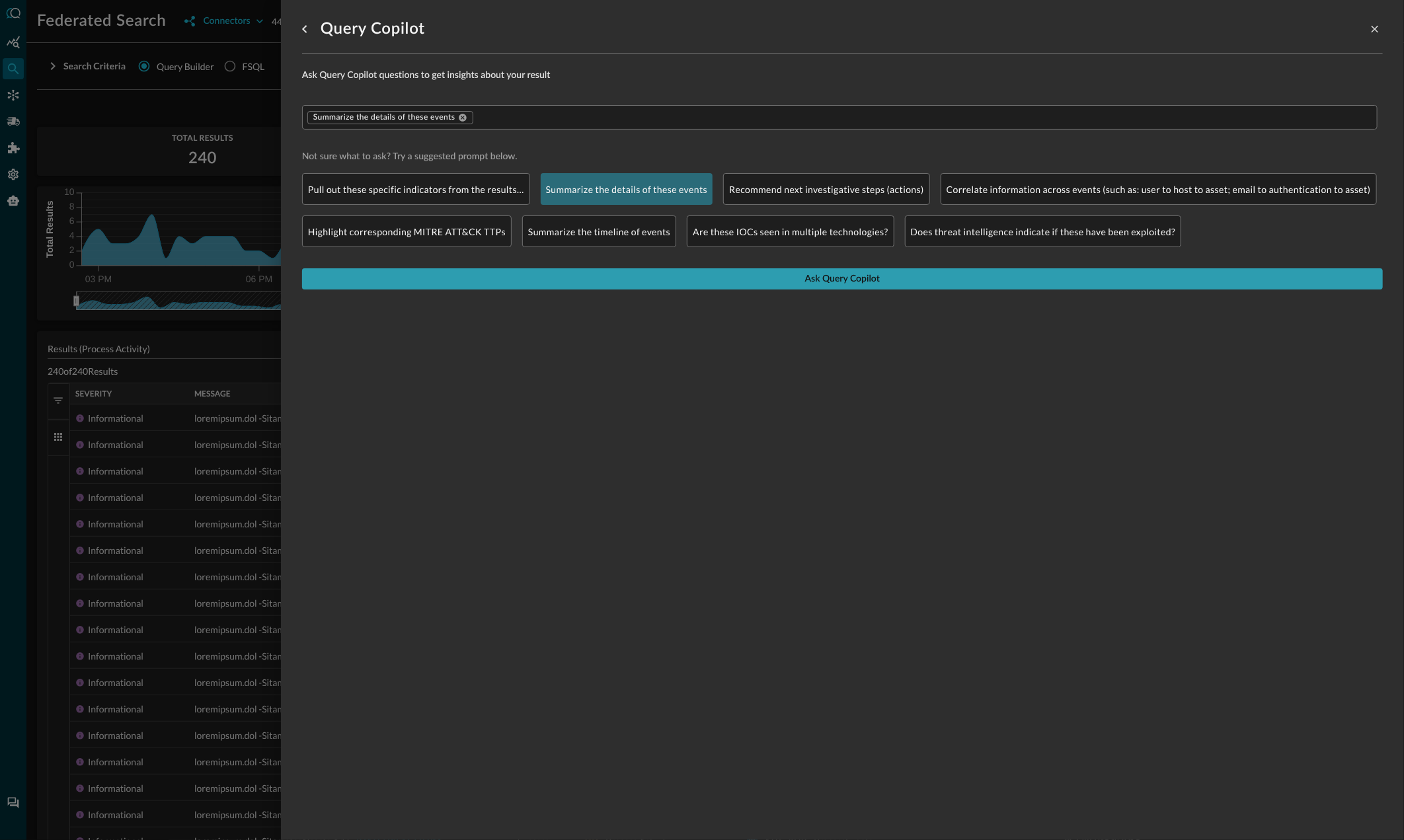
click at [756, 282] on button "Ask Query Copilot" at bounding box center [842, 279] width 1081 height 21
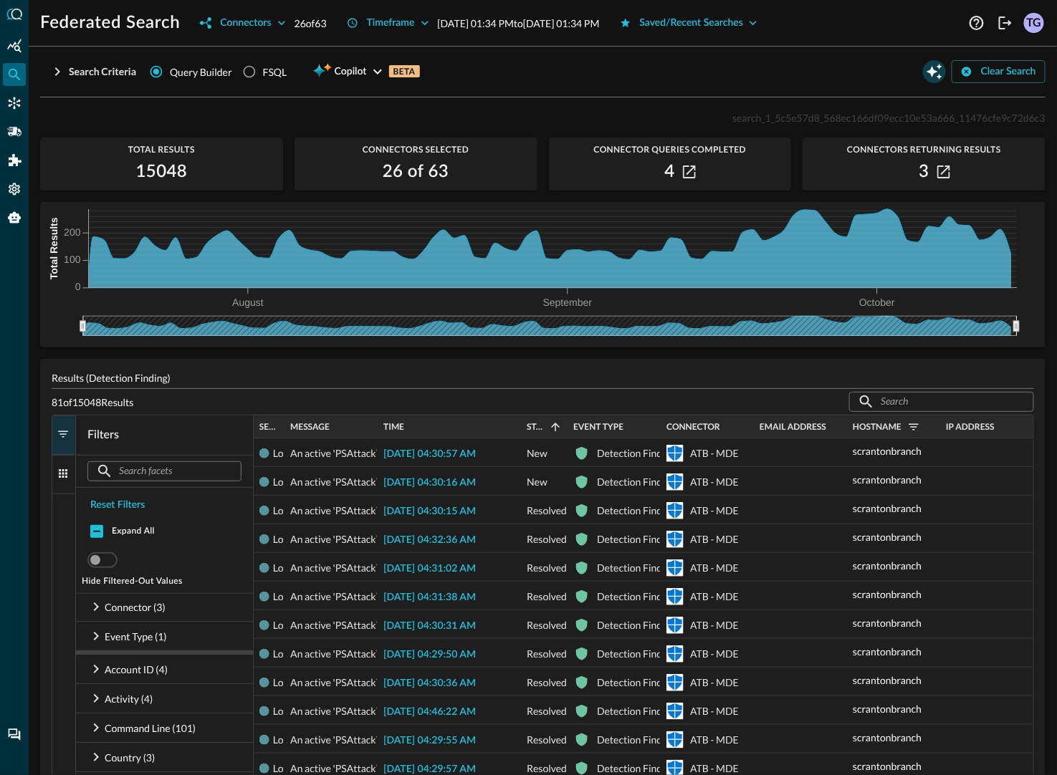
click at [928, 71] on icon "Open Query Copilot" at bounding box center [934, 72] width 16 height 16
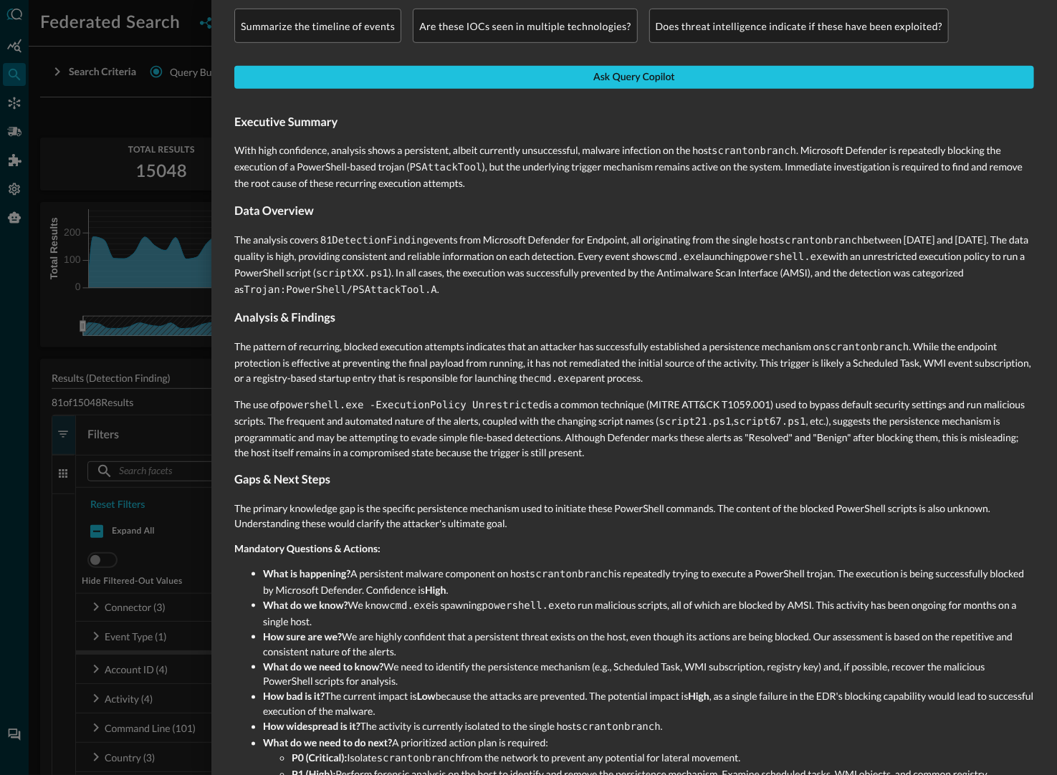
scroll to position [361, 0]
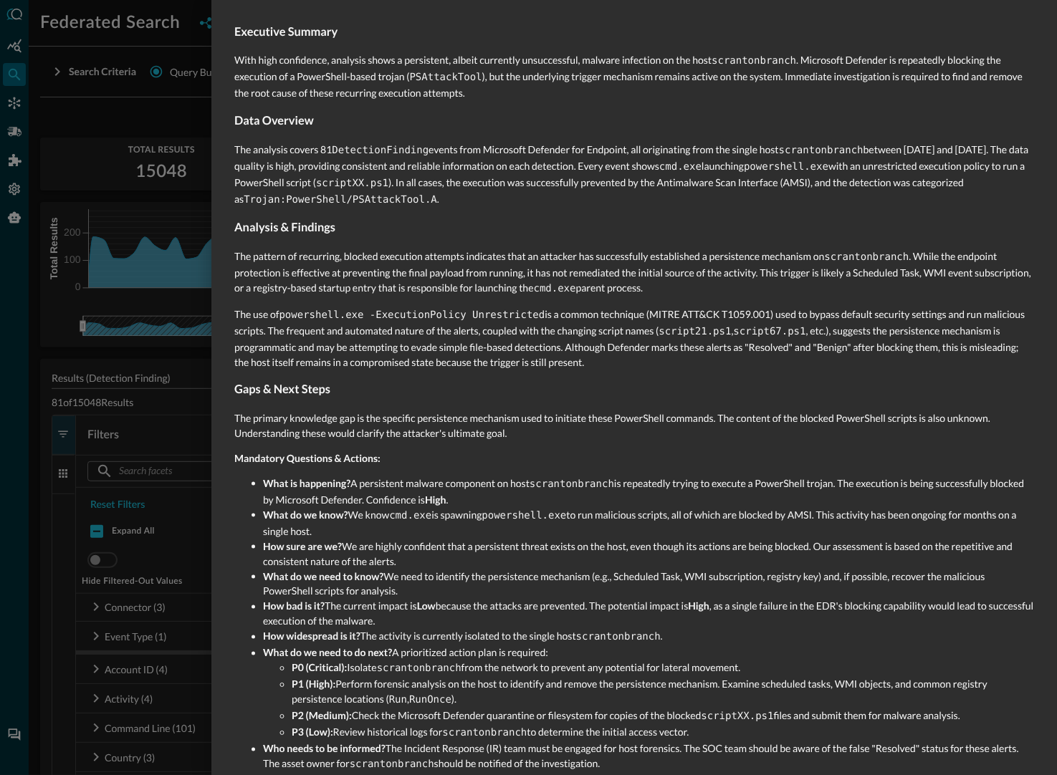
click at [141, 123] on div at bounding box center [528, 387] width 1057 height 775
